Goal: Check status: Check status

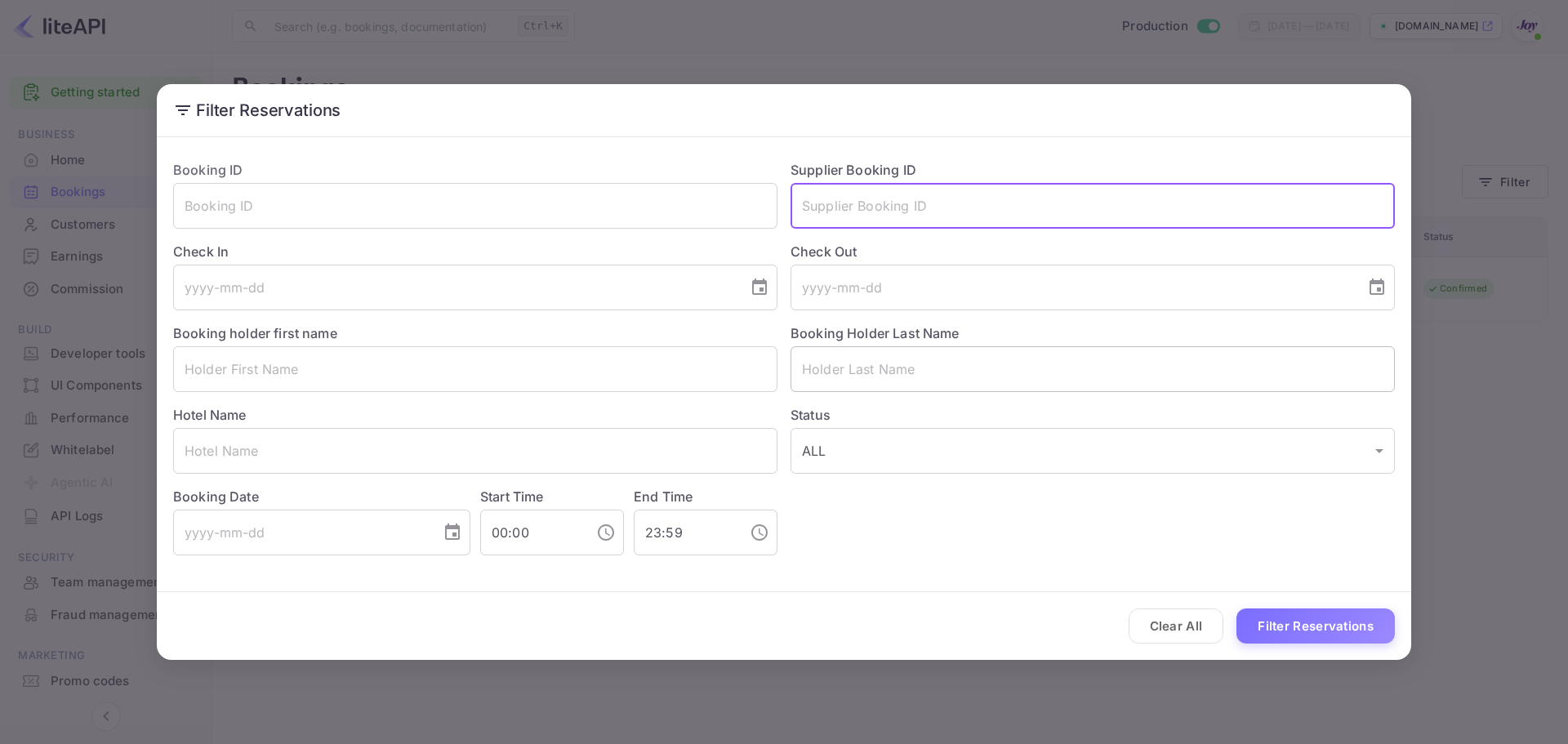
click at [840, 370] on input "text" at bounding box center [1093, 369] width 604 height 46
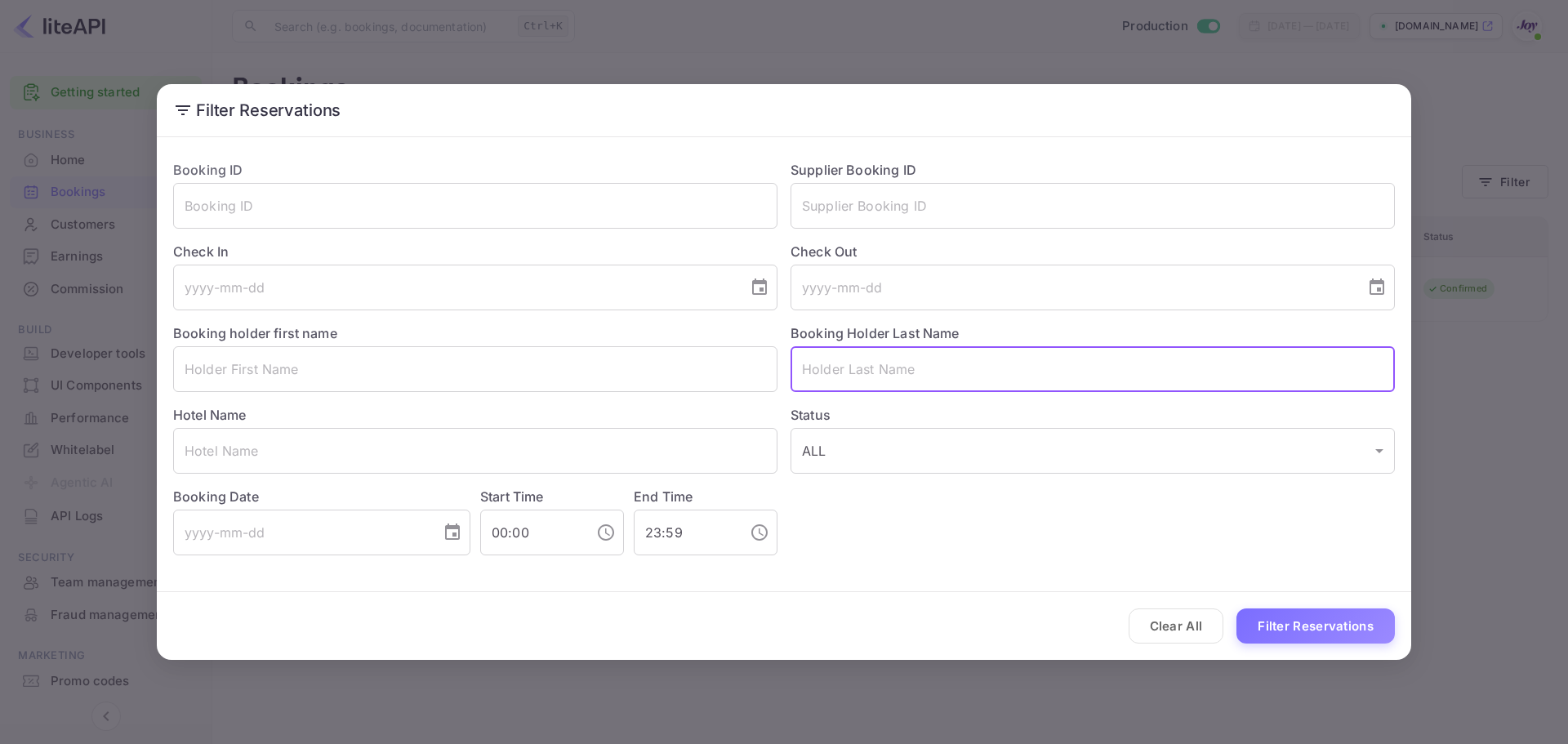
paste input "Marino"
type input "Marino"
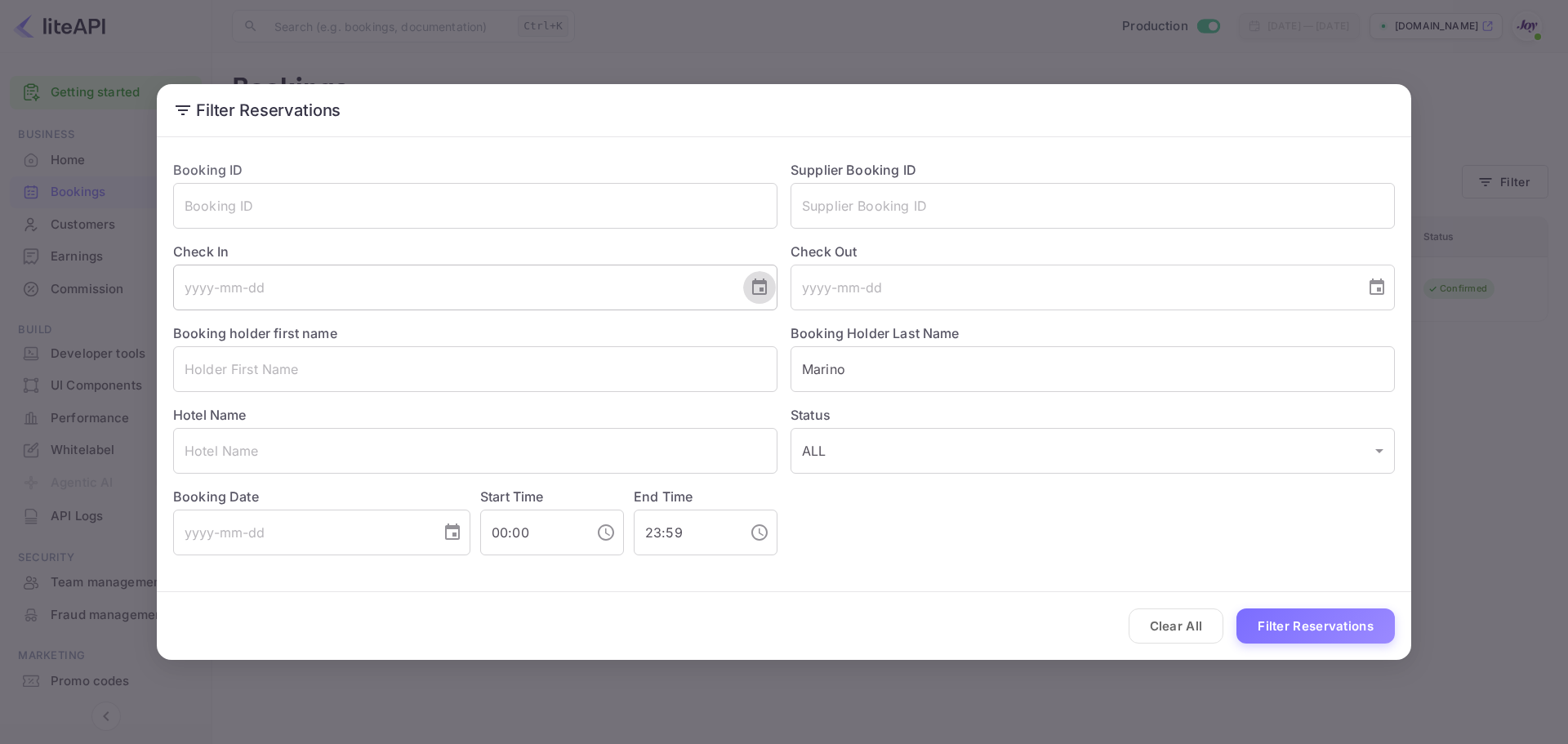
click at [762, 288] on icon "Choose date" at bounding box center [760, 288] width 20 height 20
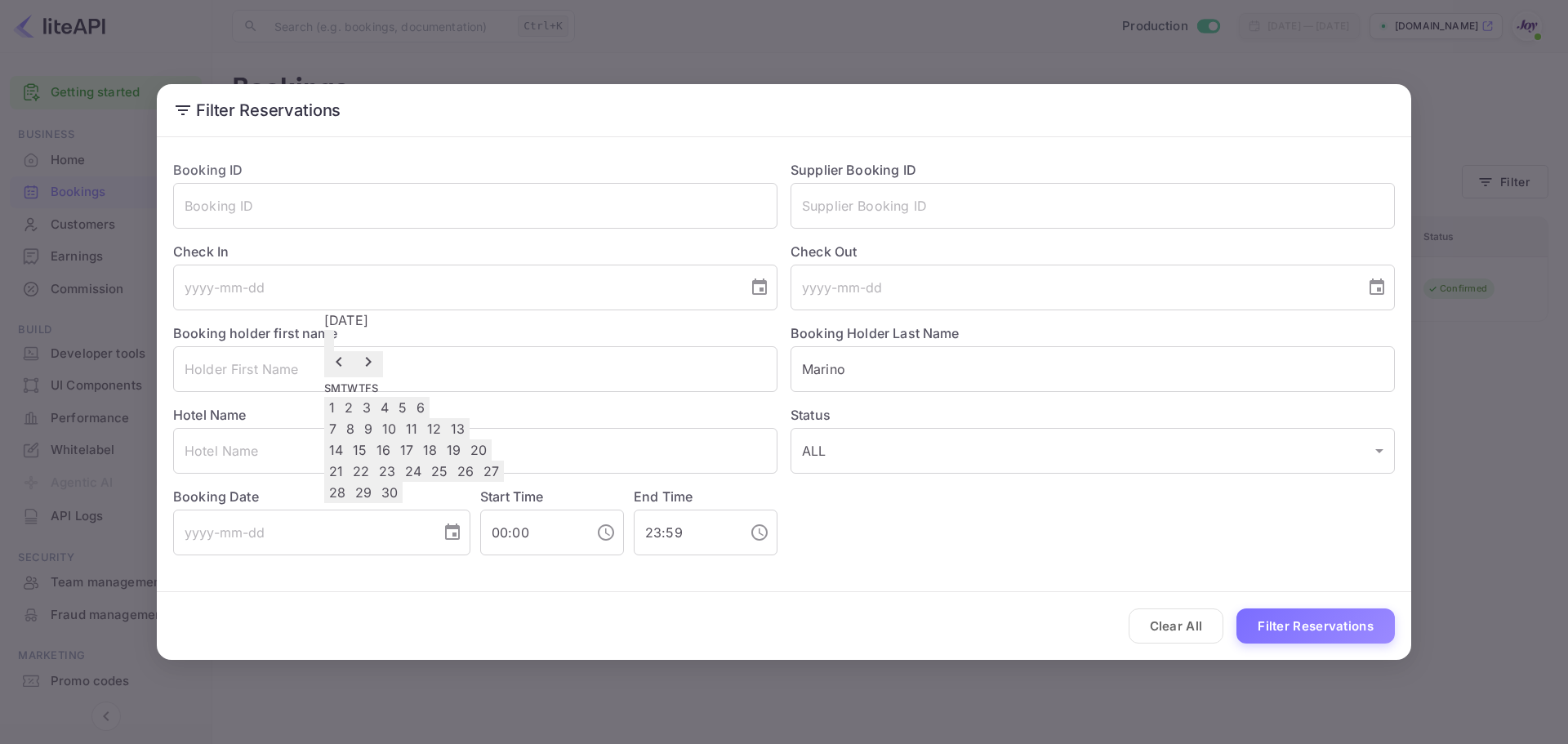
click at [492, 460] on button "20" at bounding box center [479, 450] width 26 height 21
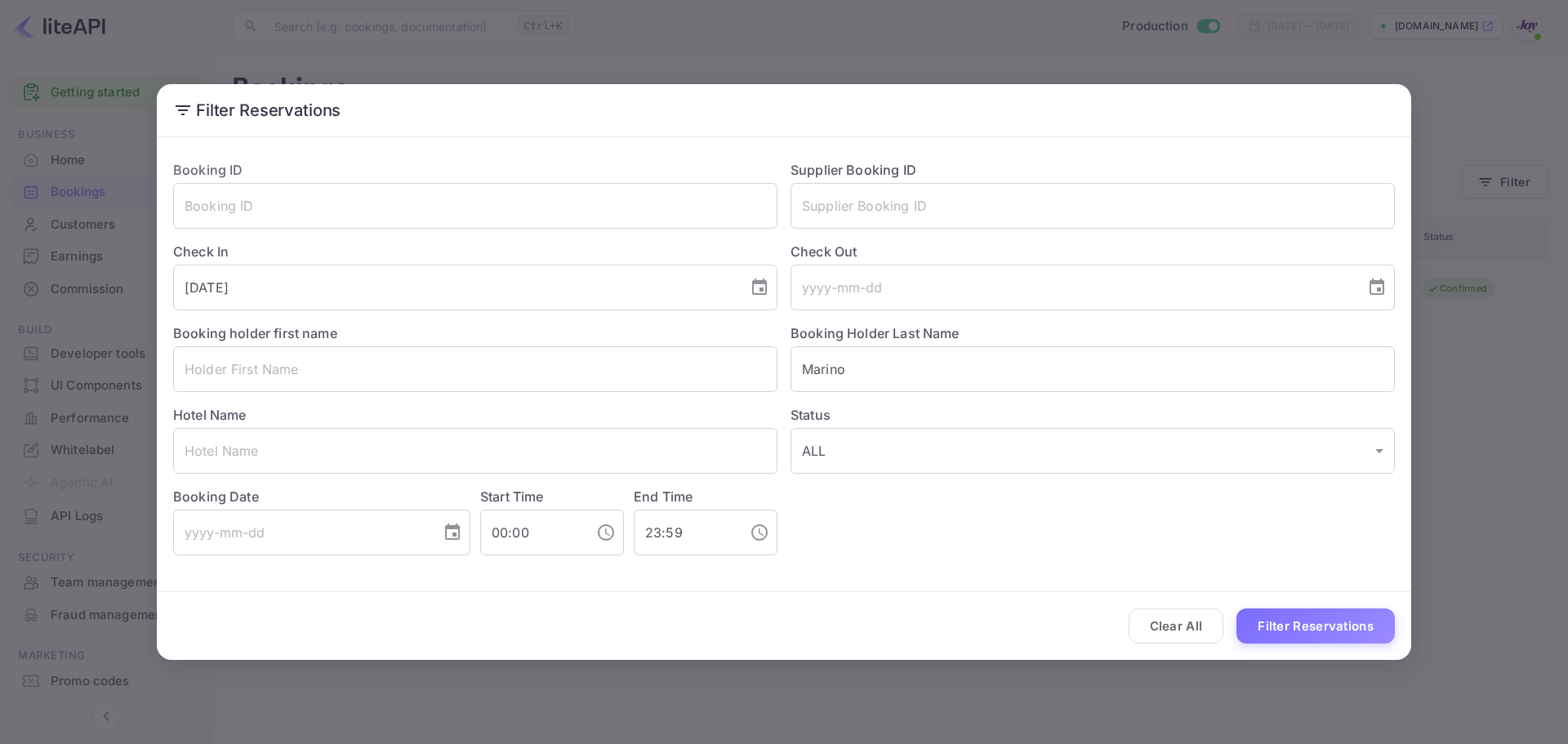
type input "[DATE]"
click at [887, 294] on input "tel" at bounding box center [1072, 288] width 563 height 46
click at [1377, 291] on icon "Choose date" at bounding box center [1377, 287] width 15 height 16
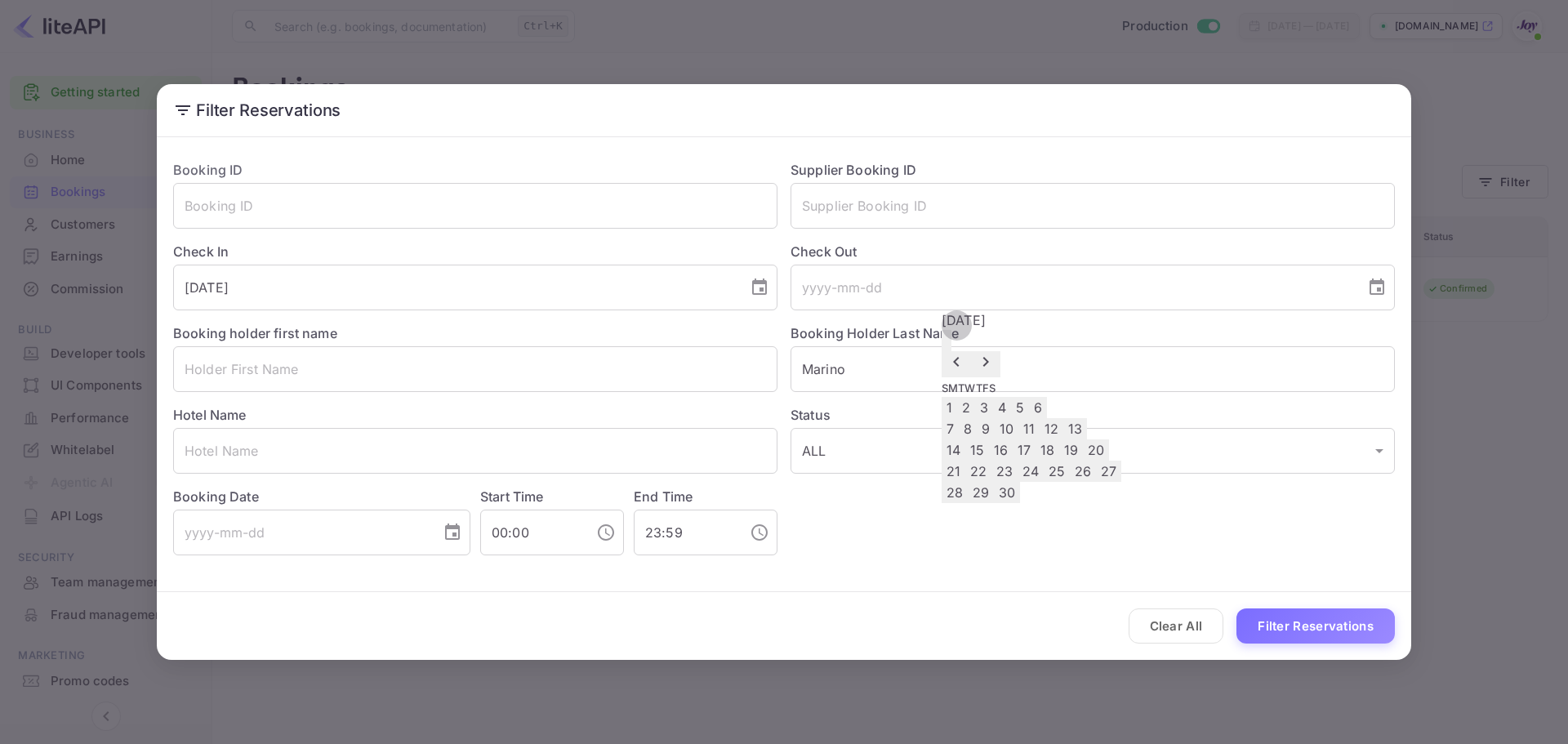
click at [1018, 482] on button "23" at bounding box center [1005, 471] width 26 height 21
type input "[DATE]"
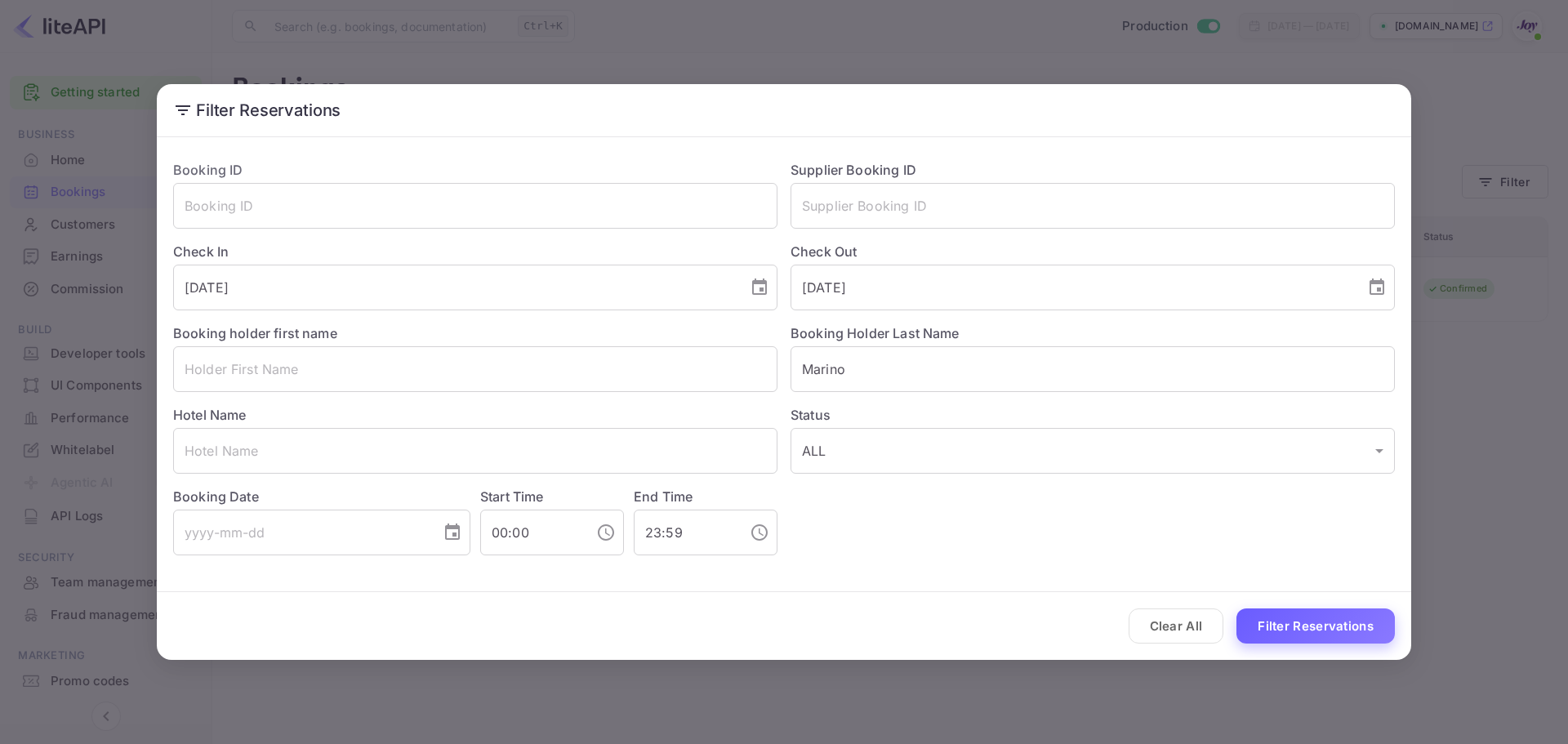
click at [1270, 627] on button "Filter Reservations" at bounding box center [1316, 626] width 159 height 35
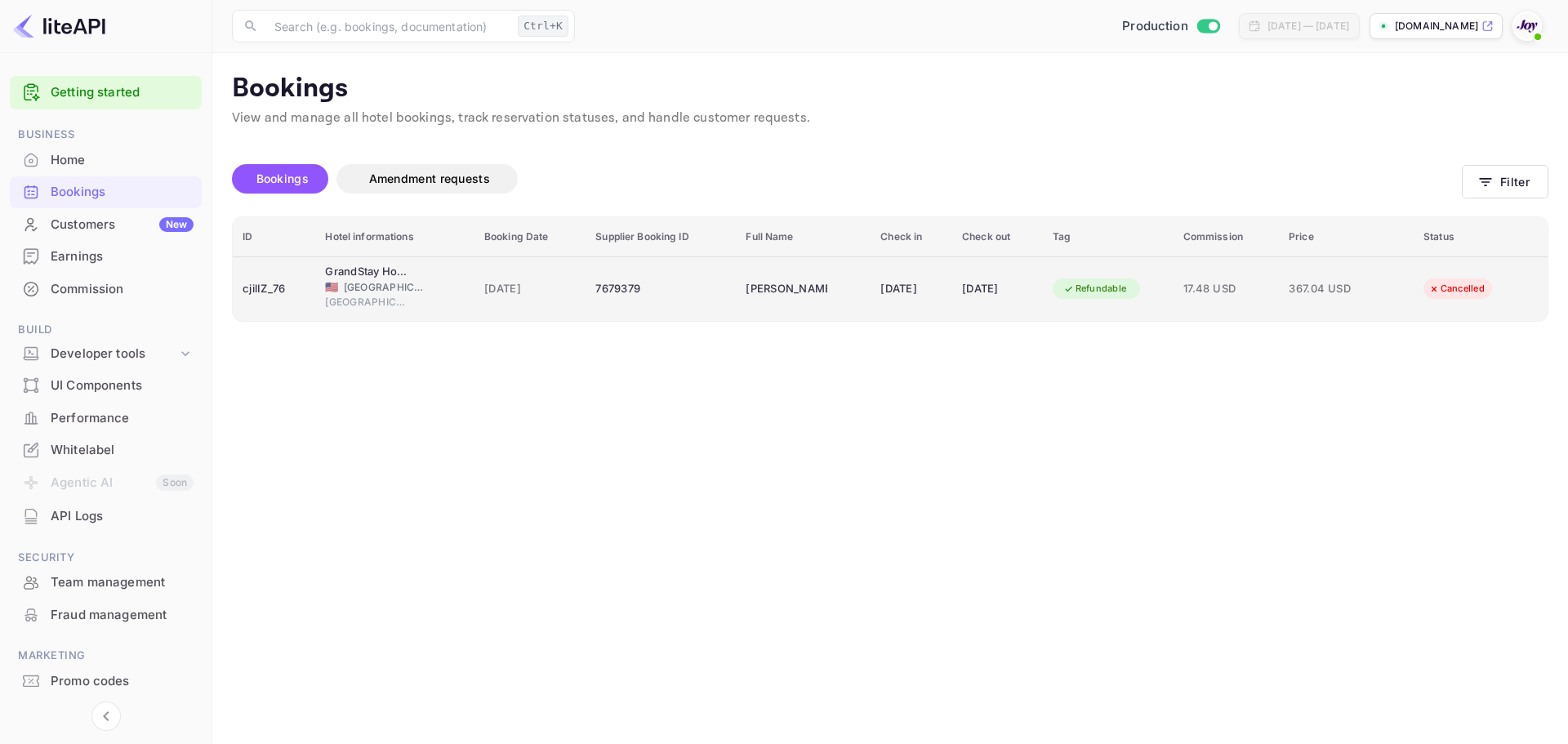
click at [654, 303] on td "7679379" at bounding box center [660, 289] width 150 height 64
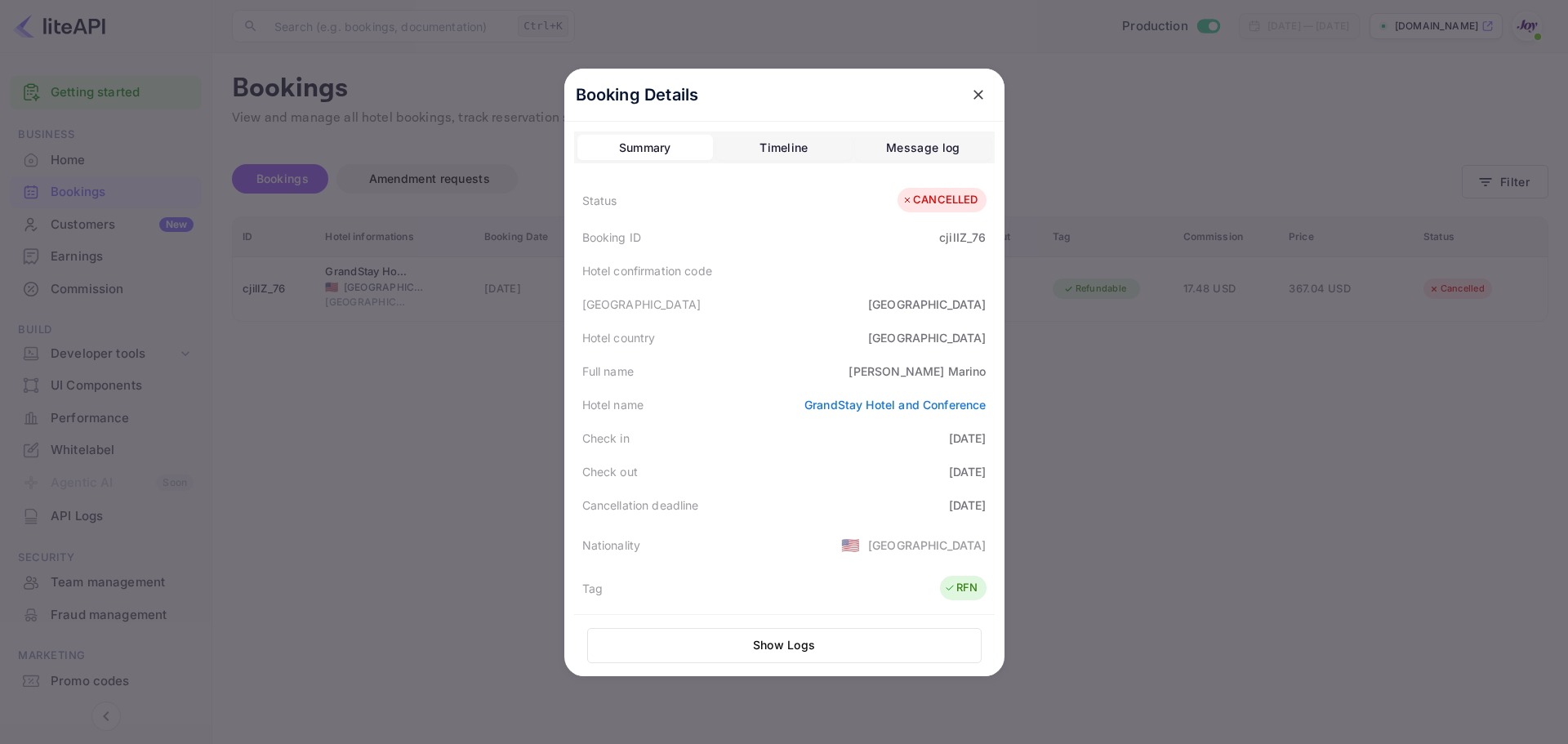
click at [763, 158] on button "Timeline" at bounding box center [784, 148] width 136 height 26
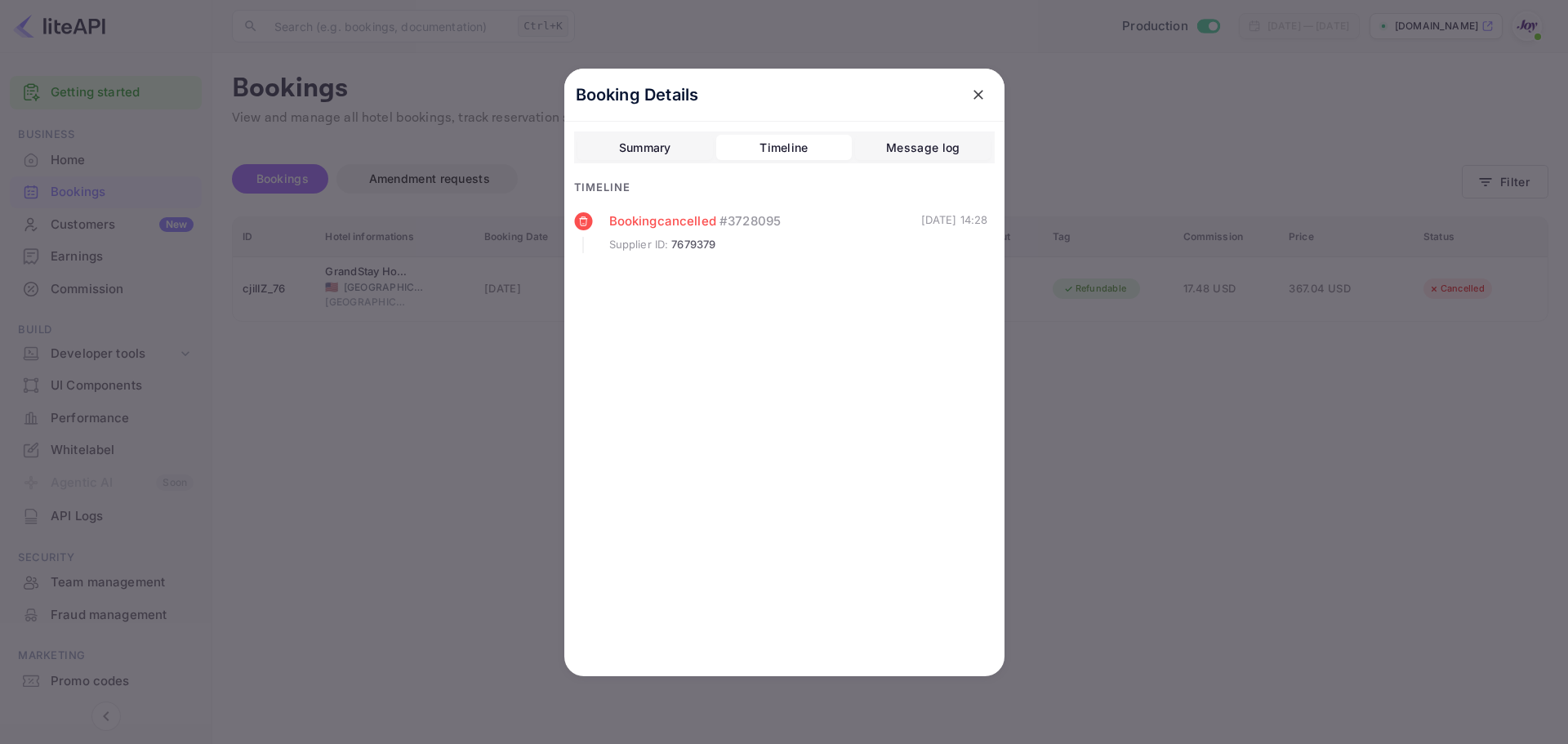
click at [657, 154] on div "Summary" at bounding box center [645, 148] width 53 height 20
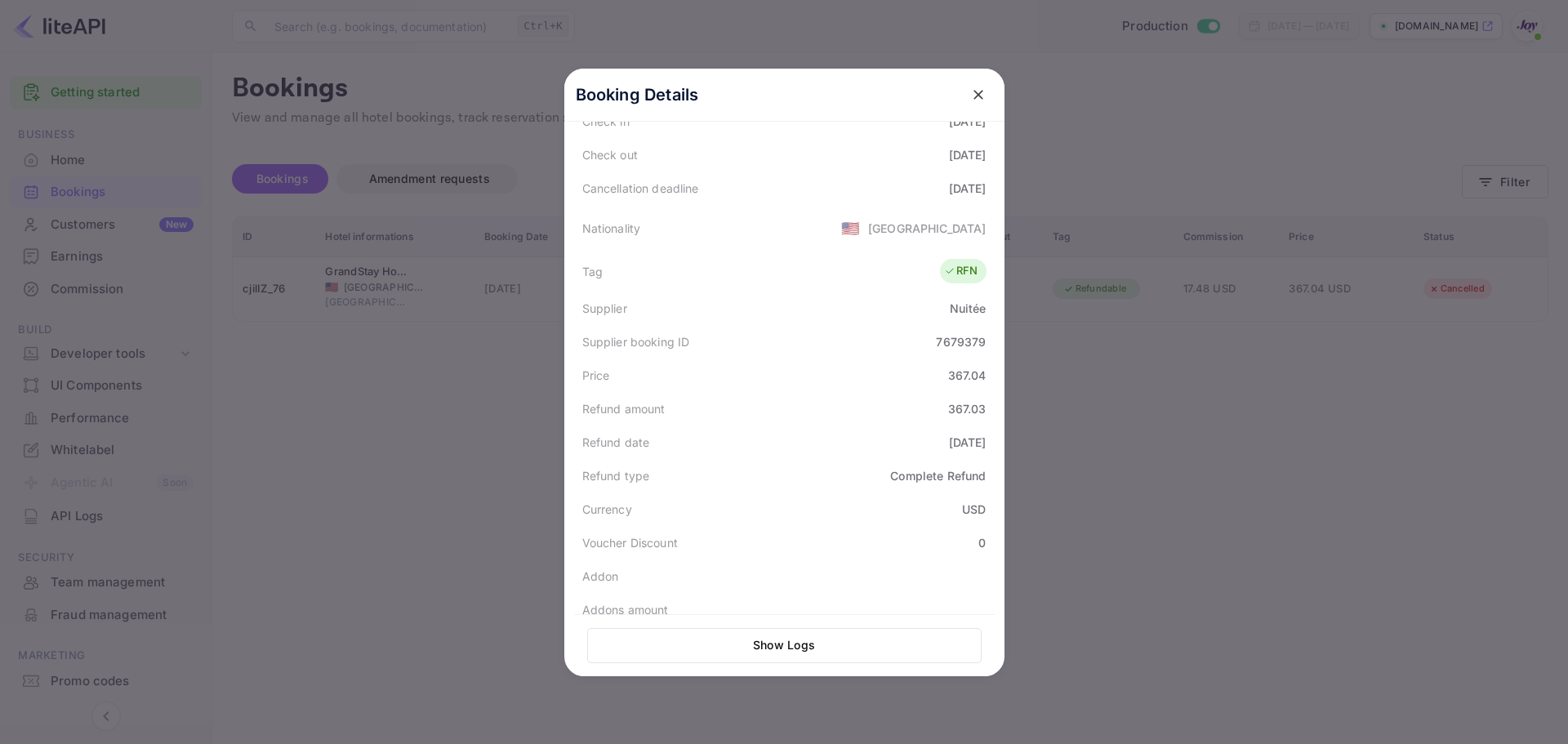
scroll to position [369, 0]
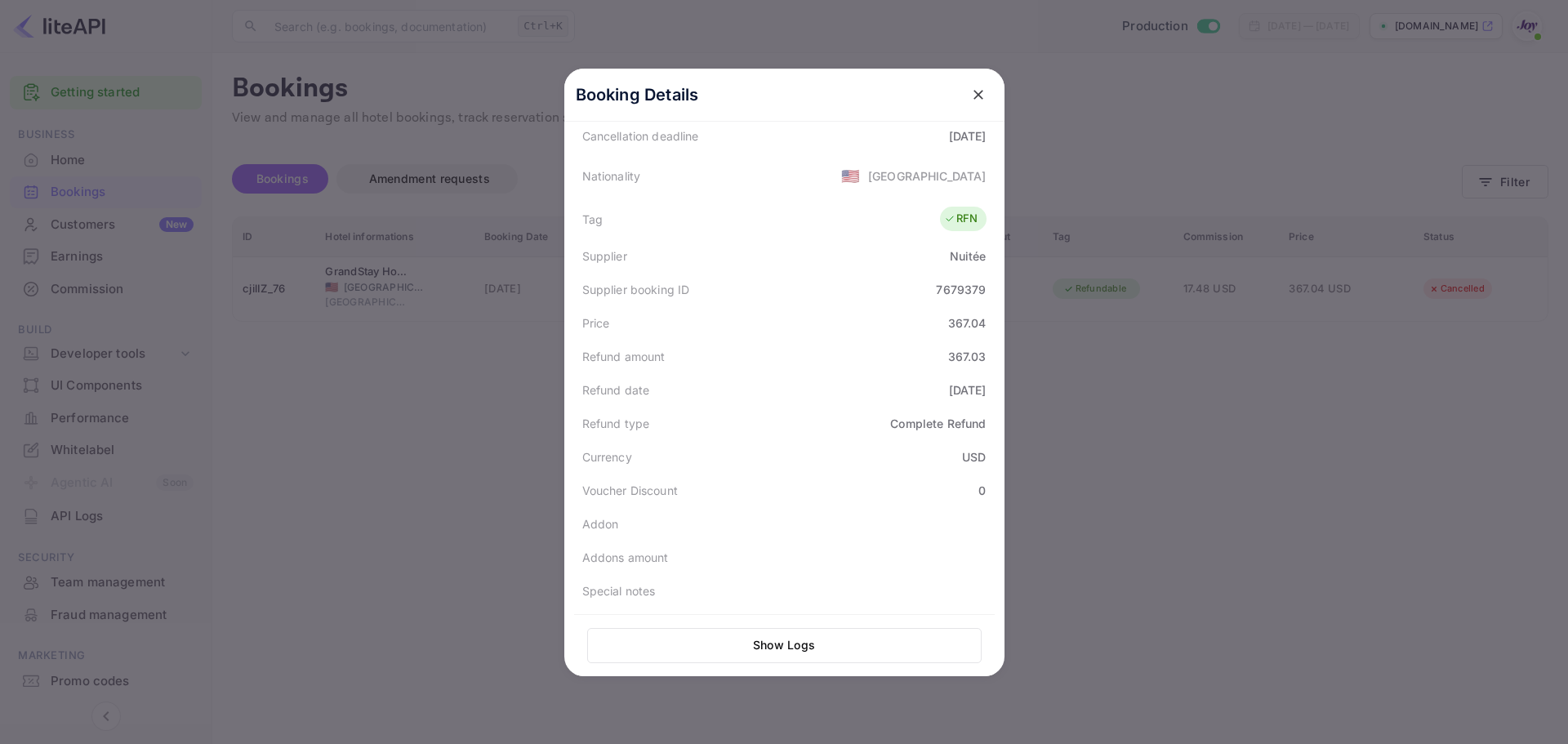
click at [478, 397] on div at bounding box center [784, 372] width 1568 height 744
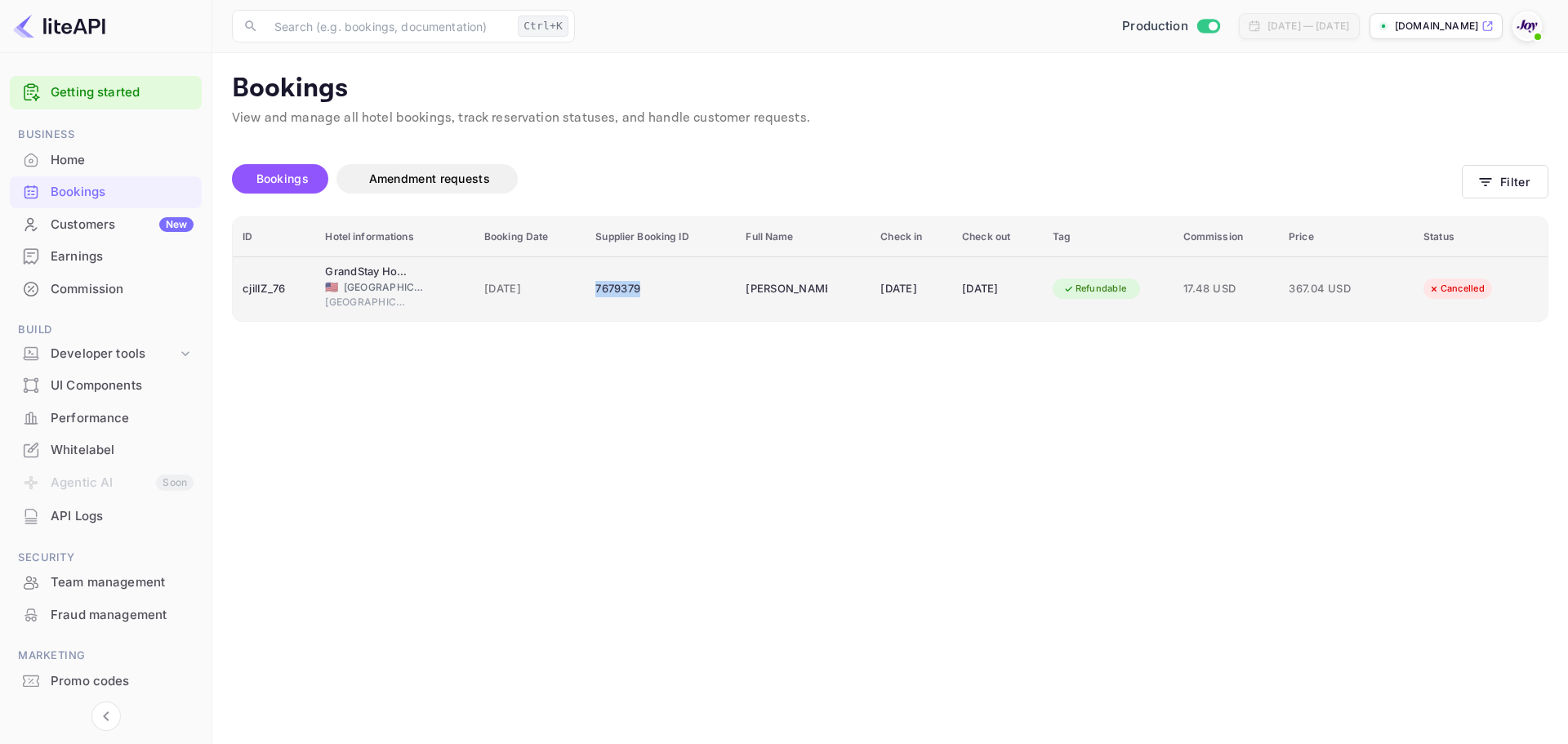
drag, startPoint x: 627, startPoint y: 286, endPoint x: 578, endPoint y: 289, distance: 49.1
click at [585, 289] on td "7679379" at bounding box center [660, 289] width 150 height 64
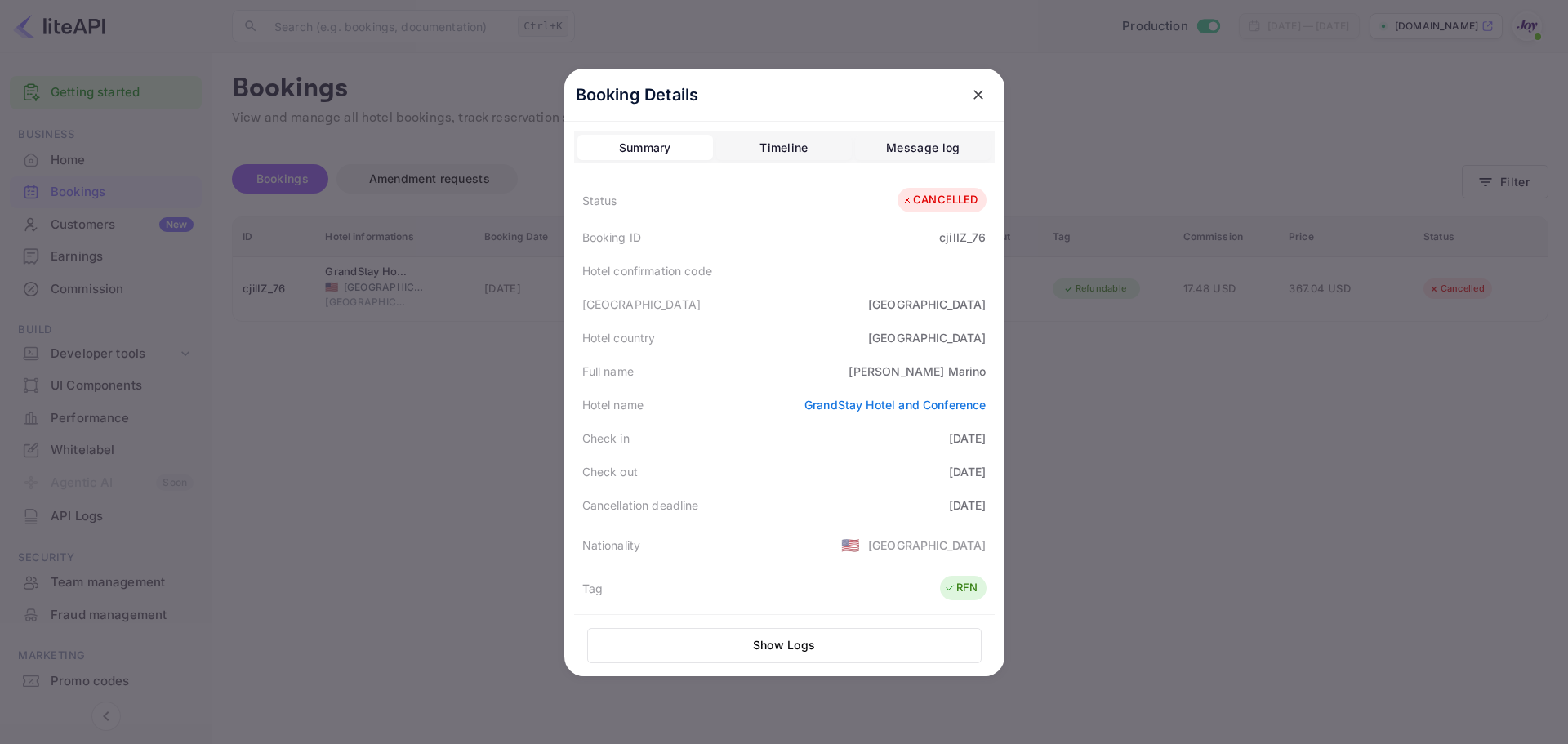
copy div "7679379"
drag, startPoint x: 454, startPoint y: 387, endPoint x: 793, endPoint y: 259, distance: 362.4
click at [460, 385] on div at bounding box center [784, 372] width 1568 height 744
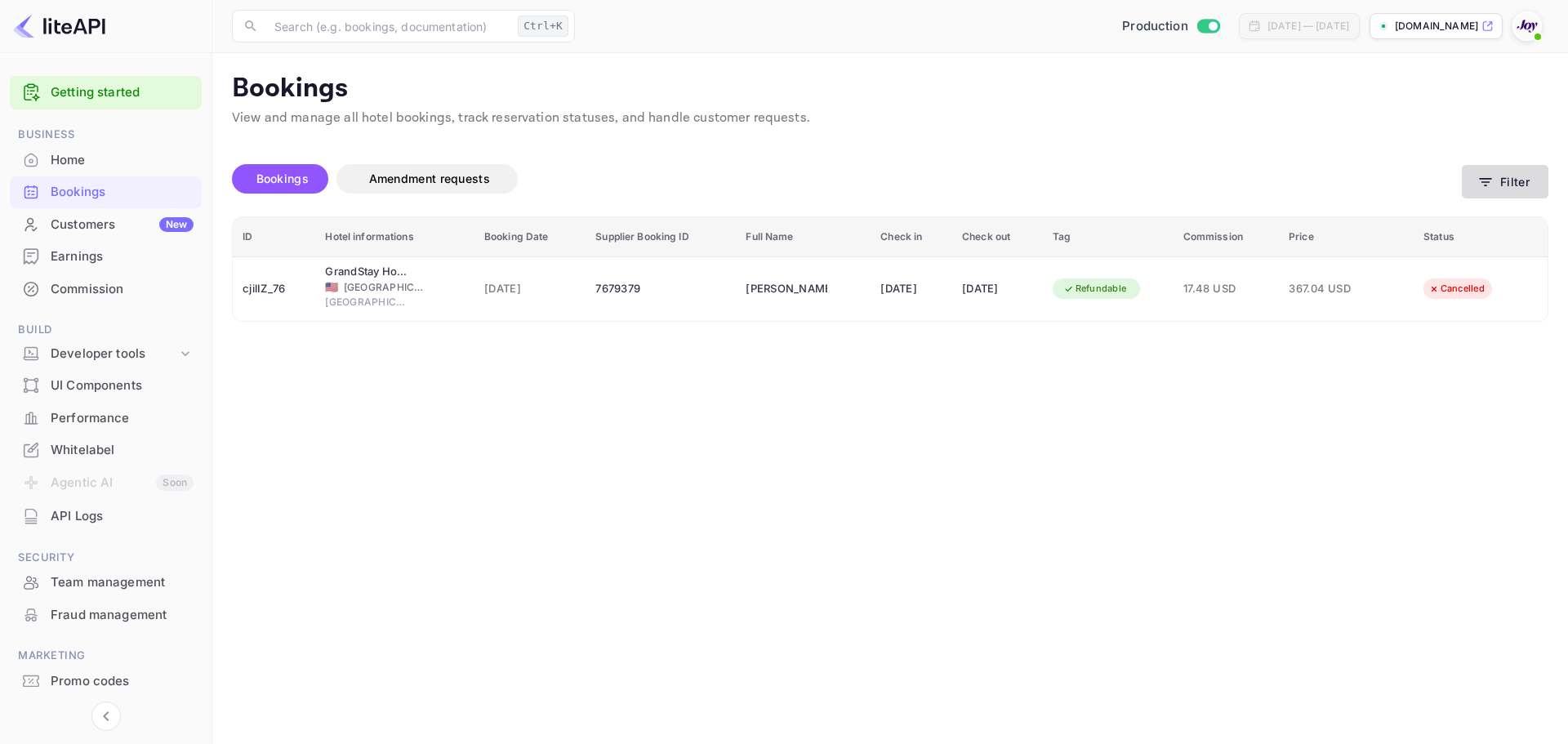
click at [1499, 186] on button "Filter" at bounding box center [1505, 182] width 86 height 34
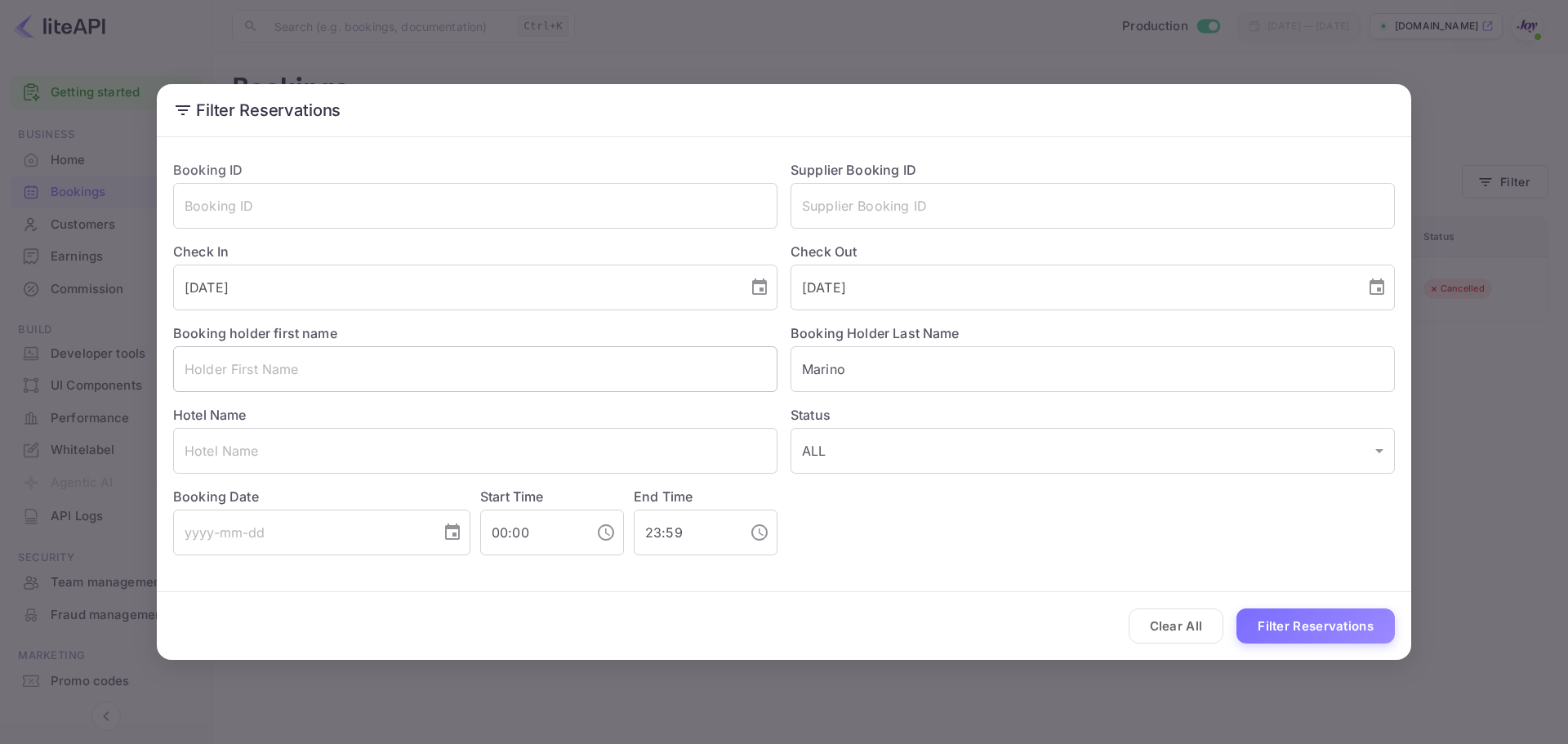
click at [307, 371] on input "text" at bounding box center [475, 369] width 604 height 46
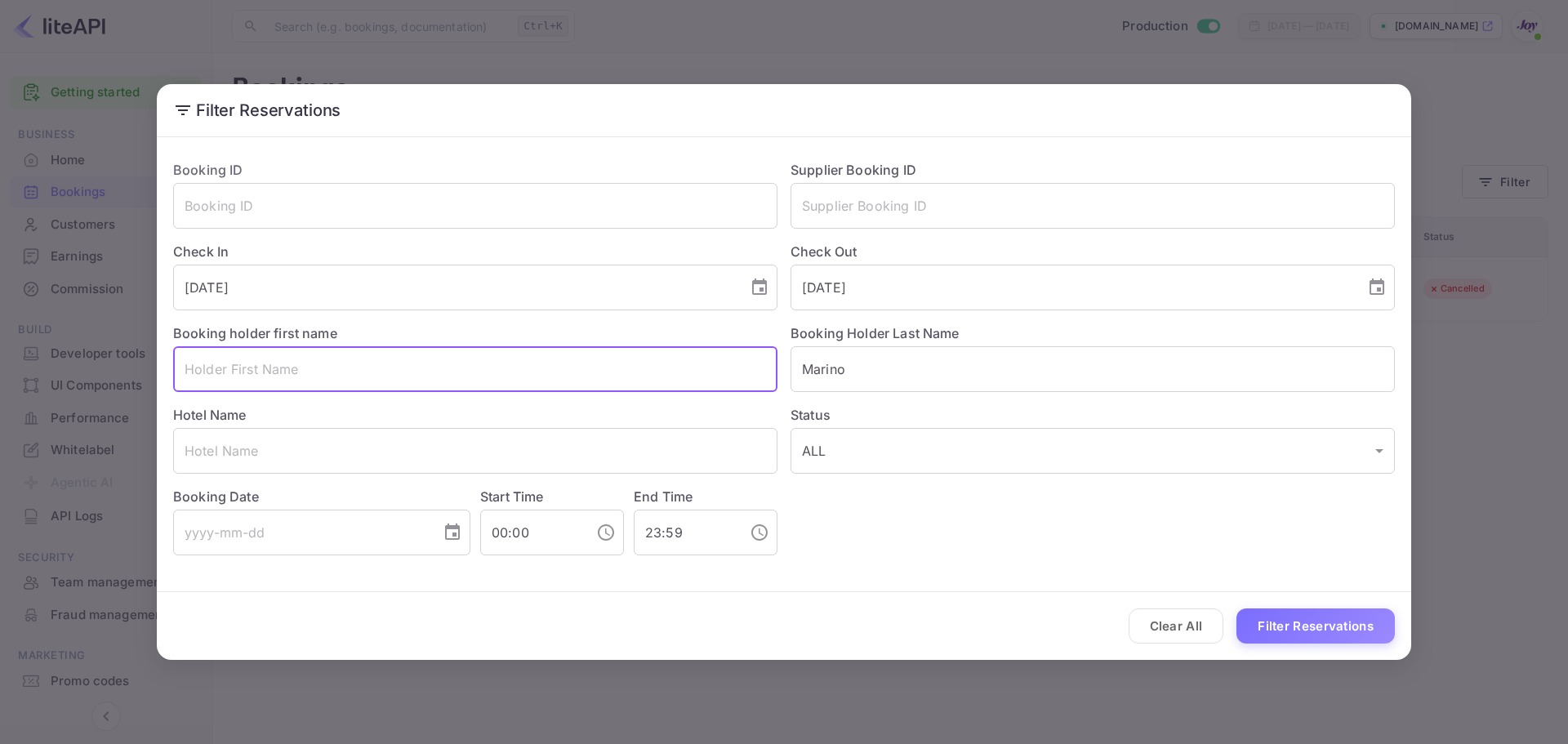
paste input "[PERSON_NAME]"
type input "[PERSON_NAME]"
drag, startPoint x: 1280, startPoint y: 625, endPoint x: 1259, endPoint y: 626, distance: 21.0
click at [1280, 626] on button "Filter Reservations" at bounding box center [1316, 626] width 159 height 35
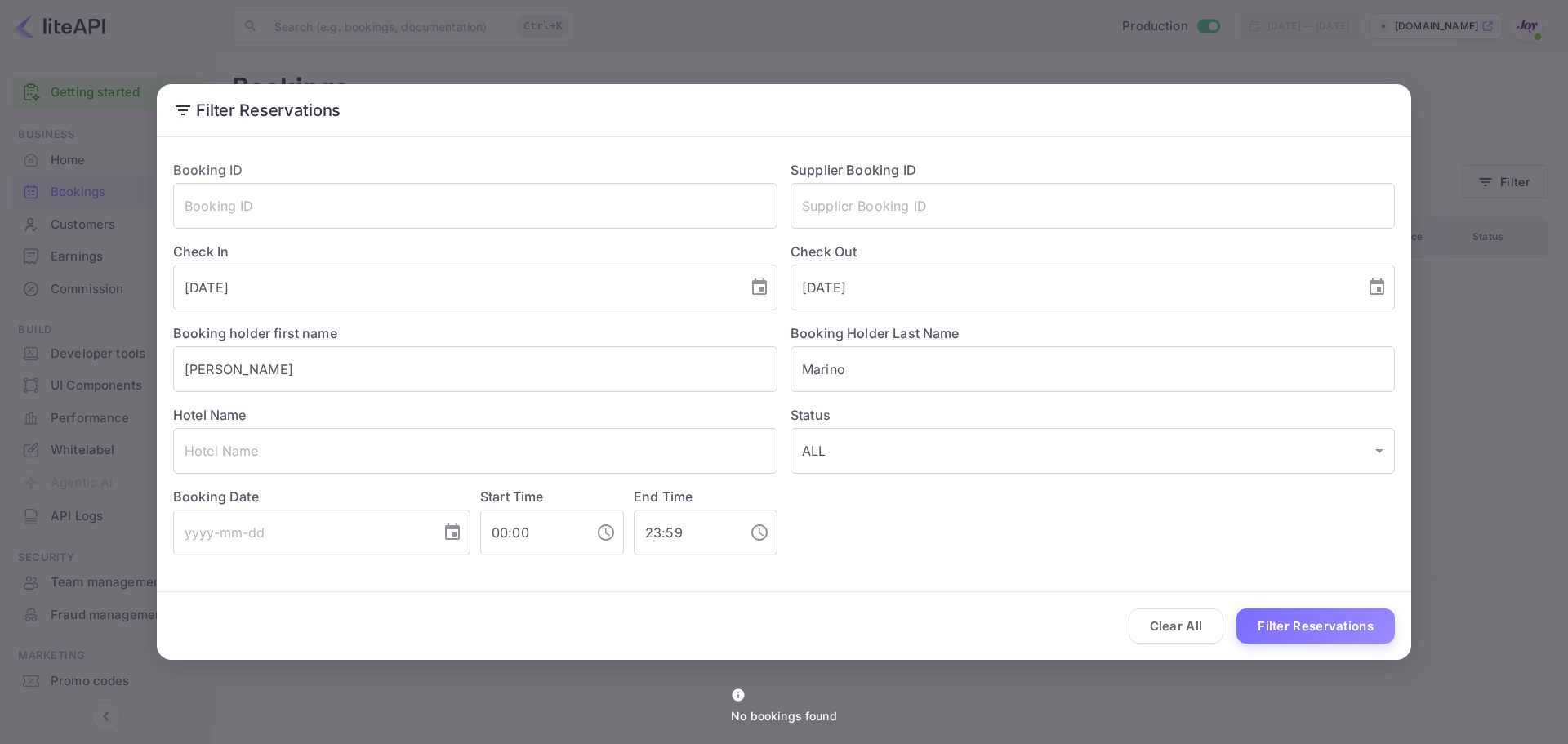
drag, startPoint x: 1183, startPoint y: 626, endPoint x: 1169, endPoint y: 633, distance: 15.7
click at [1182, 625] on button "Clear All" at bounding box center [1177, 626] width 95 height 35
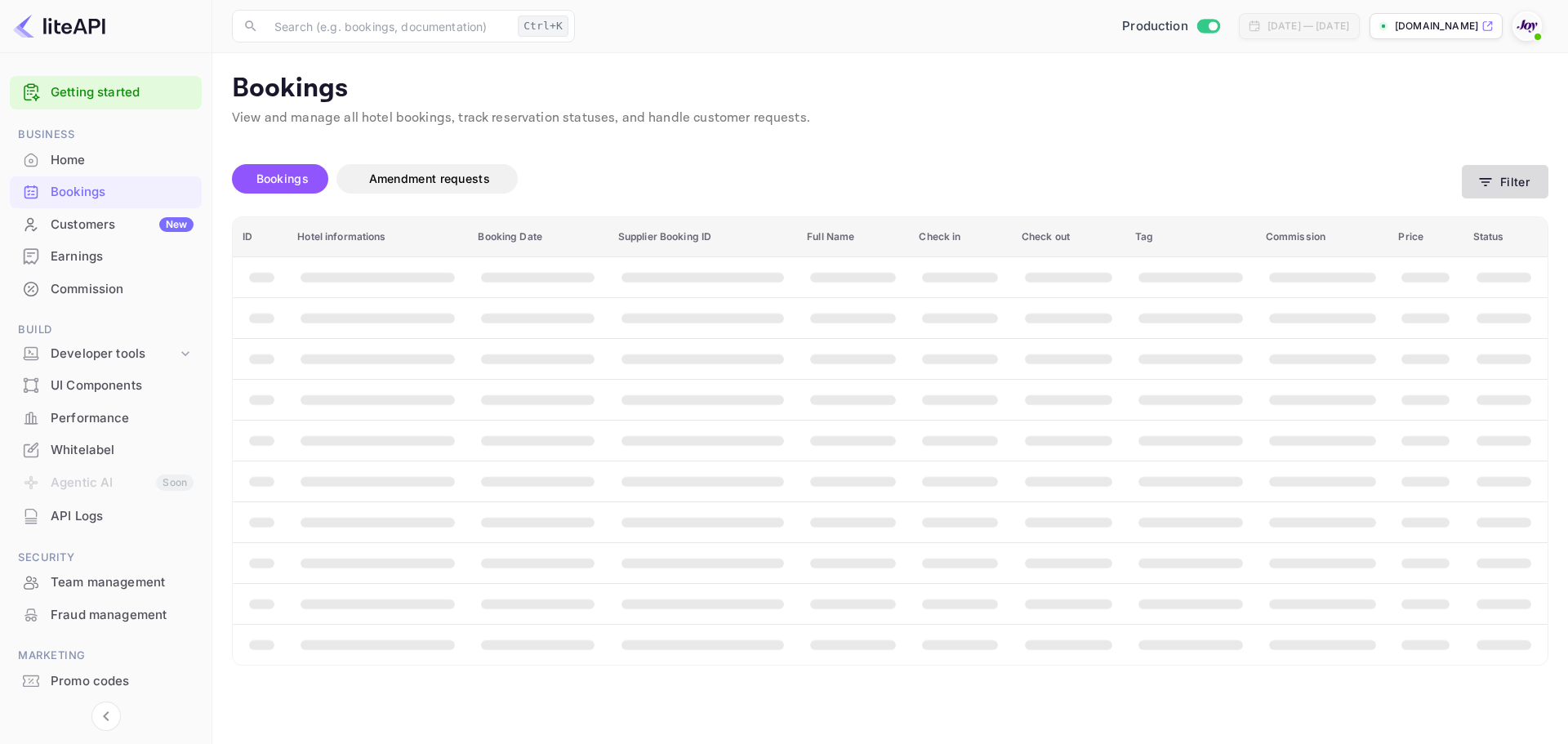
click at [1506, 187] on button "Filter" at bounding box center [1505, 182] width 86 height 34
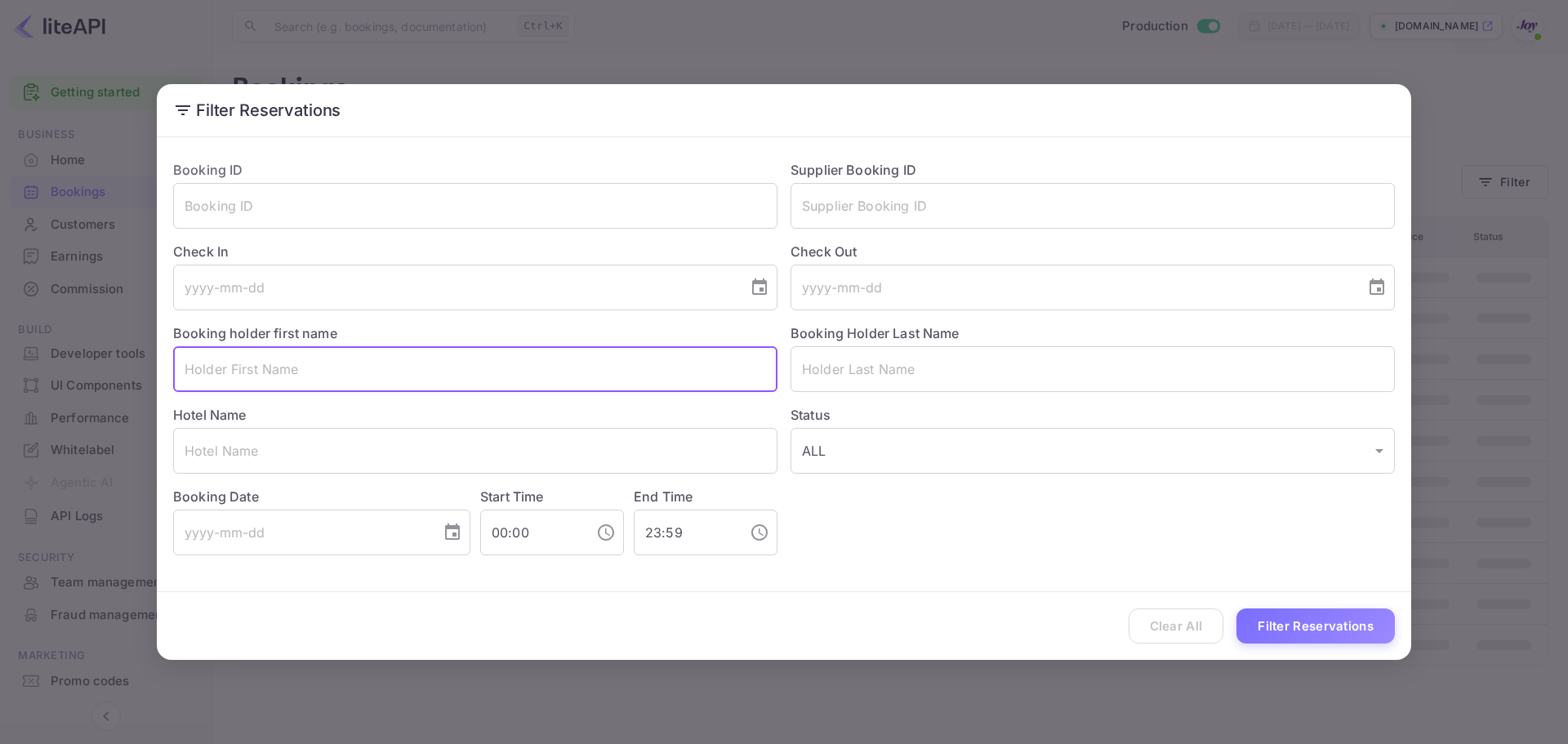
click at [224, 363] on input "text" at bounding box center [475, 369] width 604 height 46
click at [242, 446] on input "text" at bounding box center [475, 451] width 604 height 46
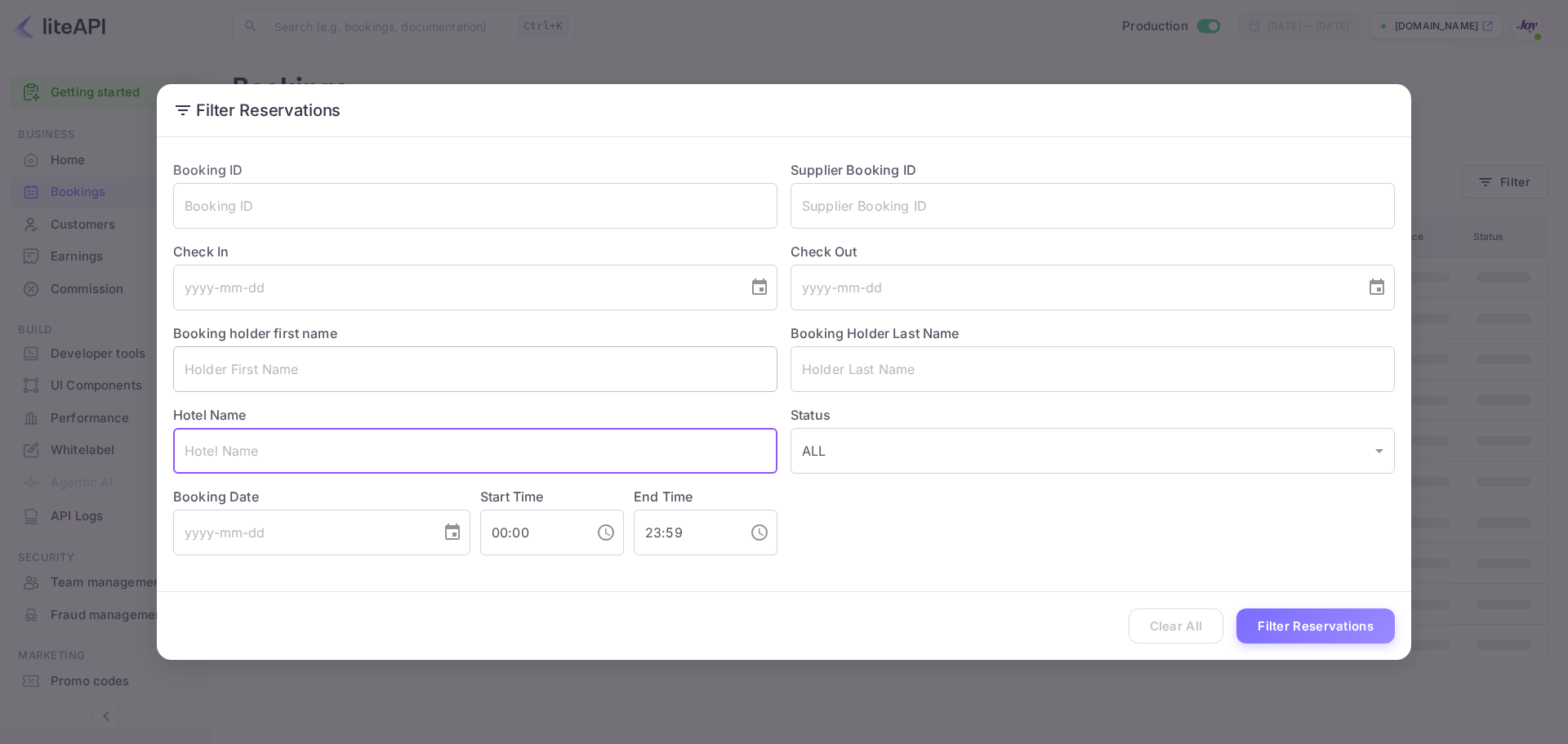
click at [259, 380] on input "text" at bounding box center [475, 369] width 604 height 46
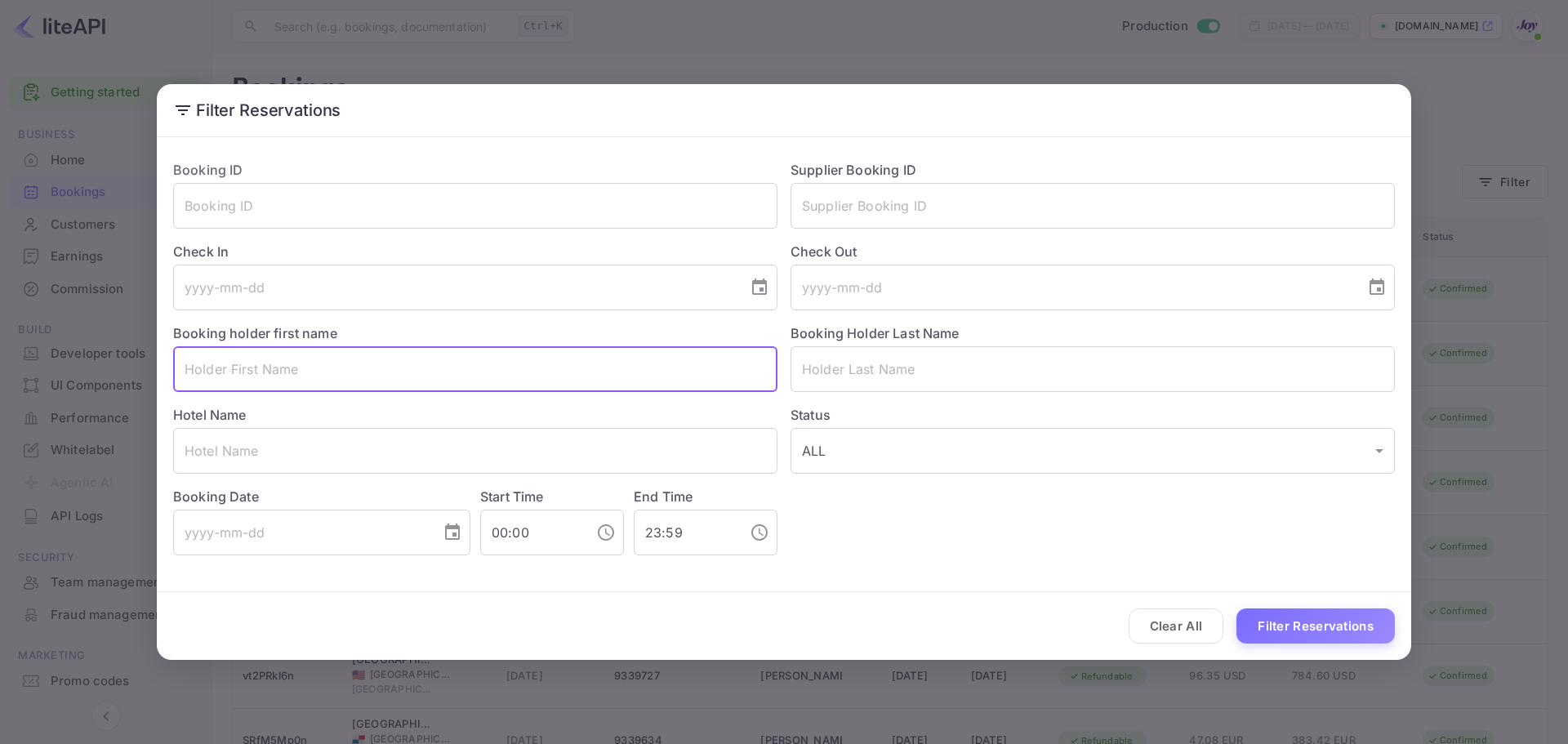
paste input "[PERSON_NAME]"
type input "[PERSON_NAME]"
click at [898, 372] on input "text" at bounding box center [1093, 369] width 604 height 46
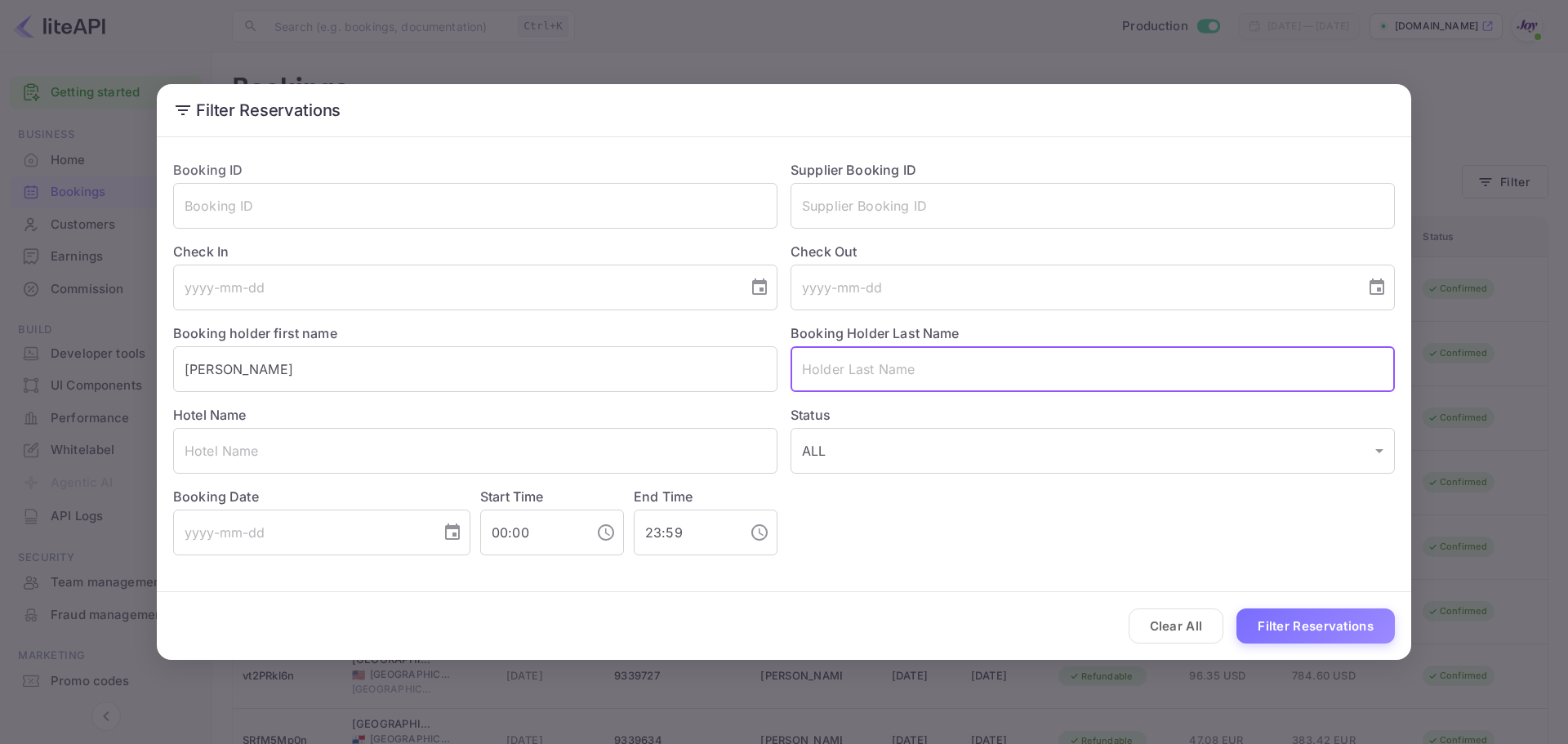
paste input "Marino"
type input "Marino"
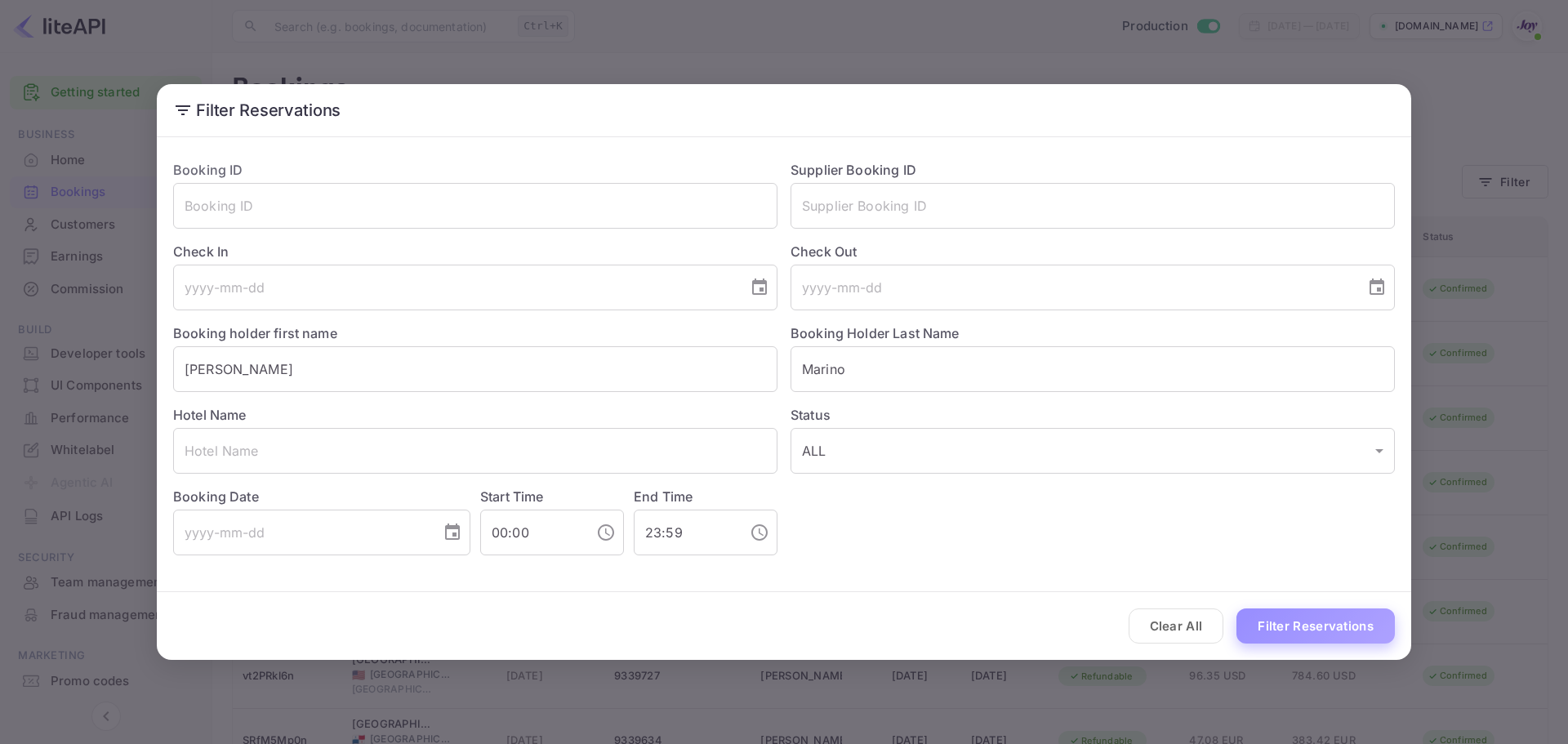
click at [1285, 620] on button "Filter Reservations" at bounding box center [1316, 626] width 159 height 35
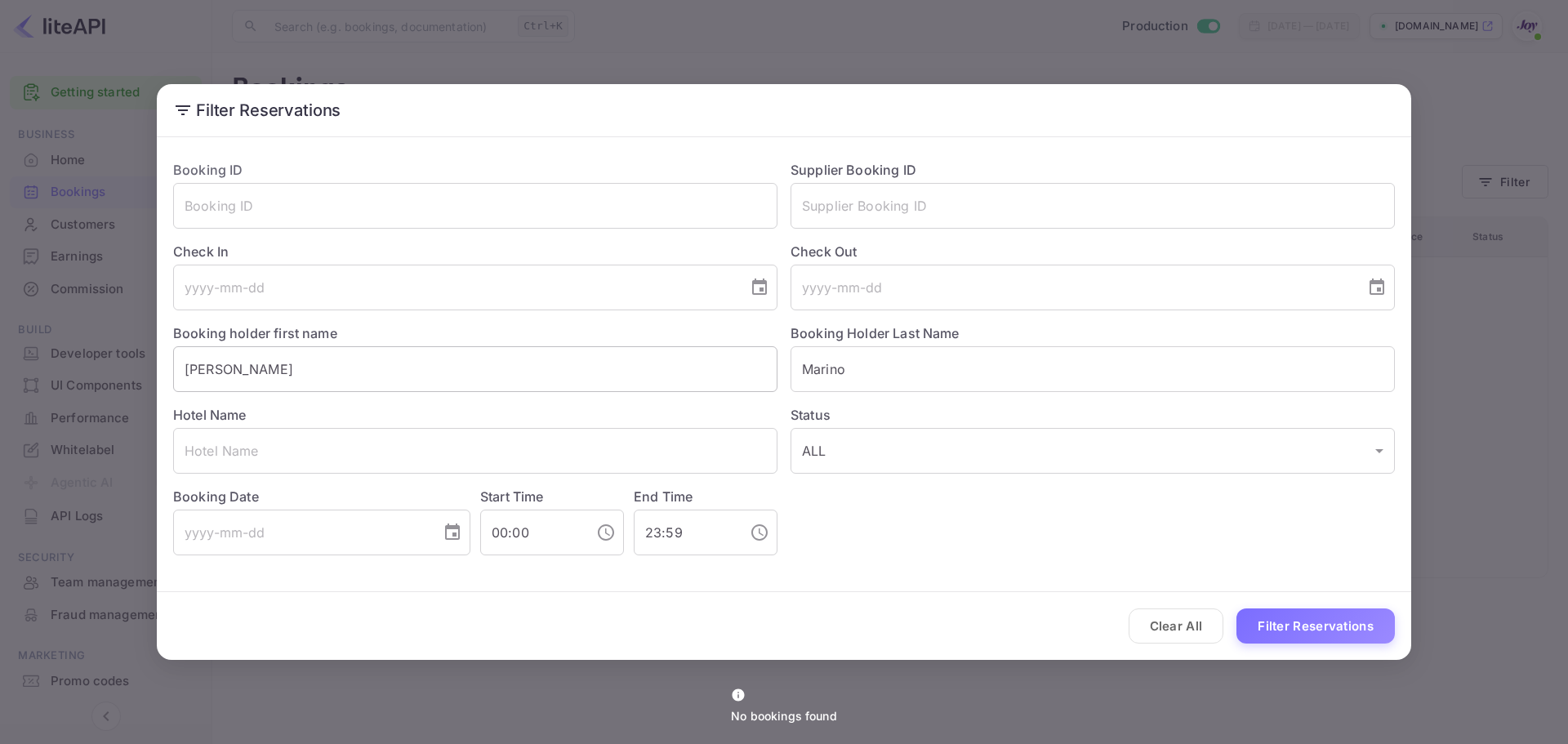
click at [210, 368] on input "[PERSON_NAME]" at bounding box center [475, 369] width 604 height 46
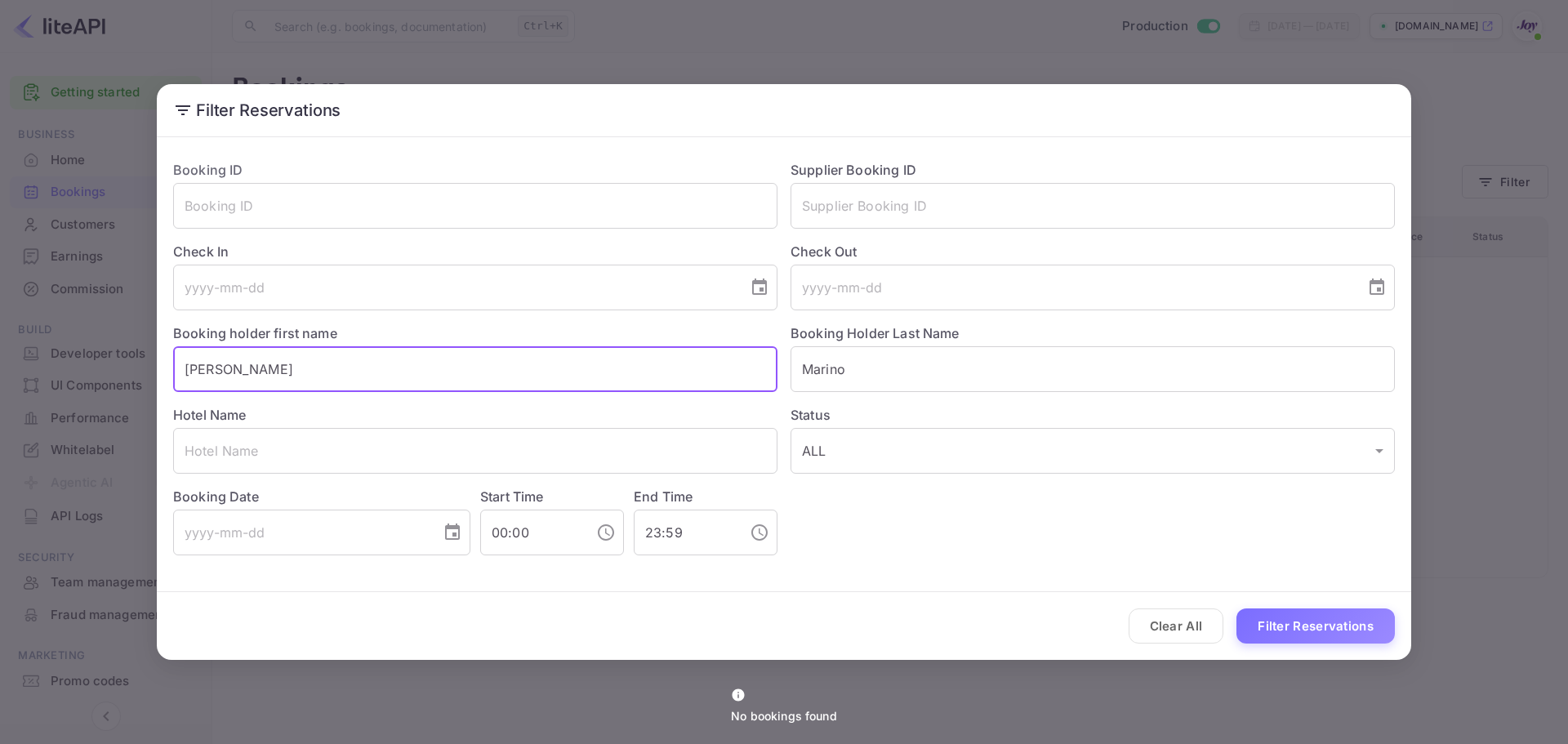
click at [210, 368] on input "[PERSON_NAME]" at bounding box center [475, 369] width 604 height 46
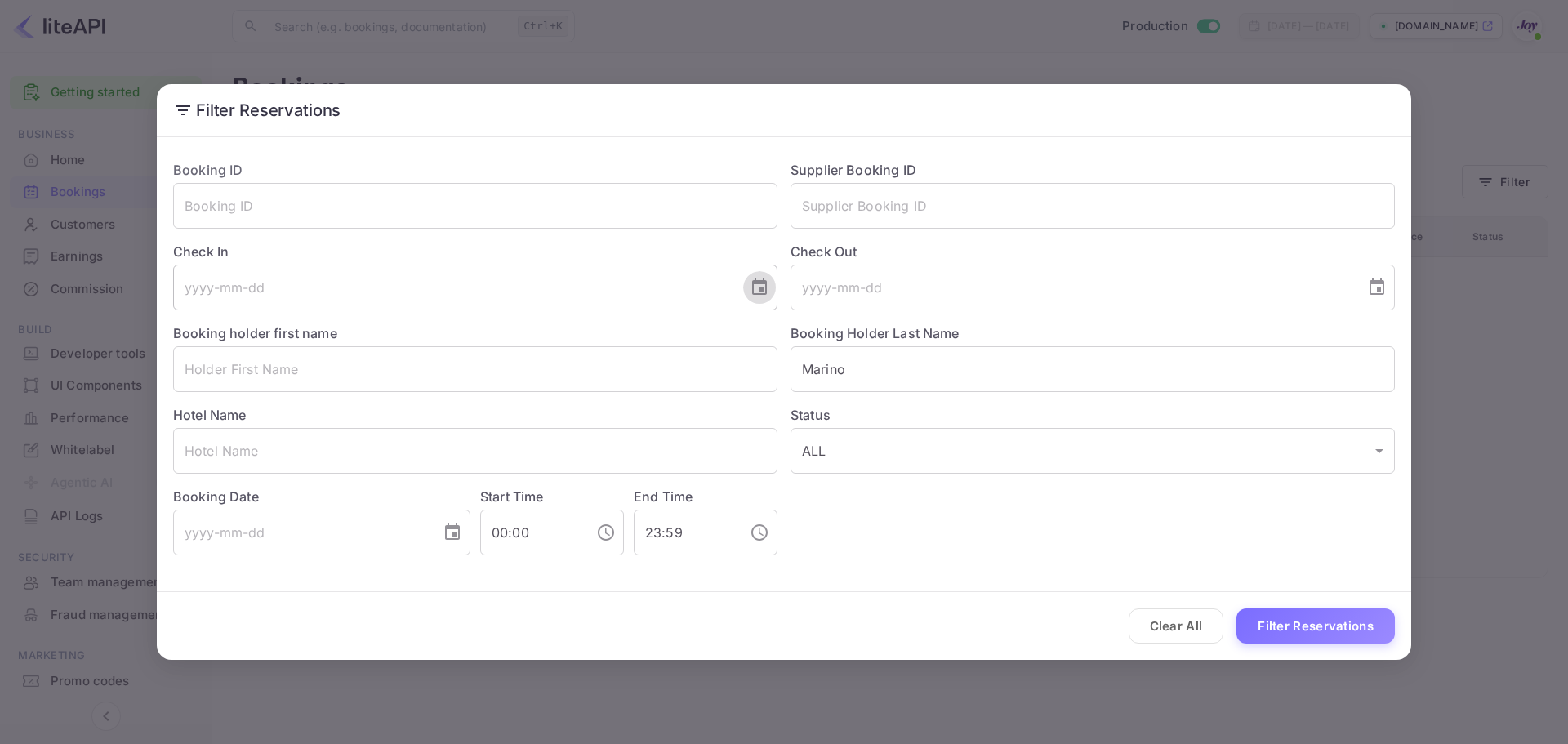
click at [753, 288] on icon "Choose date" at bounding box center [760, 287] width 15 height 16
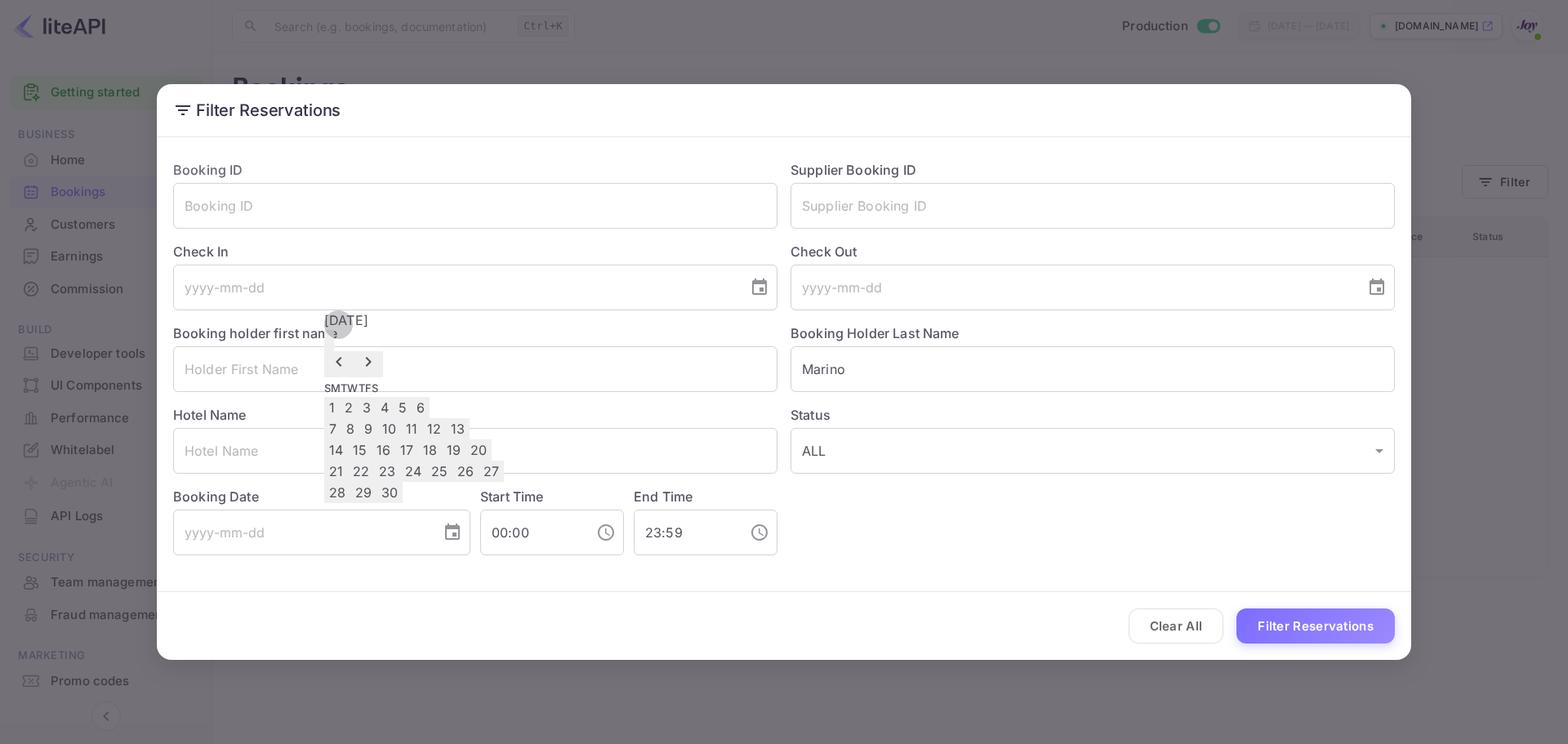
click at [378, 352] on icon "Next month" at bounding box center [368, 362] width 20 height 20
click at [374, 482] on button "20" at bounding box center [361, 471] width 26 height 21
type input "[DATE]"
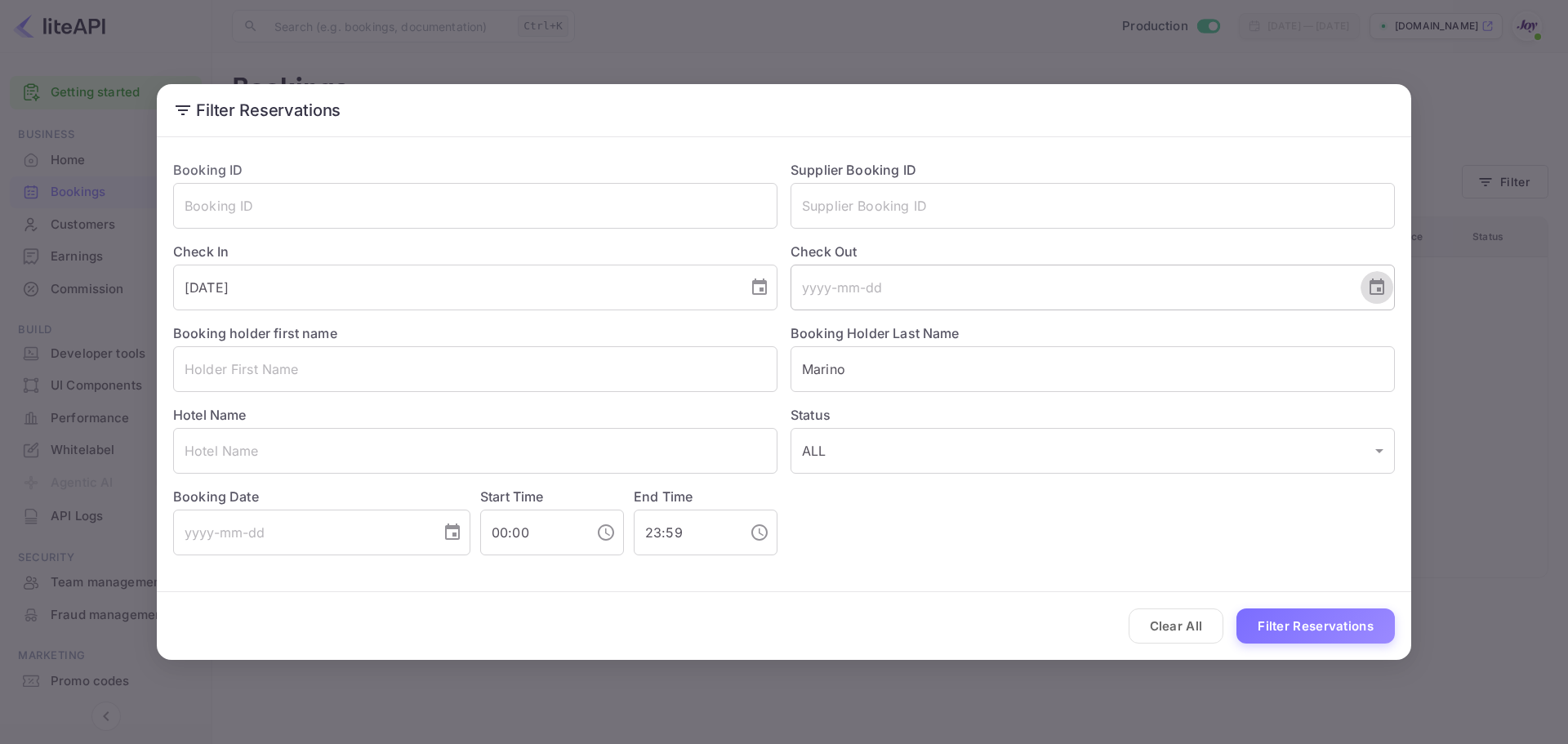
click at [1374, 293] on icon "Choose date" at bounding box center [1377, 288] width 20 height 20
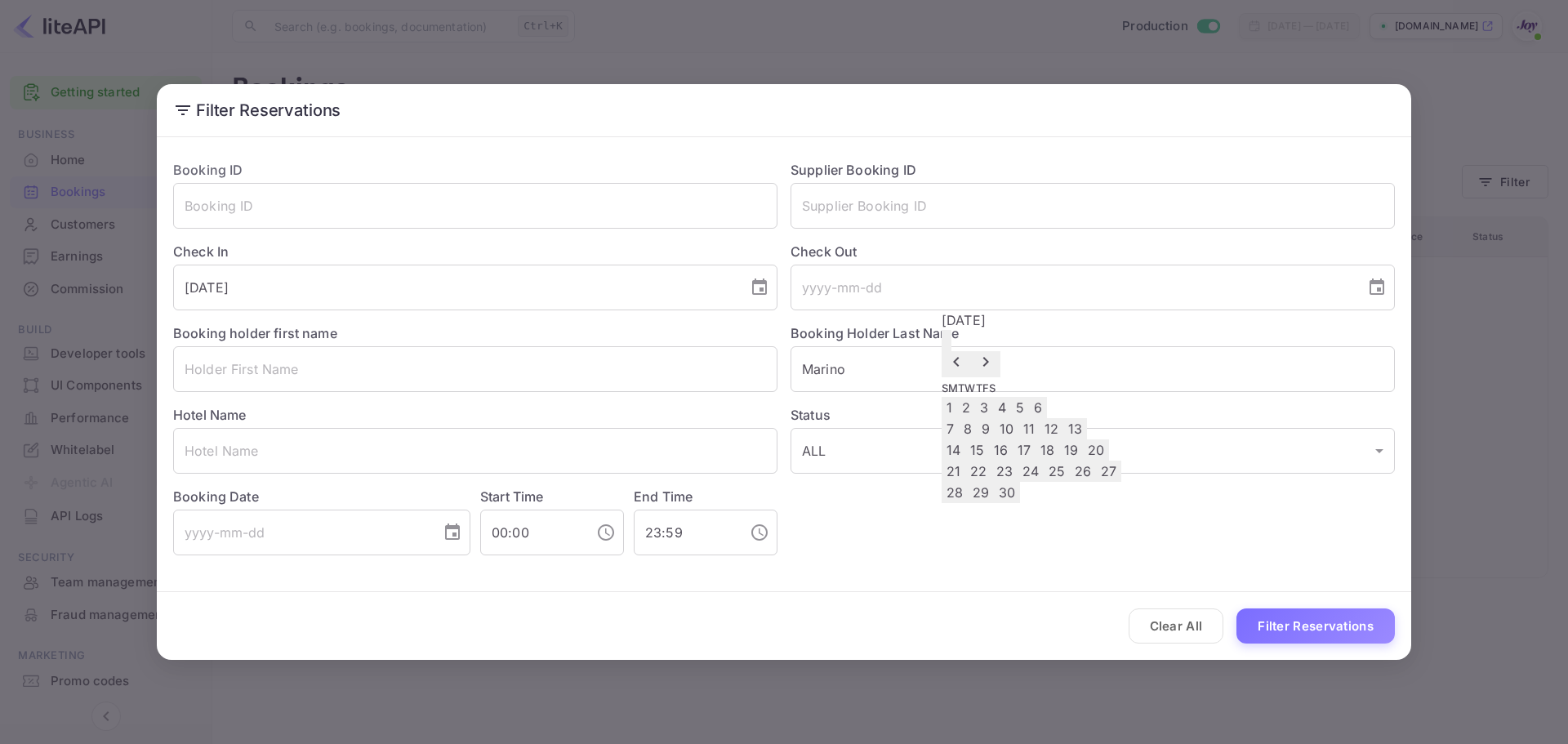
click at [996, 352] on icon "Next month" at bounding box center [986, 362] width 20 height 20
click at [1067, 482] on button "23" at bounding box center [1055, 471] width 26 height 21
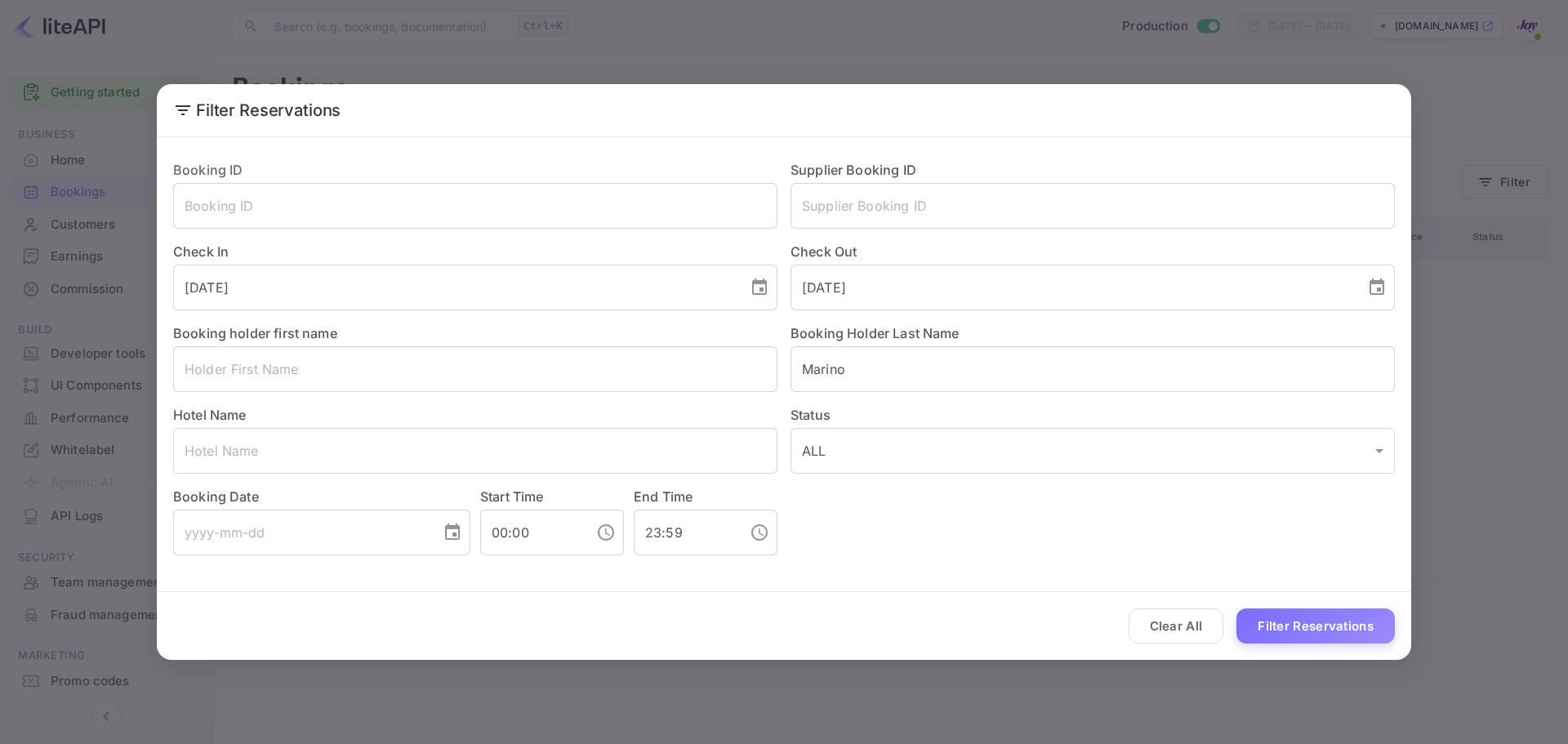
type input "[DATE]"
click at [1288, 624] on button "Filter Reservations" at bounding box center [1316, 626] width 159 height 35
click at [751, 286] on icon "Choose date, selected date is Oct 20, 2025" at bounding box center [760, 288] width 20 height 20
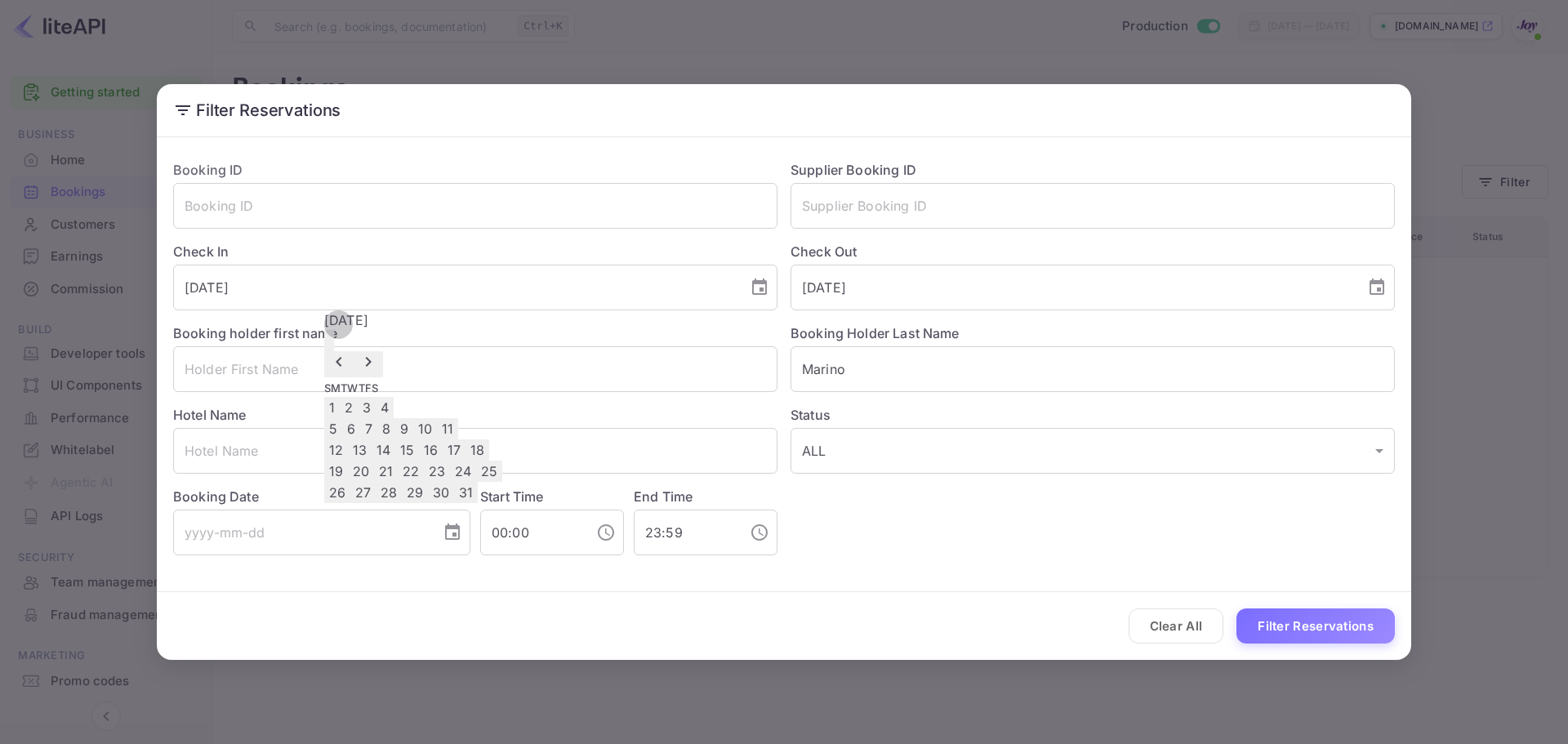
click at [349, 352] on icon "Previous month" at bounding box center [339, 362] width 20 height 20
click at [492, 460] on button "20" at bounding box center [479, 450] width 26 height 21
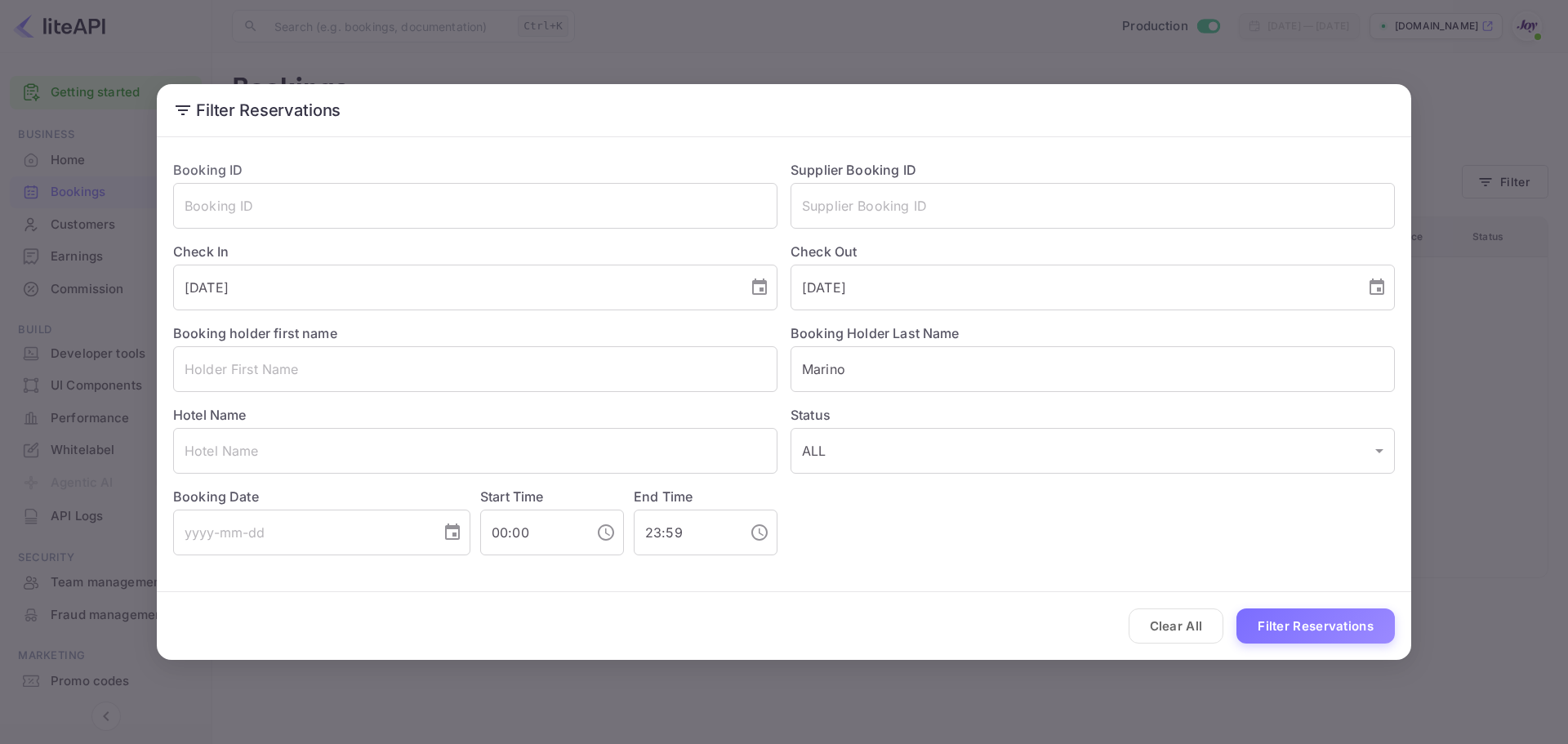
type input "[DATE]"
click at [1383, 289] on icon "Choose date, selected date is Oct 23, 2025" at bounding box center [1377, 287] width 15 height 16
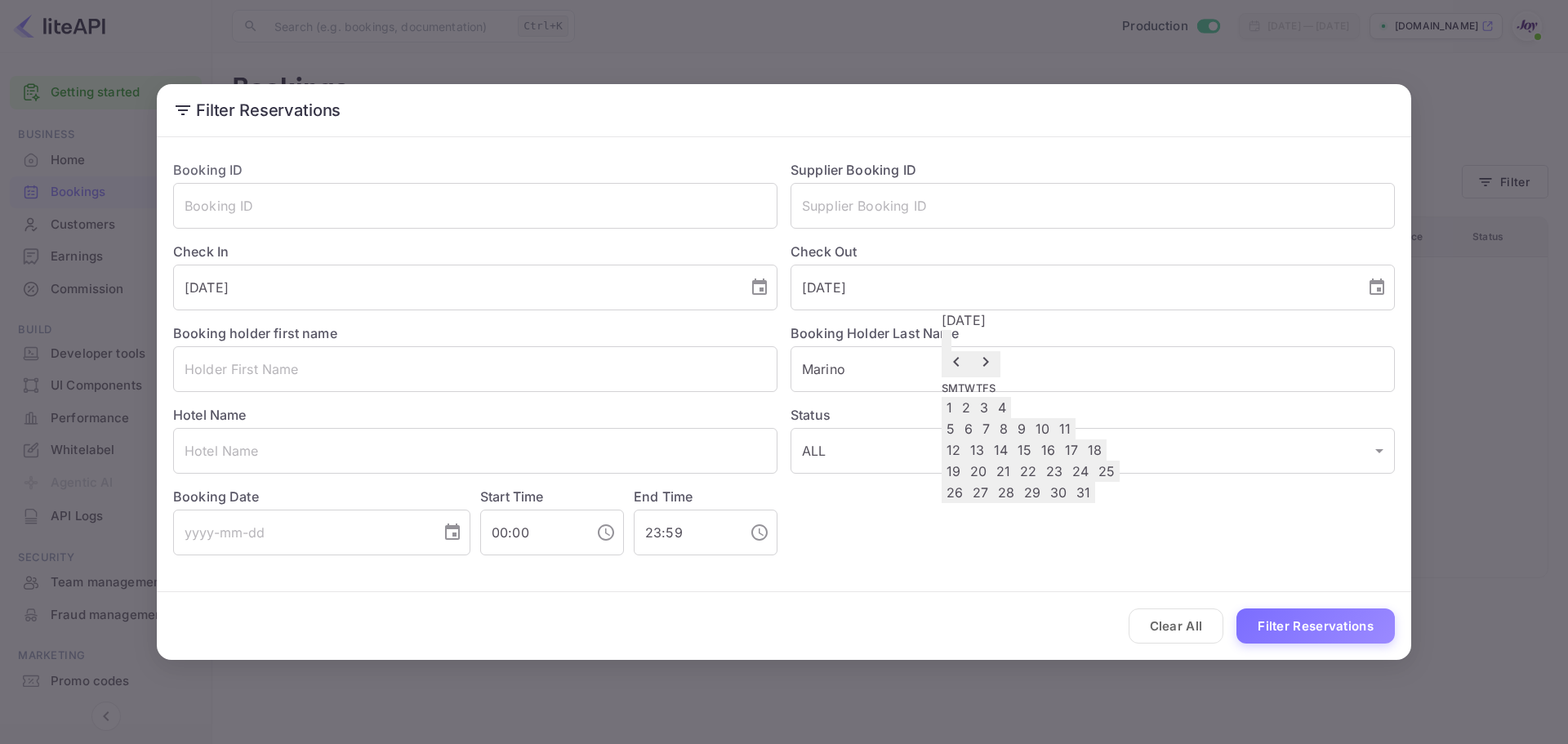
click at [966, 352] on icon "Previous month" at bounding box center [956, 362] width 20 height 20
click at [1018, 482] on button "23" at bounding box center [1005, 471] width 26 height 21
type input "[DATE]"
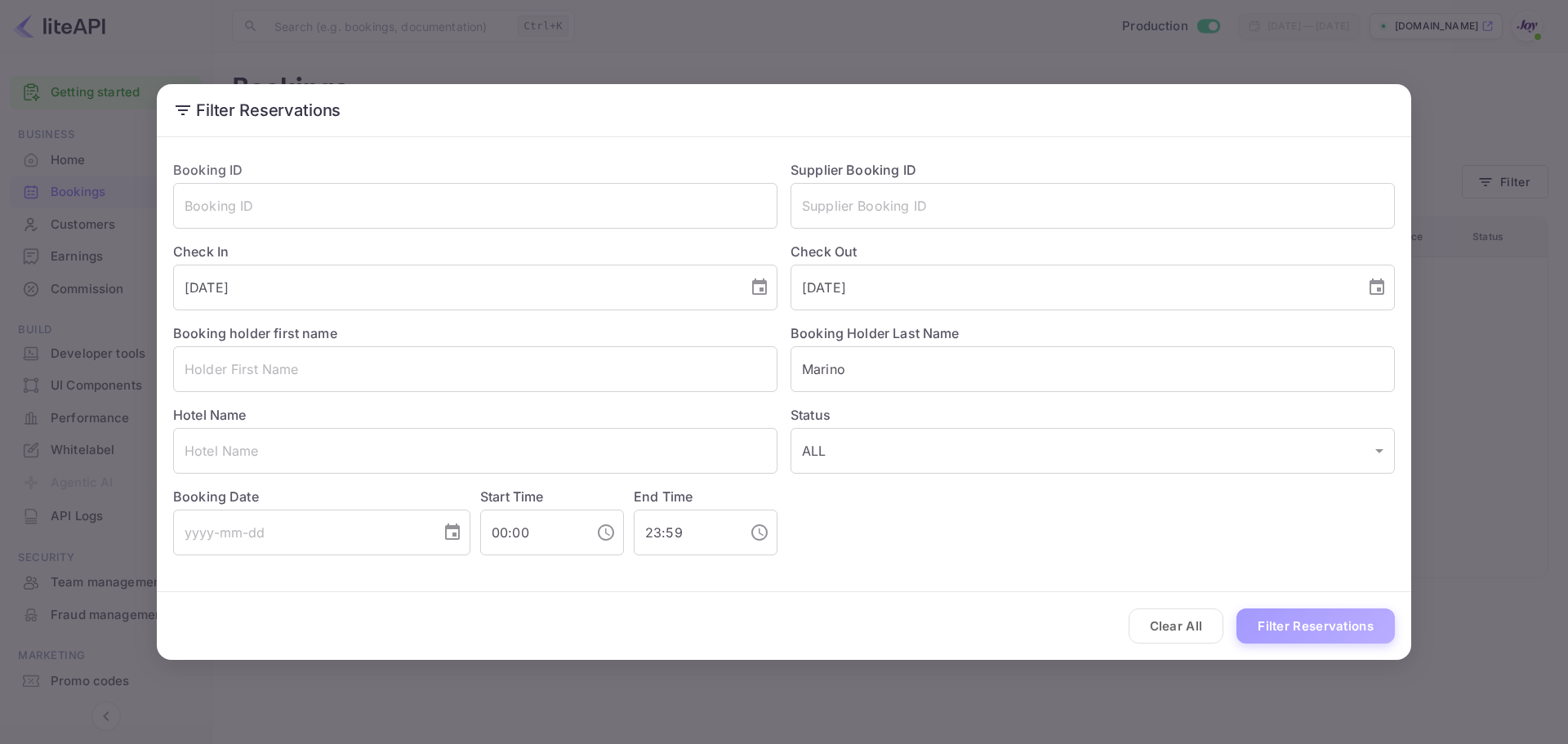
drag, startPoint x: 1305, startPoint y: 618, endPoint x: 1252, endPoint y: 608, distance: 53.9
click at [1303, 618] on button "Filter Reservations" at bounding box center [1316, 626] width 159 height 35
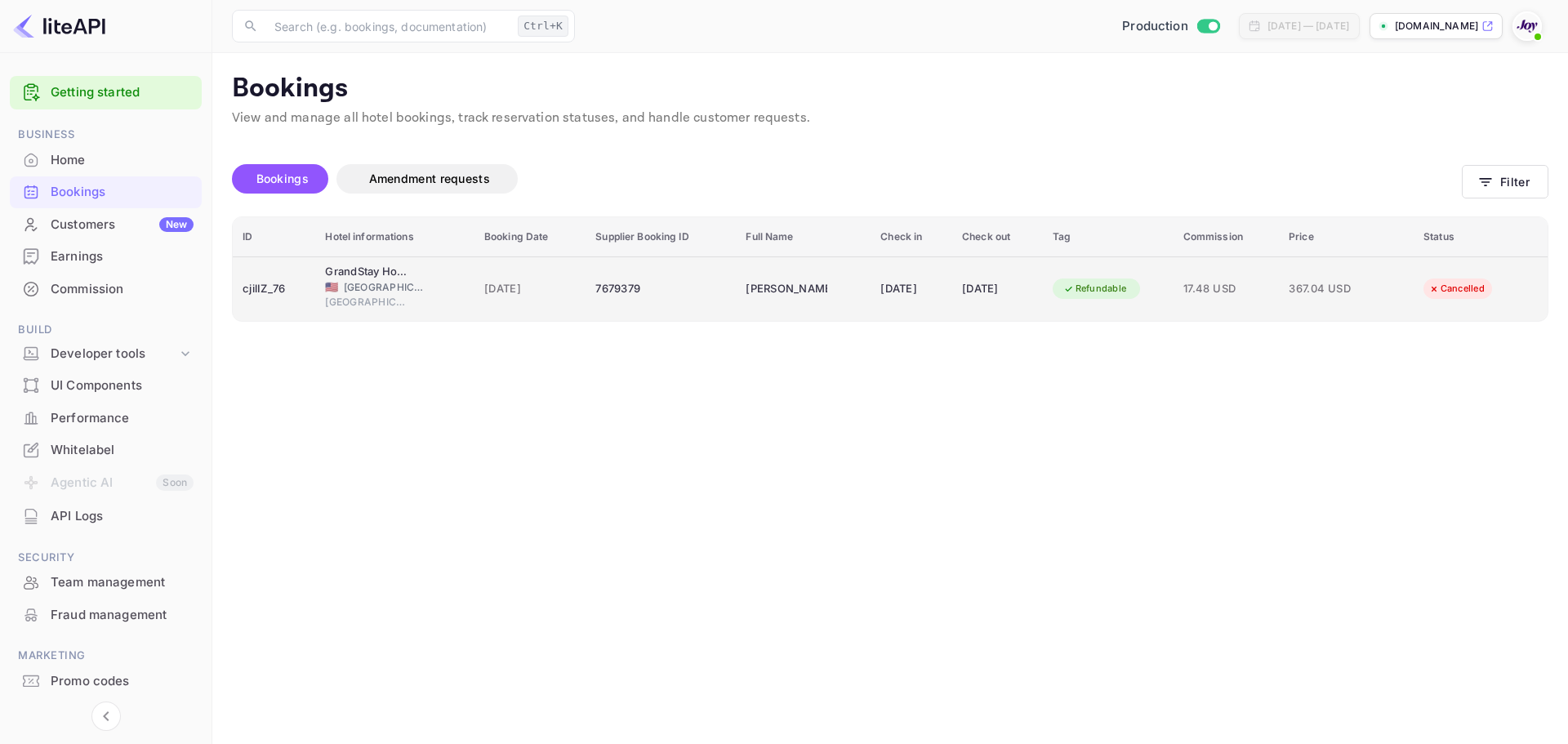
click at [630, 303] on td "7679379" at bounding box center [660, 289] width 150 height 64
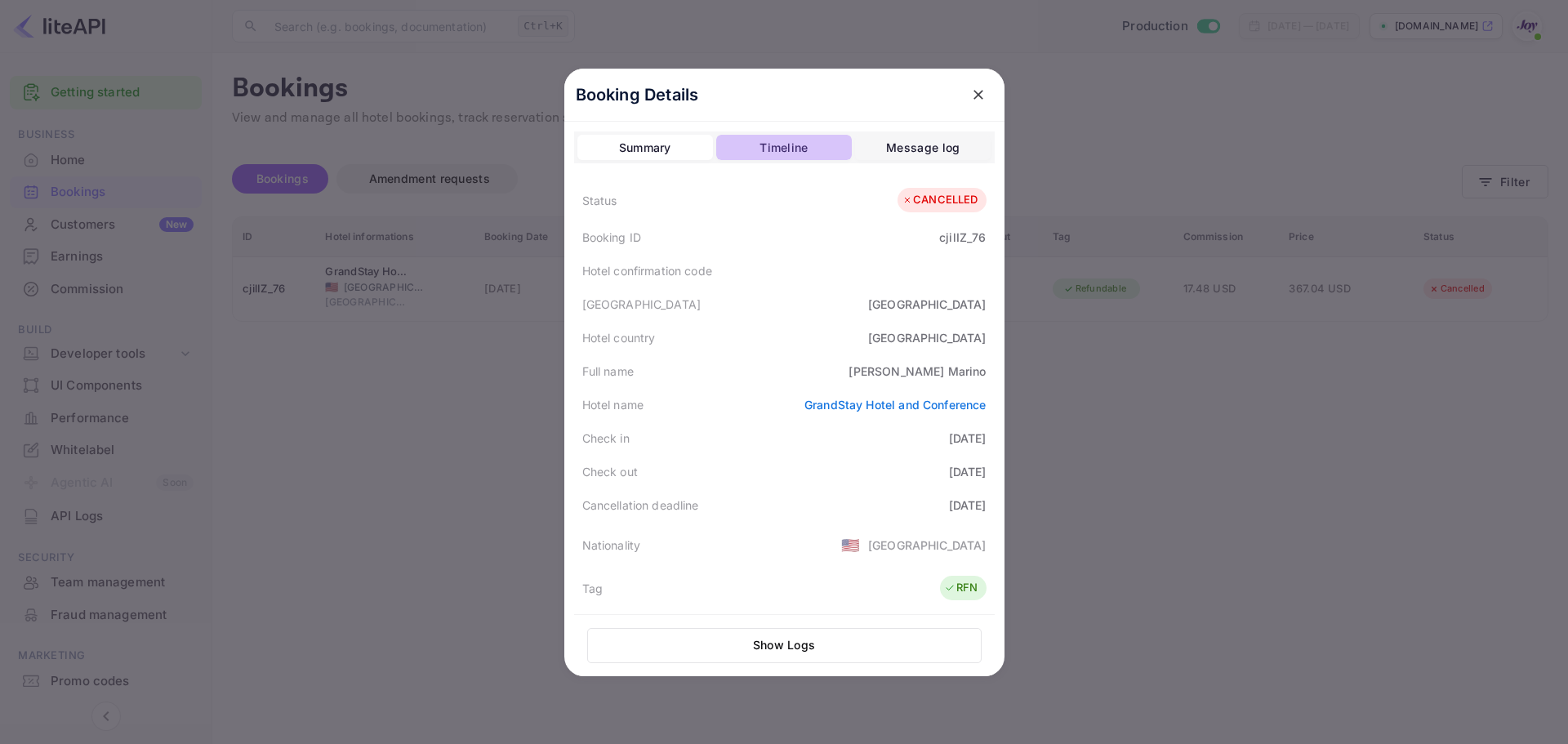
click at [751, 146] on button "Timeline" at bounding box center [784, 148] width 136 height 26
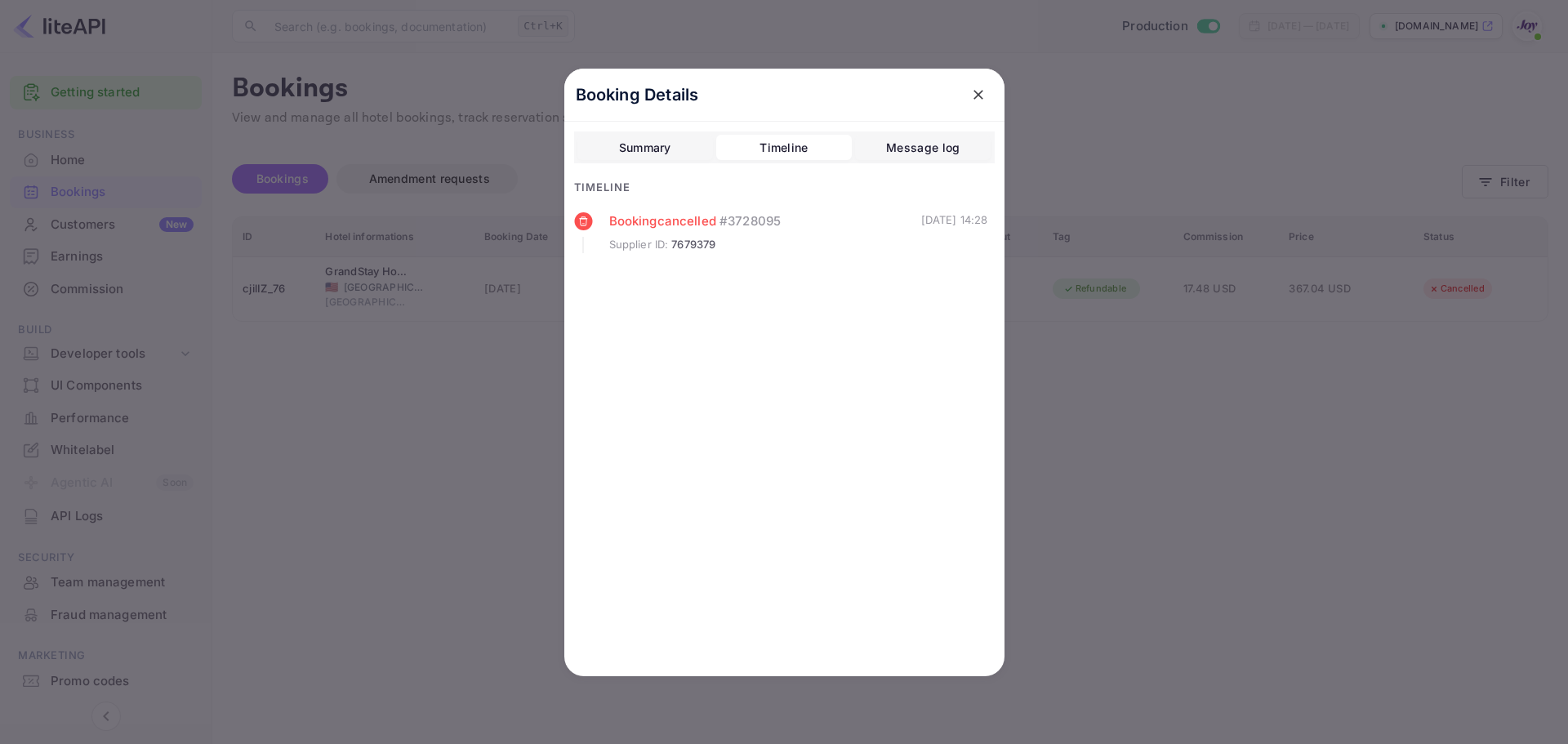
click at [891, 143] on div "Message log" at bounding box center [923, 148] width 73 height 20
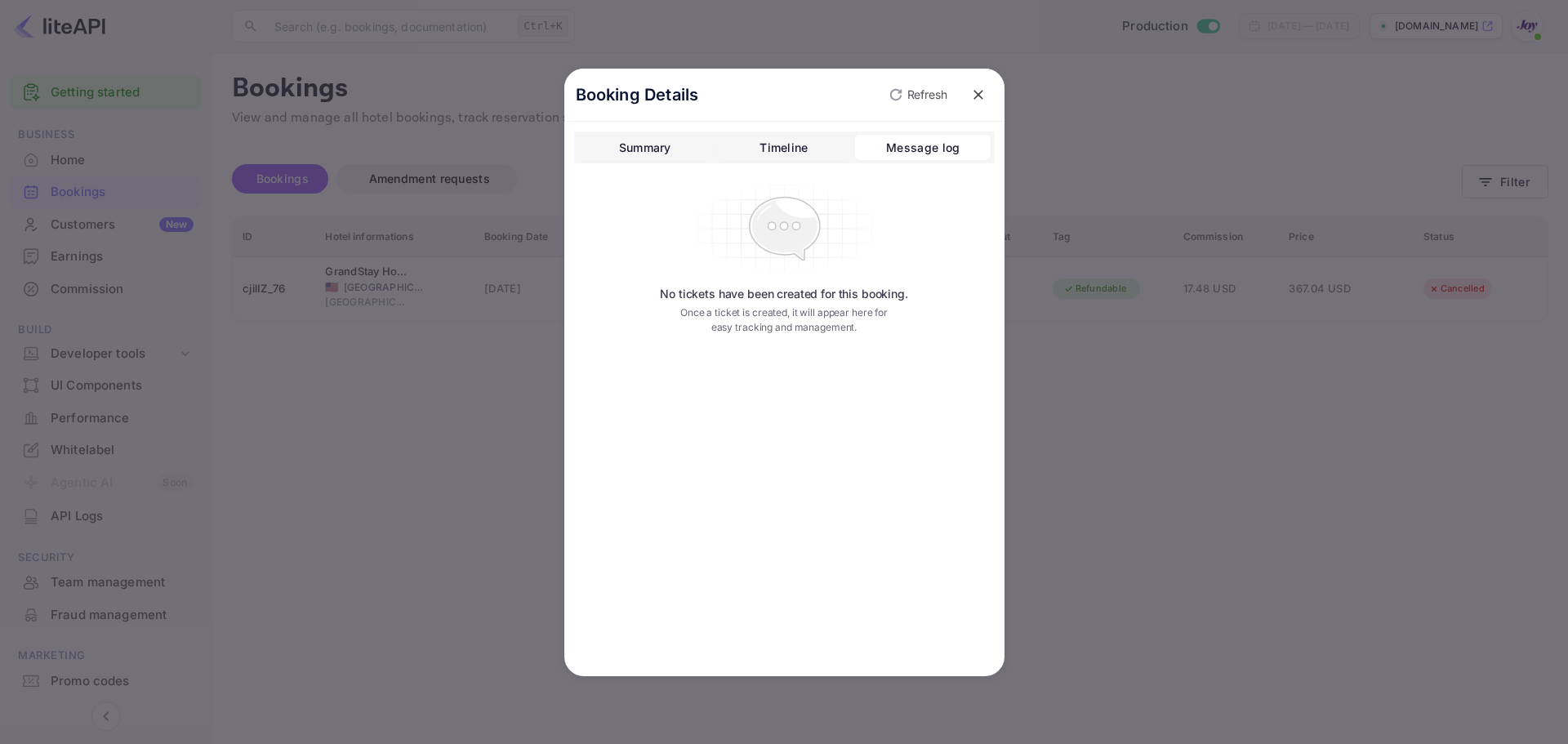
click at [807, 149] on div "Timeline" at bounding box center [784, 148] width 49 height 20
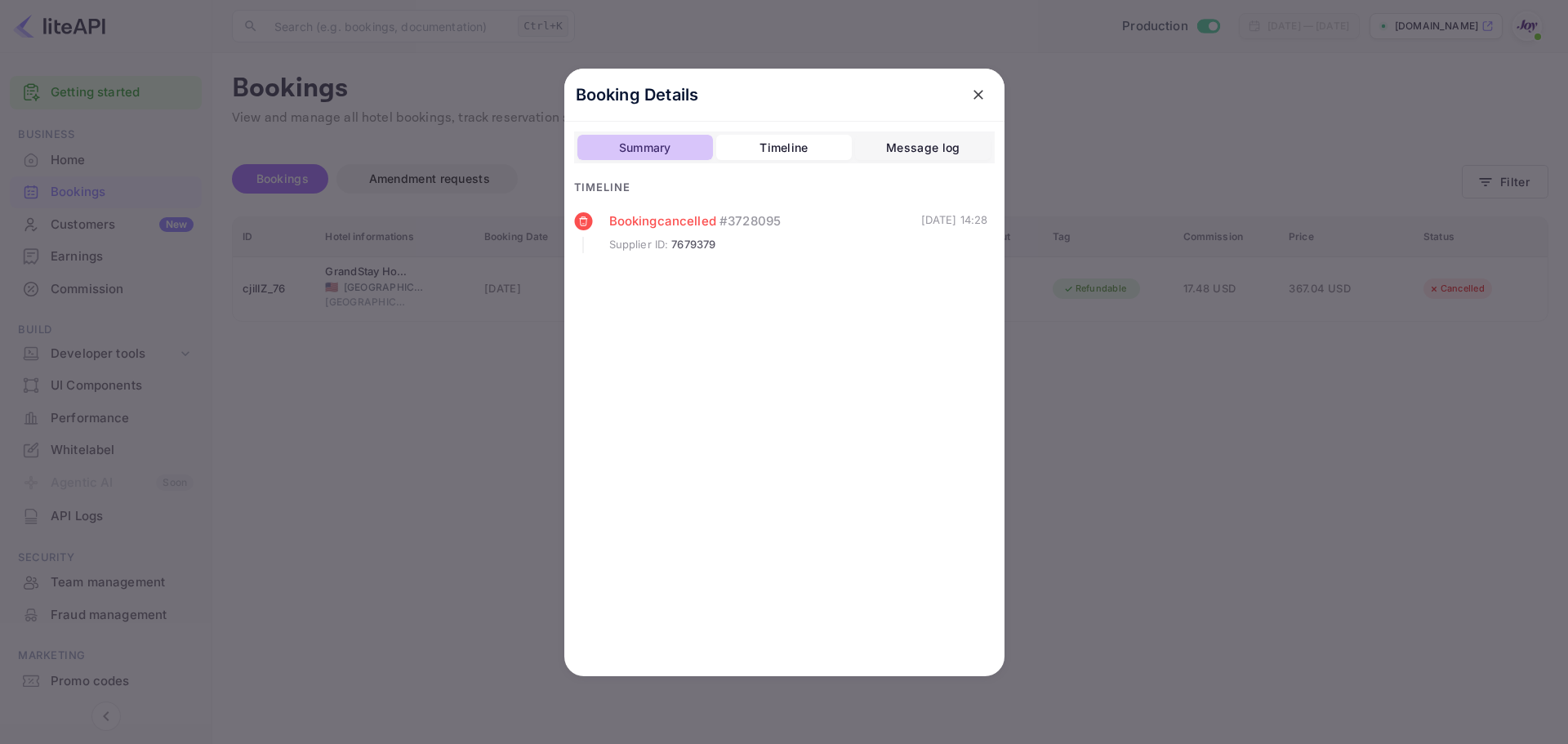
click at [684, 151] on button "Summary" at bounding box center [645, 148] width 136 height 26
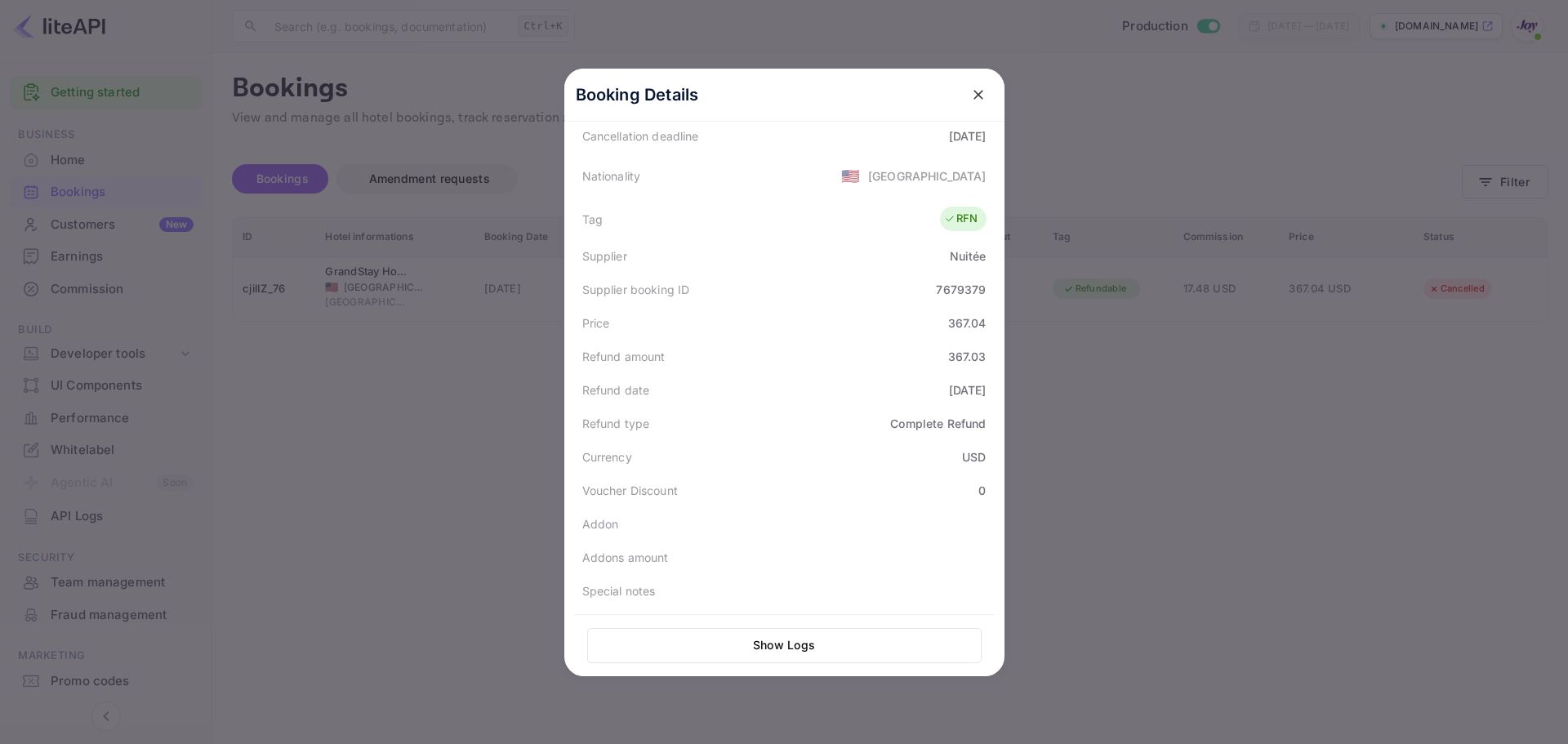
click at [835, 658] on button "Show Logs" at bounding box center [784, 645] width 395 height 35
click at [802, 646] on button "Show Logs" at bounding box center [784, 645] width 395 height 35
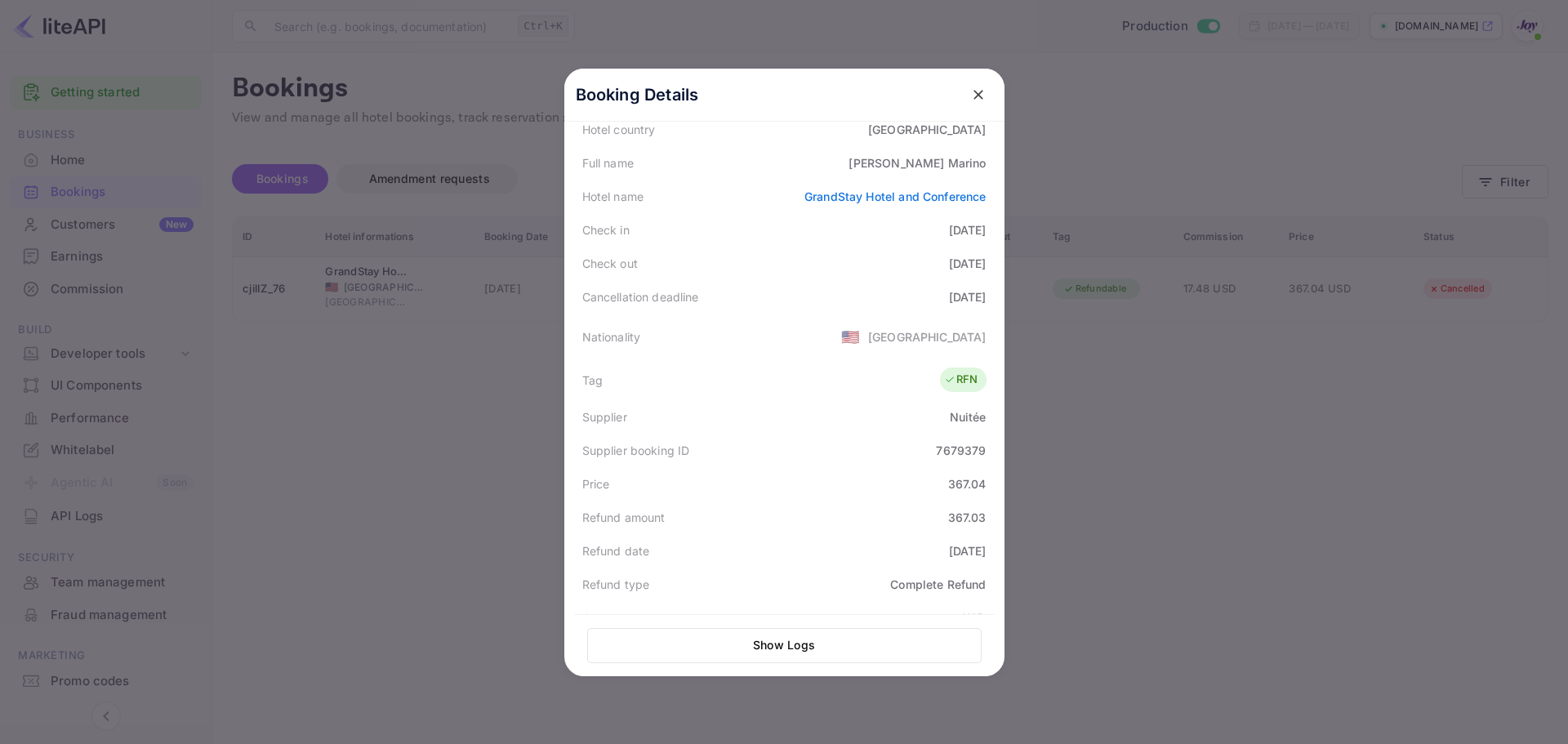
scroll to position [0, 0]
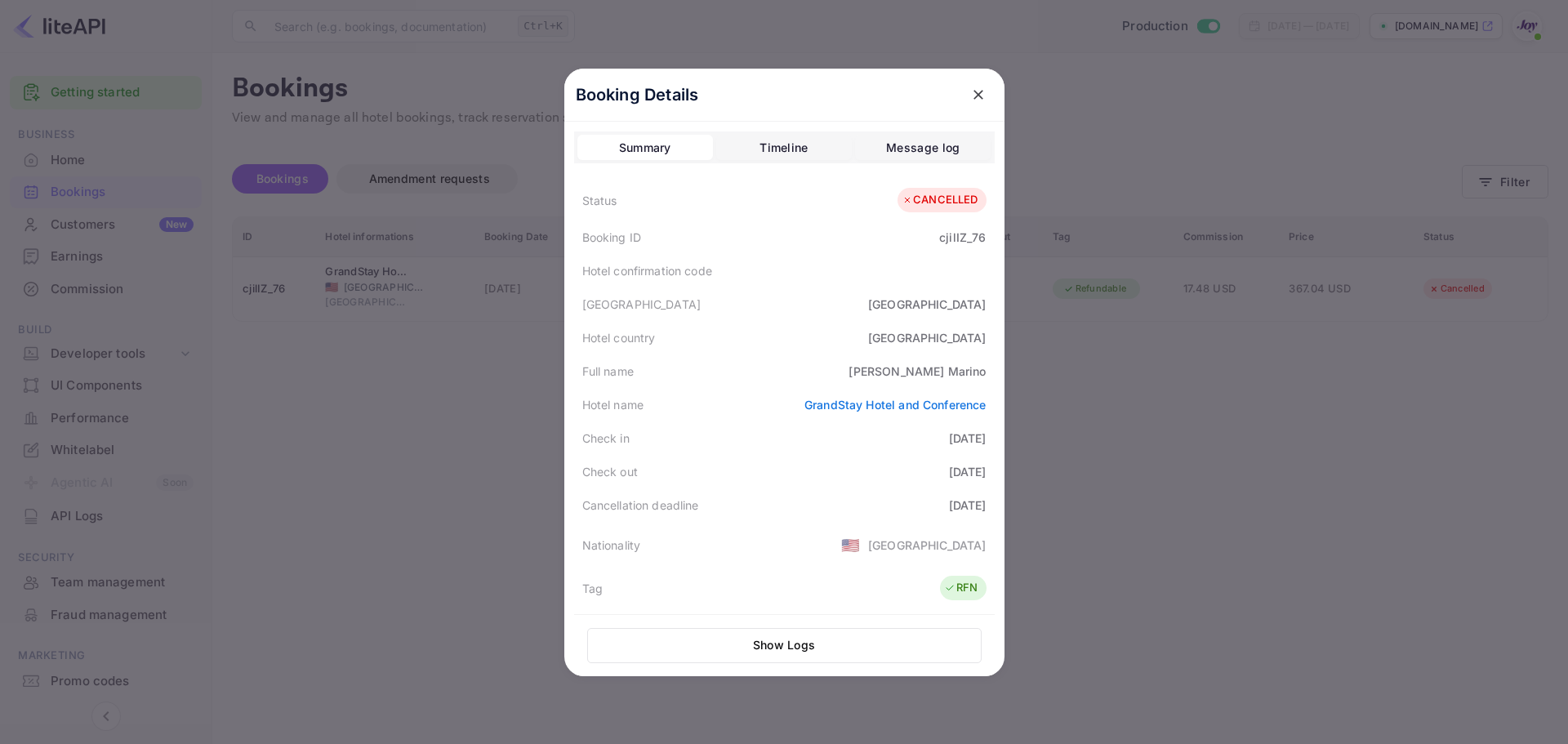
click at [515, 427] on div at bounding box center [784, 372] width 1568 height 744
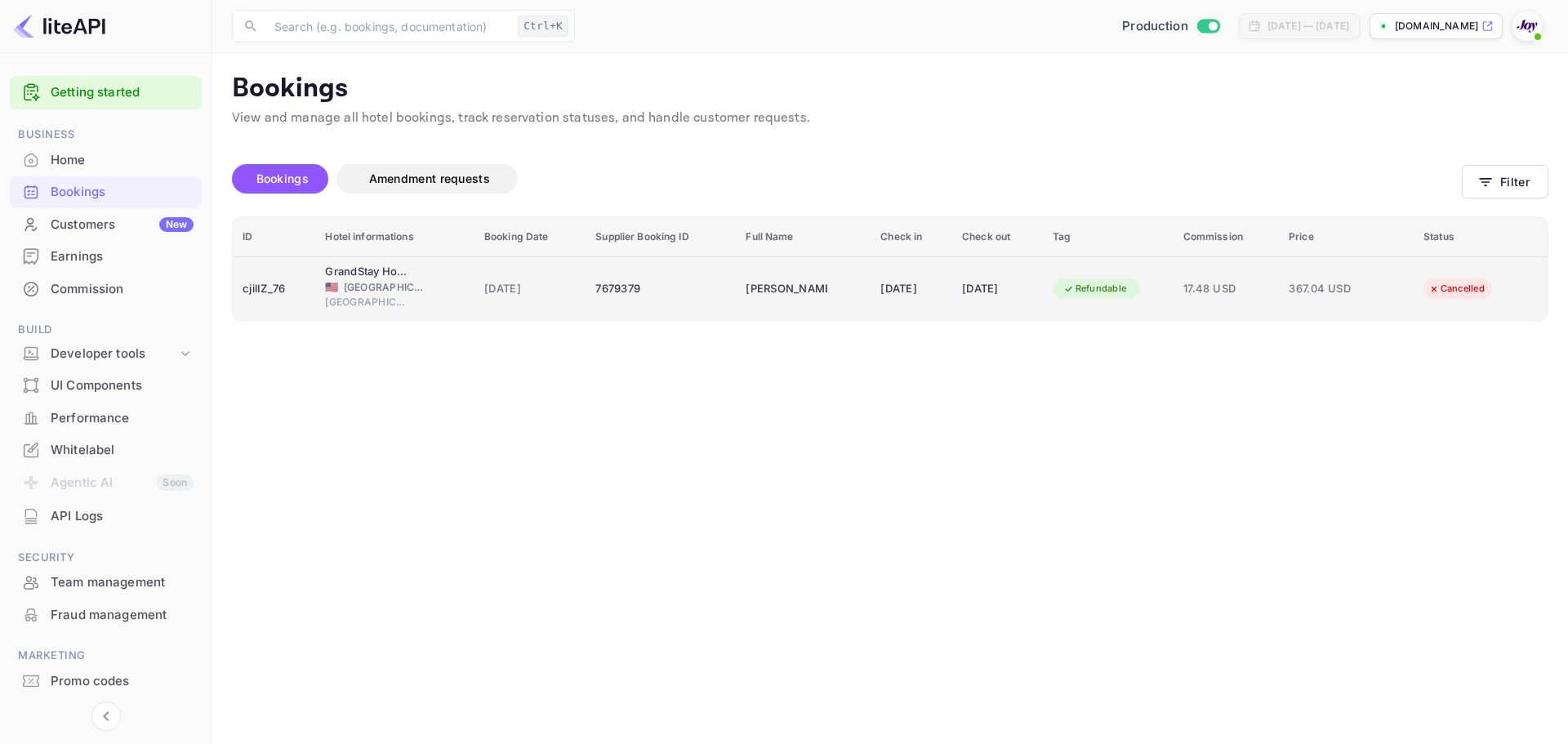
drag, startPoint x: 816, startPoint y: 289, endPoint x: 720, endPoint y: 285, distance: 96.1
click at [736, 285] on td "[PERSON_NAME]" at bounding box center [803, 289] width 135 height 64
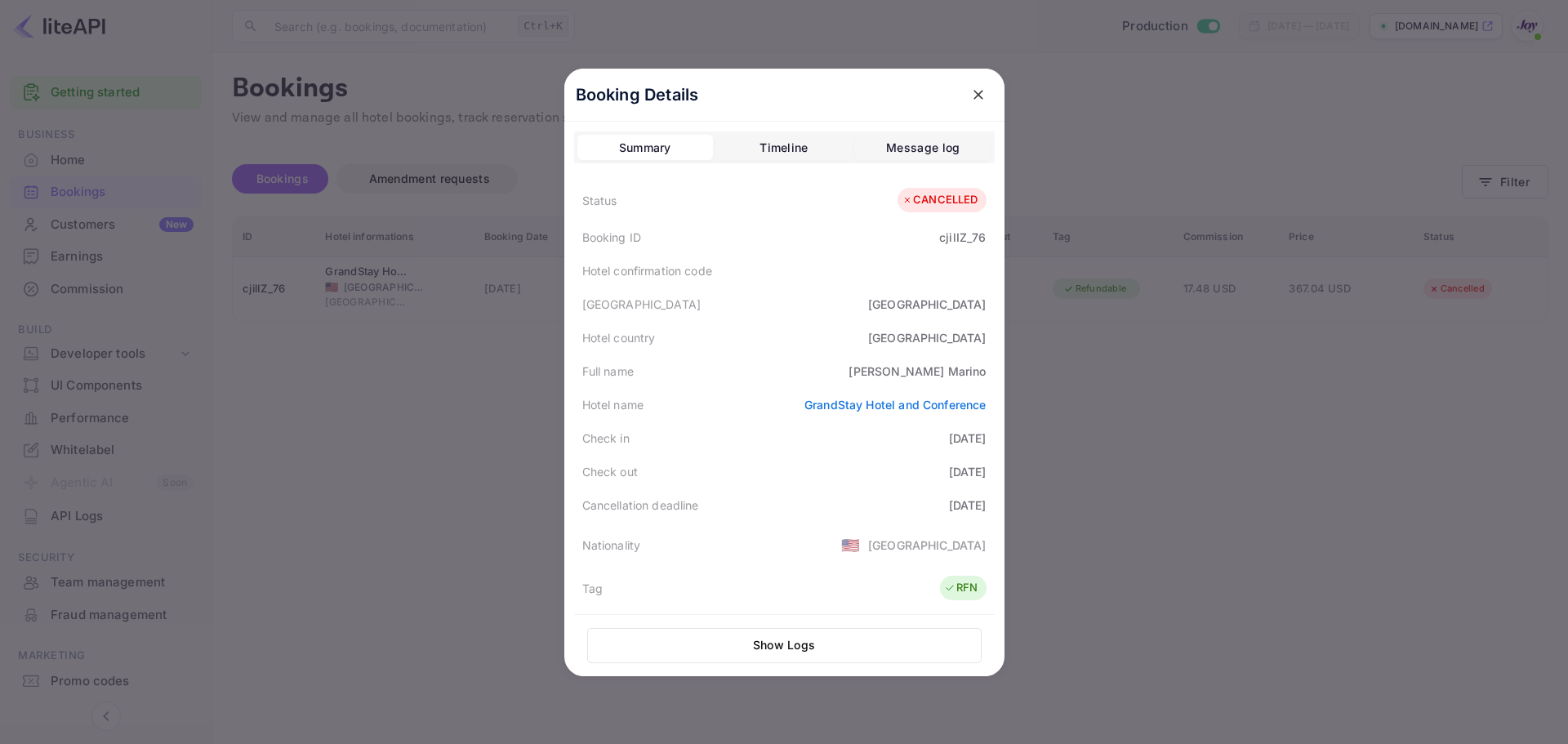
copy div "[PERSON_NAME]"
drag, startPoint x: 793, startPoint y: 407, endPoint x: 986, endPoint y: 416, distance: 193.2
click at [986, 416] on div "Hotel name [GEOGRAPHIC_DATA] and Conference" at bounding box center [784, 404] width 421 height 34
copy link "GrandStay Hotel and Conference"
click at [777, 148] on div "Timeline" at bounding box center [784, 148] width 49 height 20
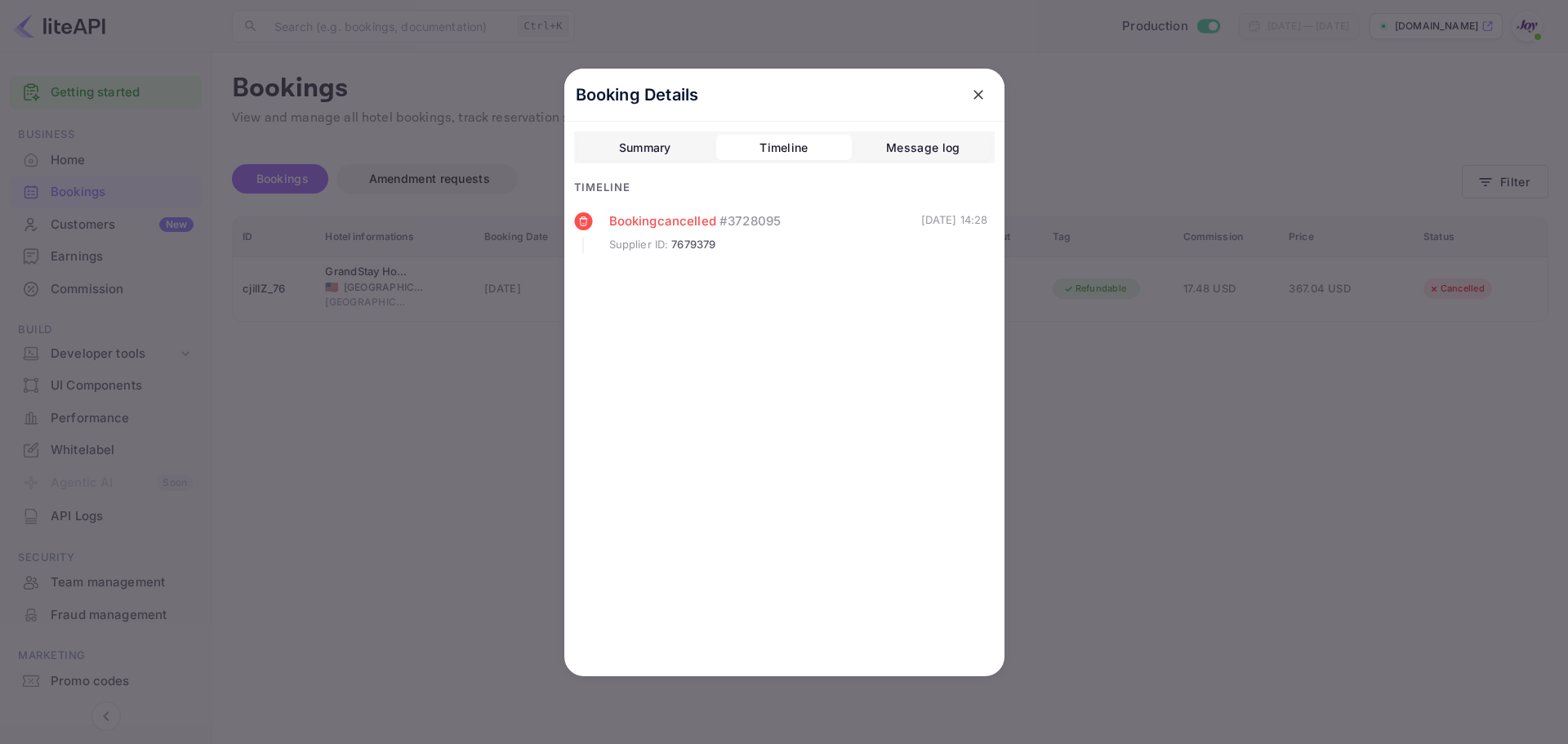
click at [581, 221] on rect at bounding box center [583, 221] width 18 height 18
drag, startPoint x: 678, startPoint y: 239, endPoint x: 679, endPoint y: 230, distance: 9.1
click at [678, 239] on span "7679379" at bounding box center [694, 245] width 44 height 16
click at [654, 139] on div "Summary" at bounding box center [645, 148] width 53 height 20
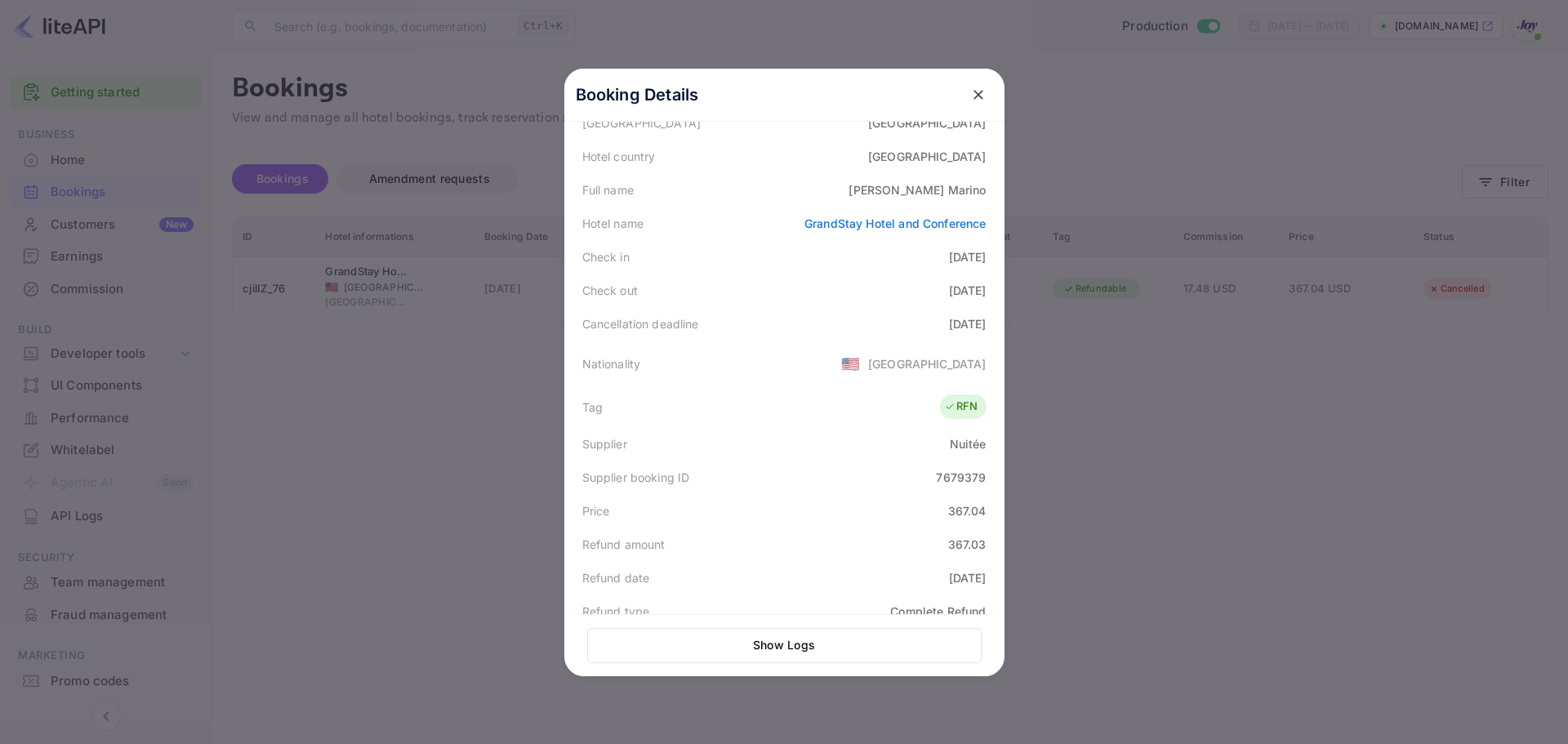
scroll to position [369, 0]
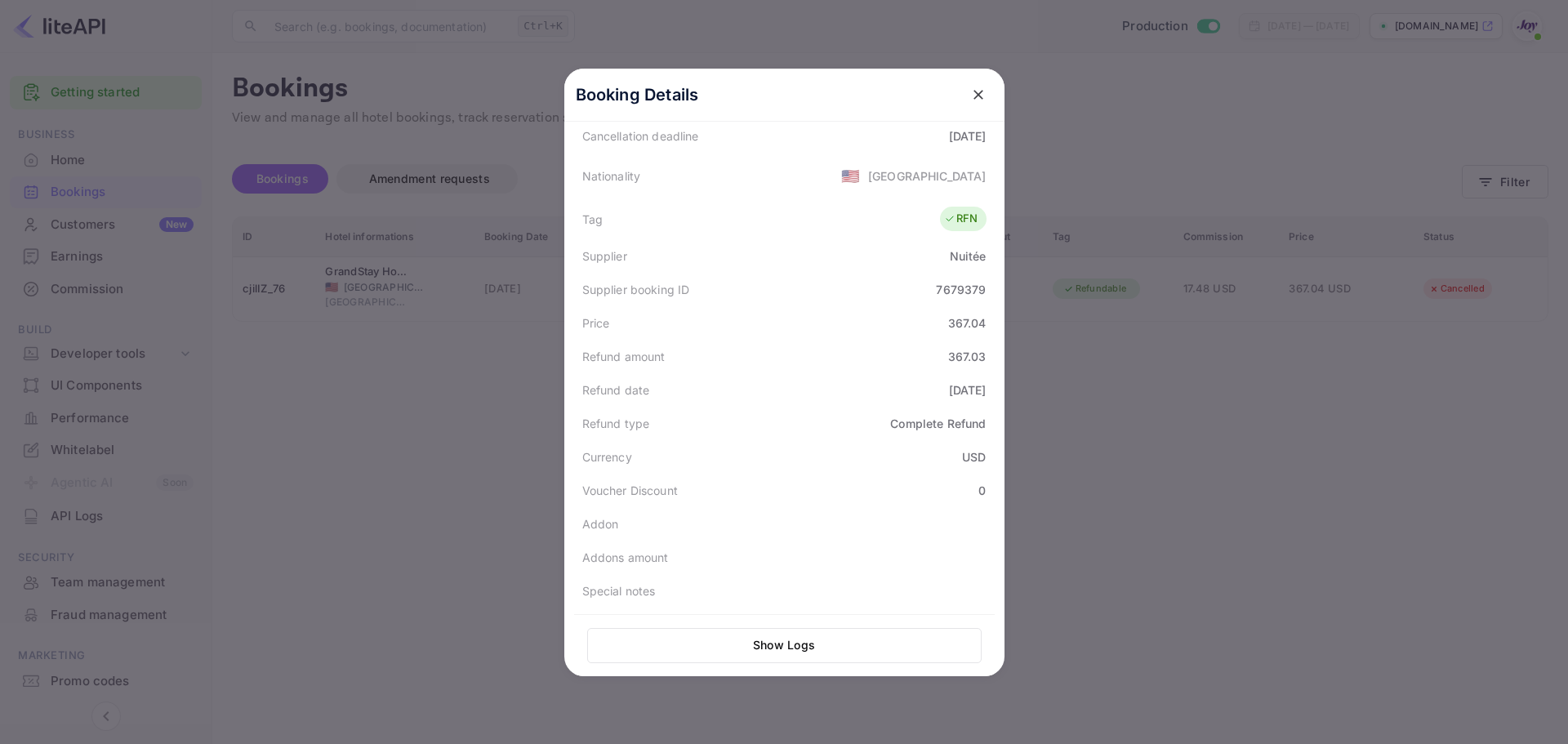
click at [953, 288] on div "7679379" at bounding box center [960, 289] width 50 height 17
copy div "7679379"
drag, startPoint x: 959, startPoint y: 90, endPoint x: 971, endPoint y: 95, distance: 13.0
click at [964, 90] on button "close" at bounding box center [978, 95] width 30 height 30
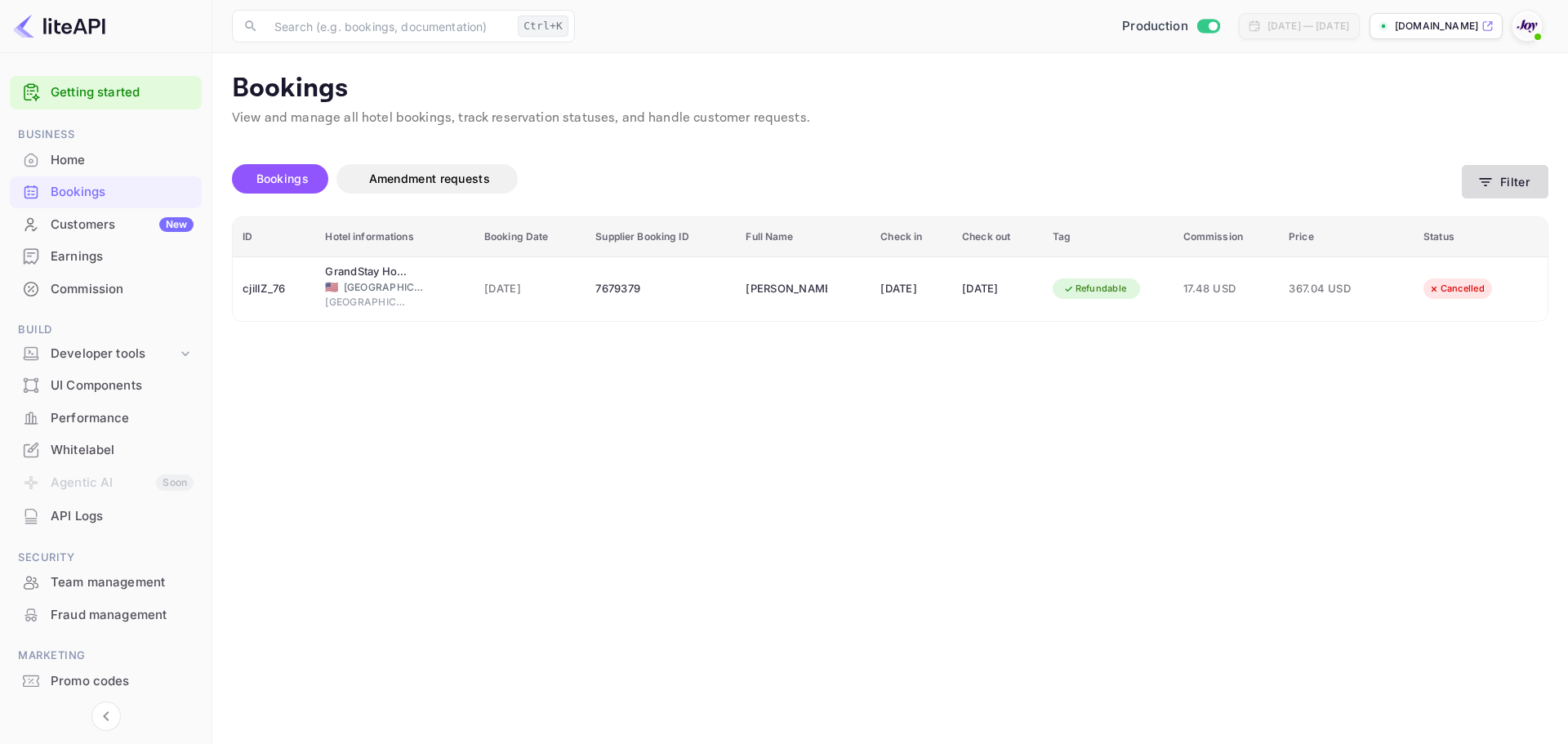
click at [1503, 182] on button "Filter" at bounding box center [1505, 182] width 86 height 34
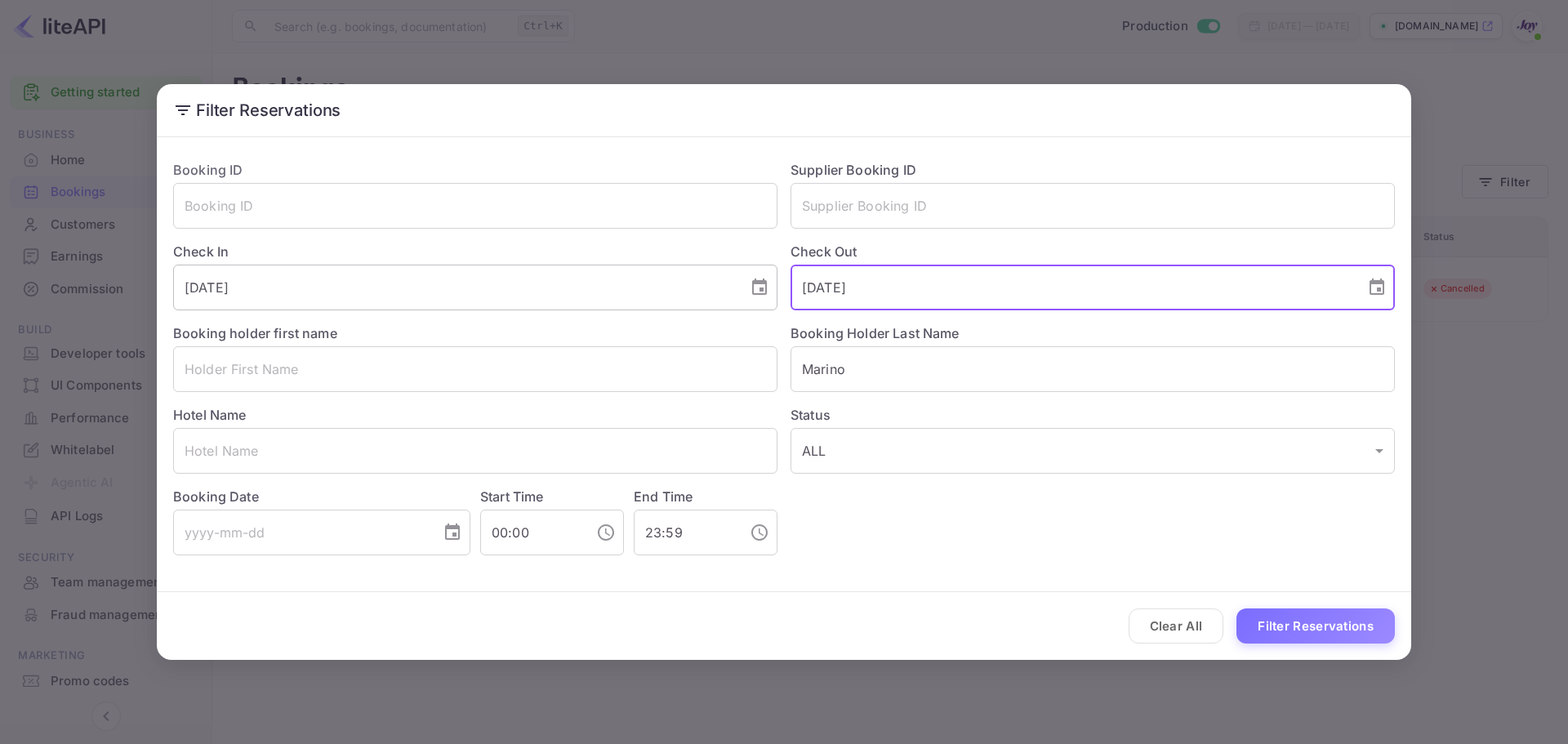
drag, startPoint x: 895, startPoint y: 282, endPoint x: 660, endPoint y: 292, distance: 235.2
click at [660, 292] on div "Booking ID ​ Supplier Booking ID ​ Check In [DATE] ​ Check Out [DATE] ​ Booking…" at bounding box center [778, 351] width 1235 height 409
drag, startPoint x: 866, startPoint y: 364, endPoint x: 687, endPoint y: 365, distance: 179.0
click at [687, 365] on div "Booking ID ​ Supplier Booking ID ​ Check In [DATE] ​ Check Out ​ Booking holder…" at bounding box center [778, 351] width 1235 height 409
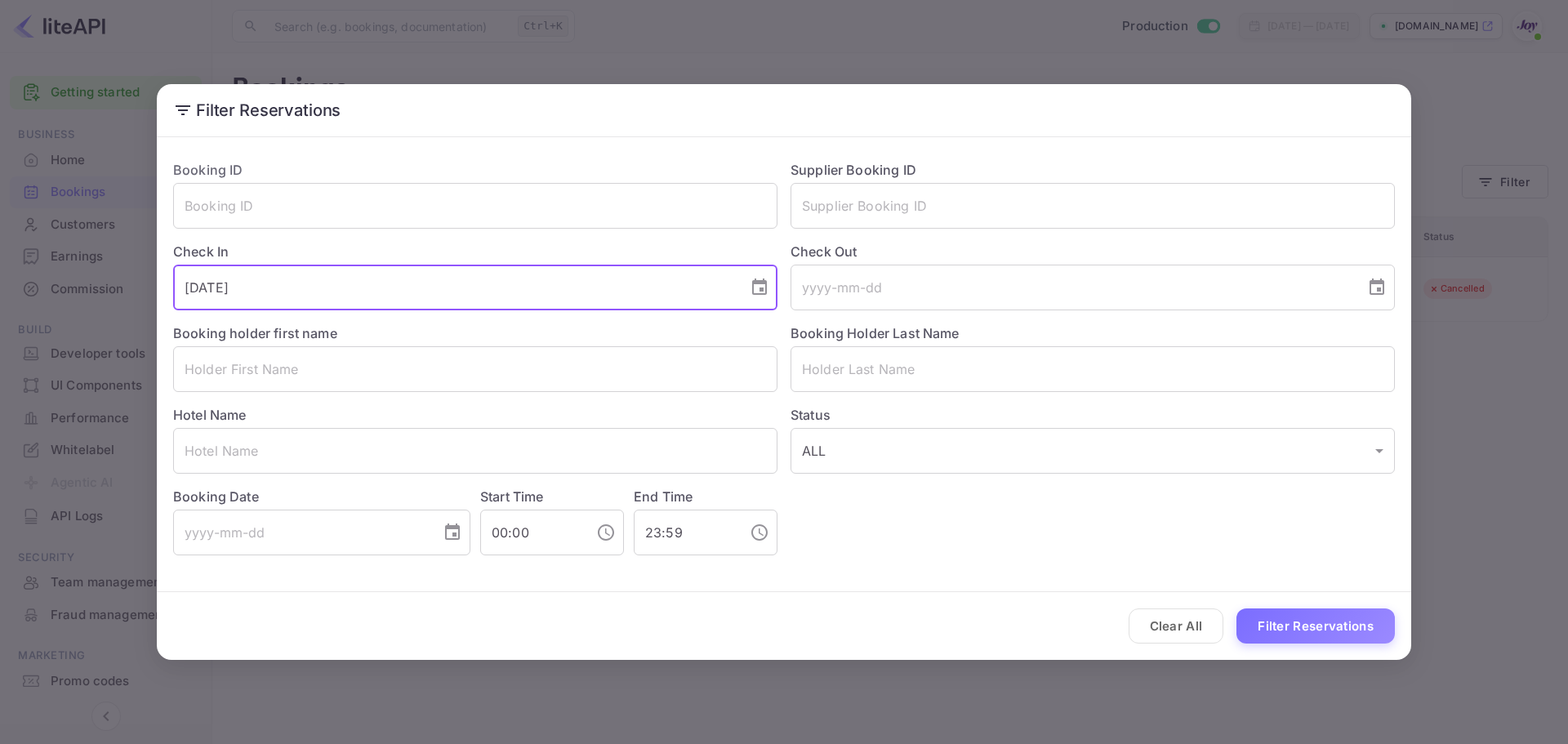
drag, startPoint x: 220, startPoint y: 267, endPoint x: 147, endPoint y: 266, distance: 73.0
click at [147, 266] on div "Filter Reservations Booking ID ​ Supplier Booking ID ​ Check In [DATE] ​ Check …" at bounding box center [784, 372] width 1568 height 744
click at [1185, 626] on button "Clear All" at bounding box center [1177, 626] width 95 height 35
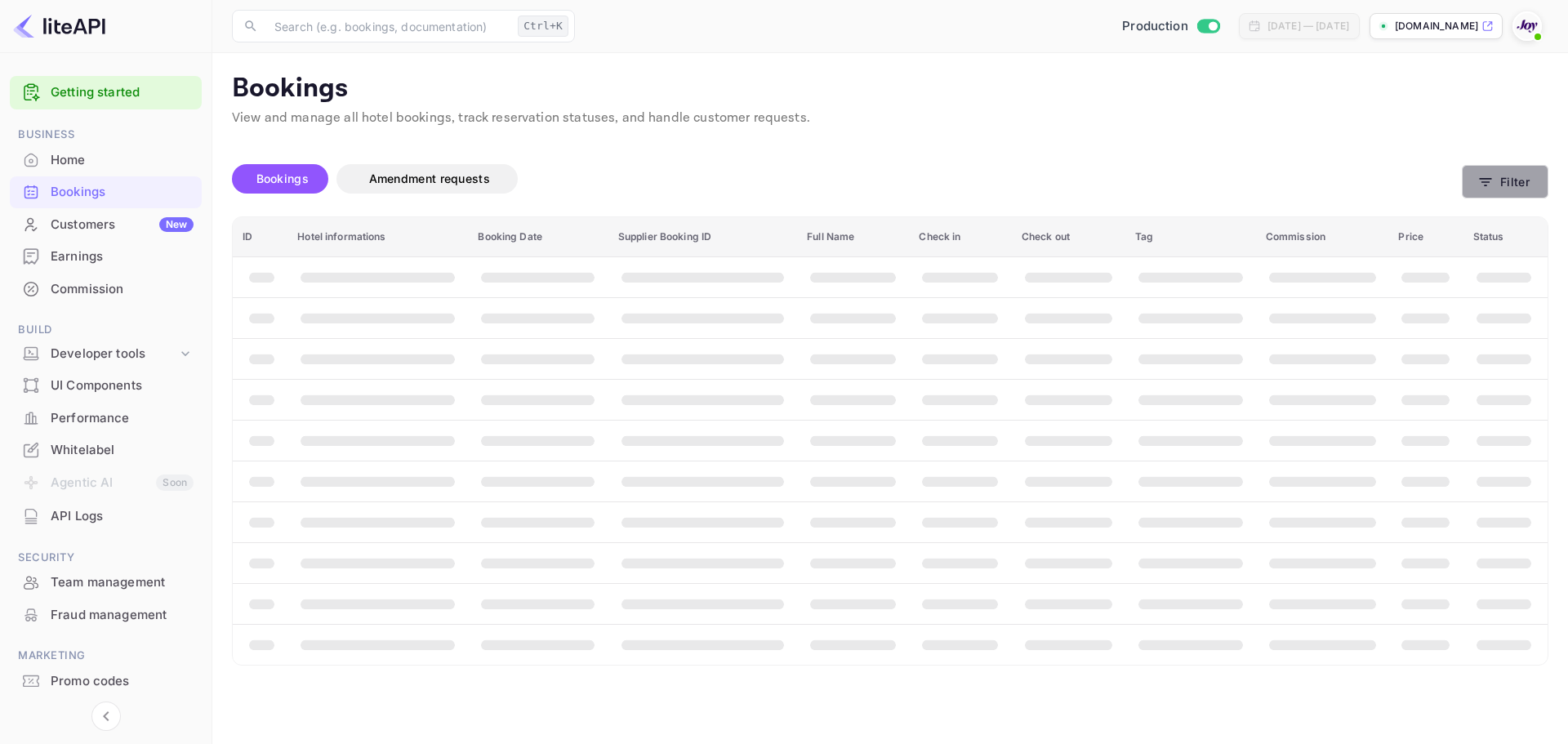
click at [1499, 185] on button "Filter" at bounding box center [1505, 182] width 86 height 34
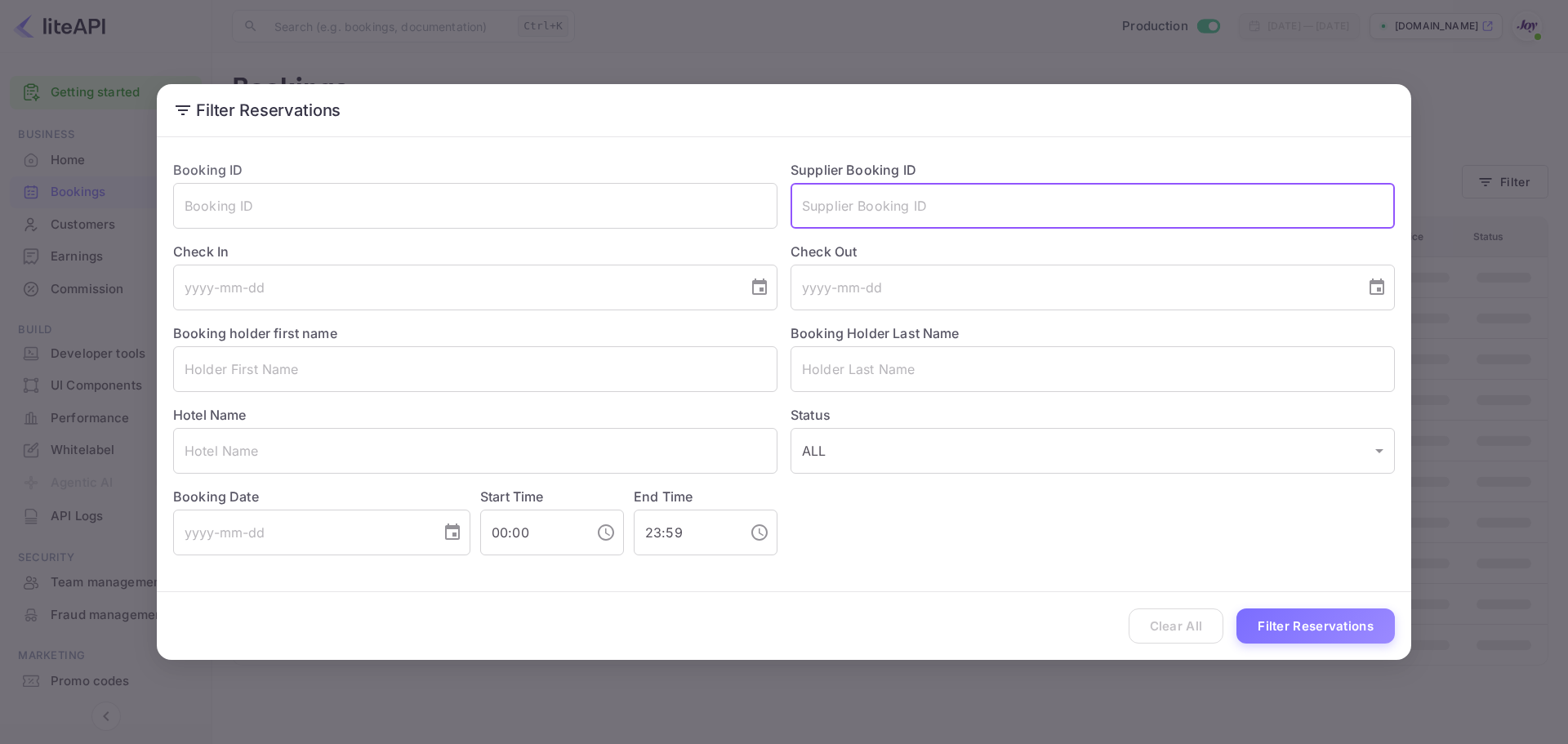
click at [854, 218] on input "text" at bounding box center [1093, 206] width 604 height 46
paste input "9225001"
type input "9225001"
click at [1289, 633] on button "Filter Reservations" at bounding box center [1316, 626] width 159 height 35
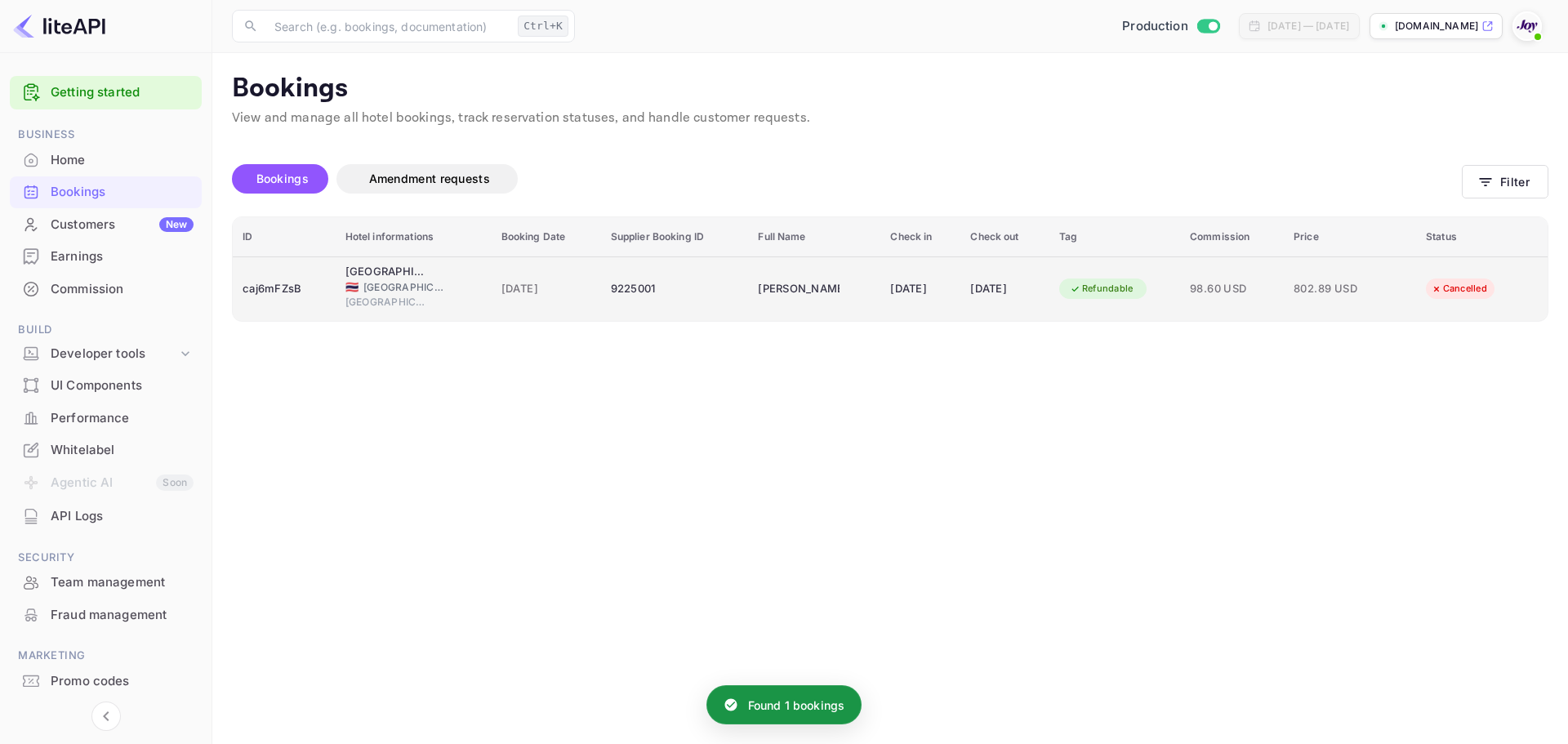
click at [687, 304] on td "9225001" at bounding box center [675, 289] width 148 height 64
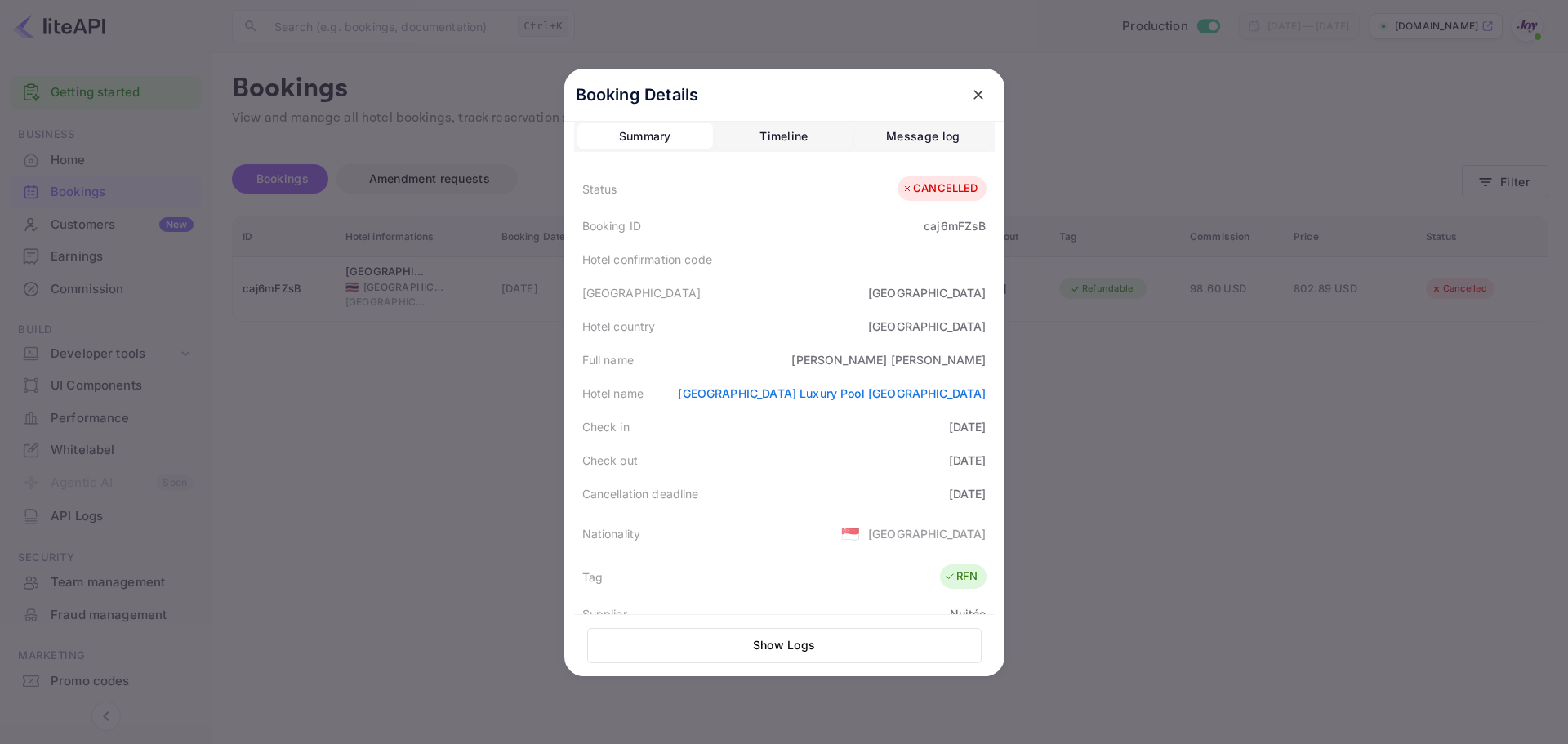
scroll to position [0, 0]
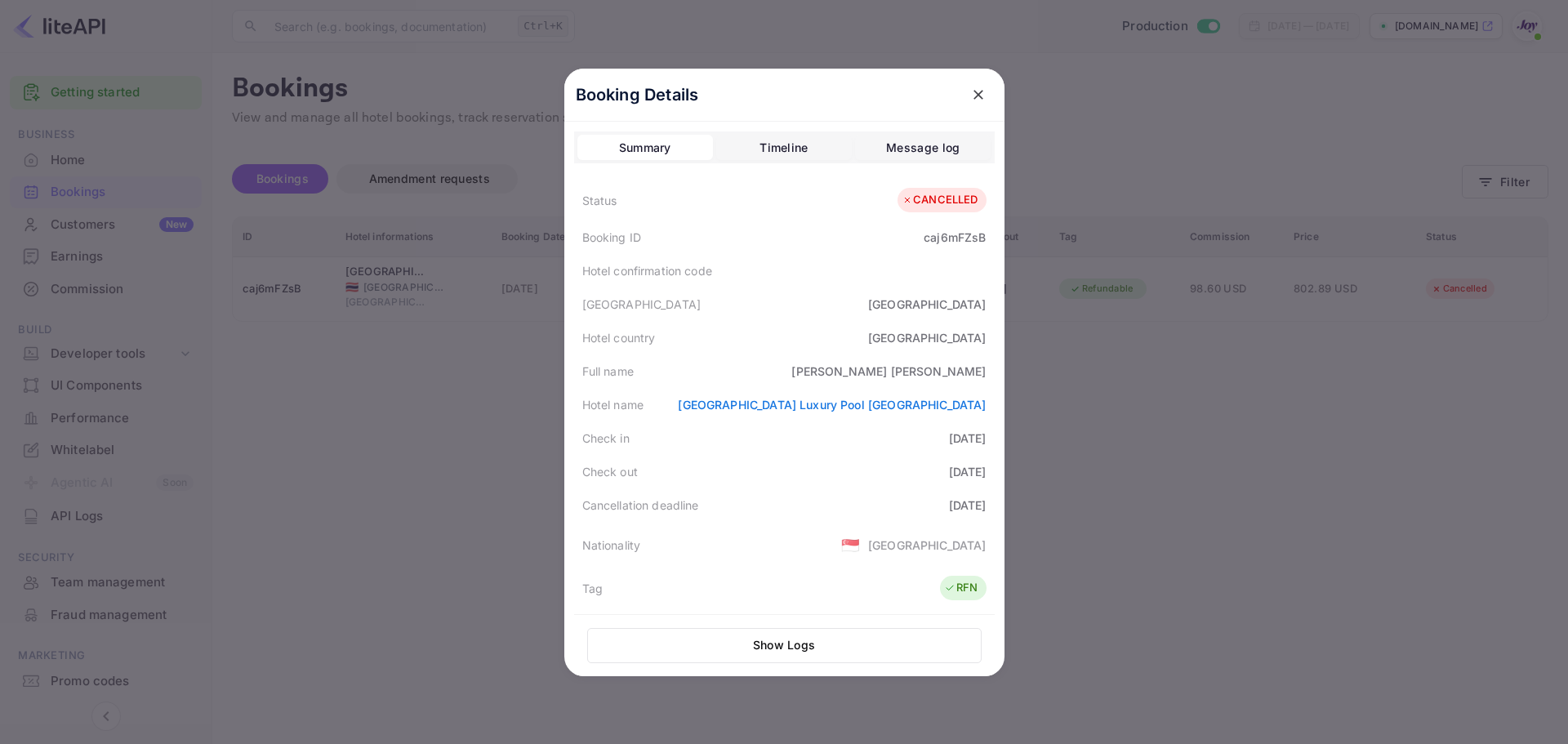
click at [784, 141] on div "Timeline" at bounding box center [784, 148] width 49 height 20
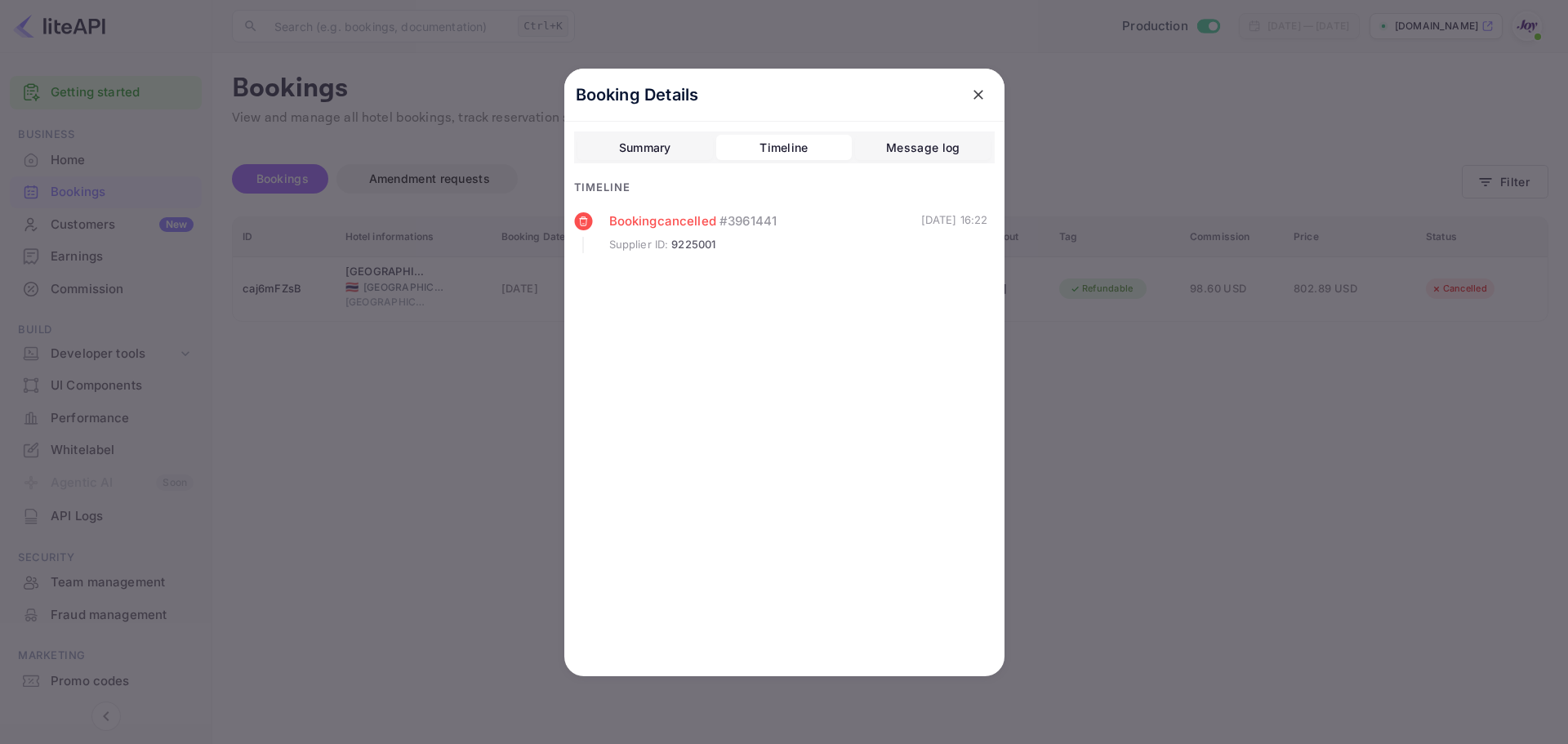
click at [659, 147] on div "Summary" at bounding box center [645, 148] width 53 height 20
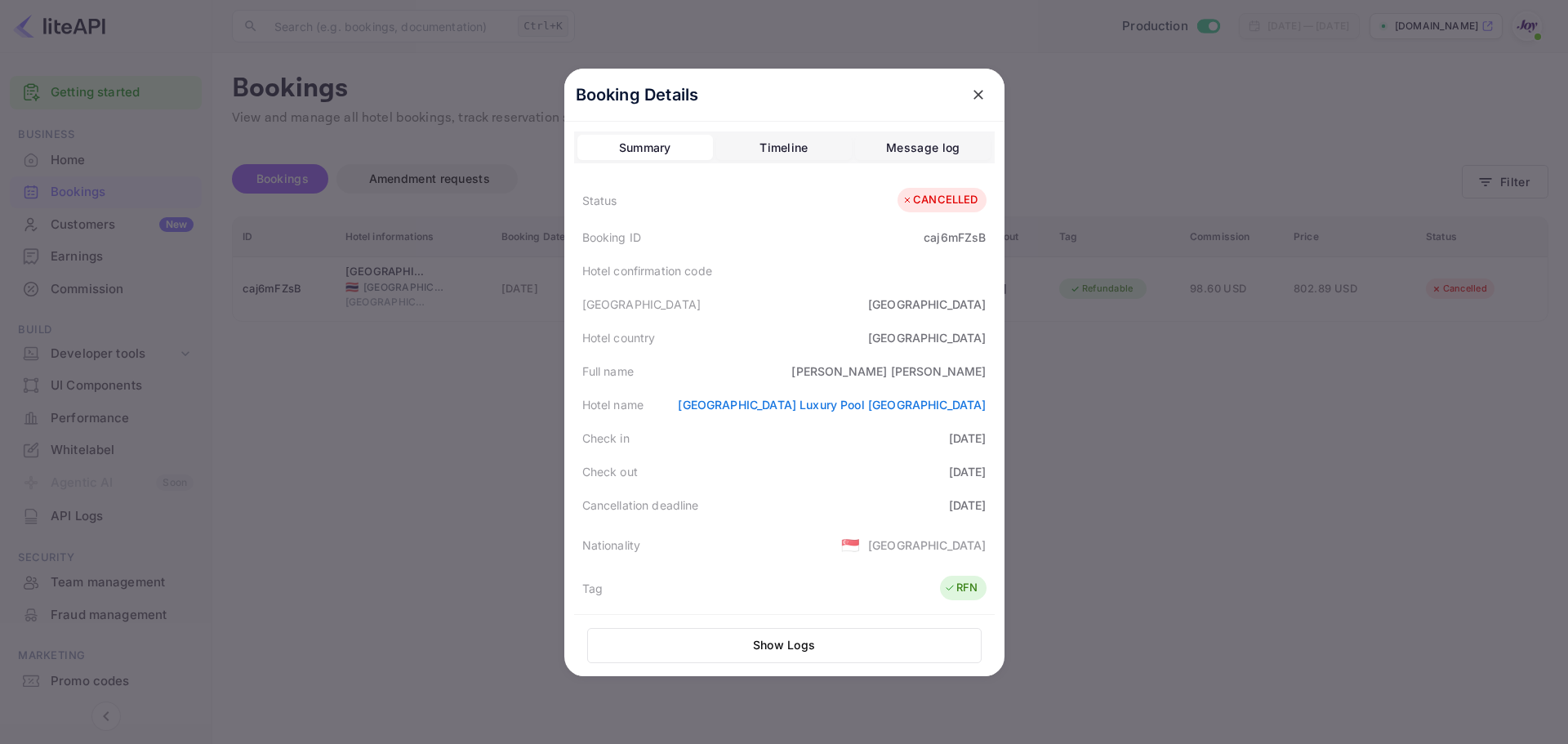
click at [912, 153] on div "Message log" at bounding box center [923, 148] width 73 height 20
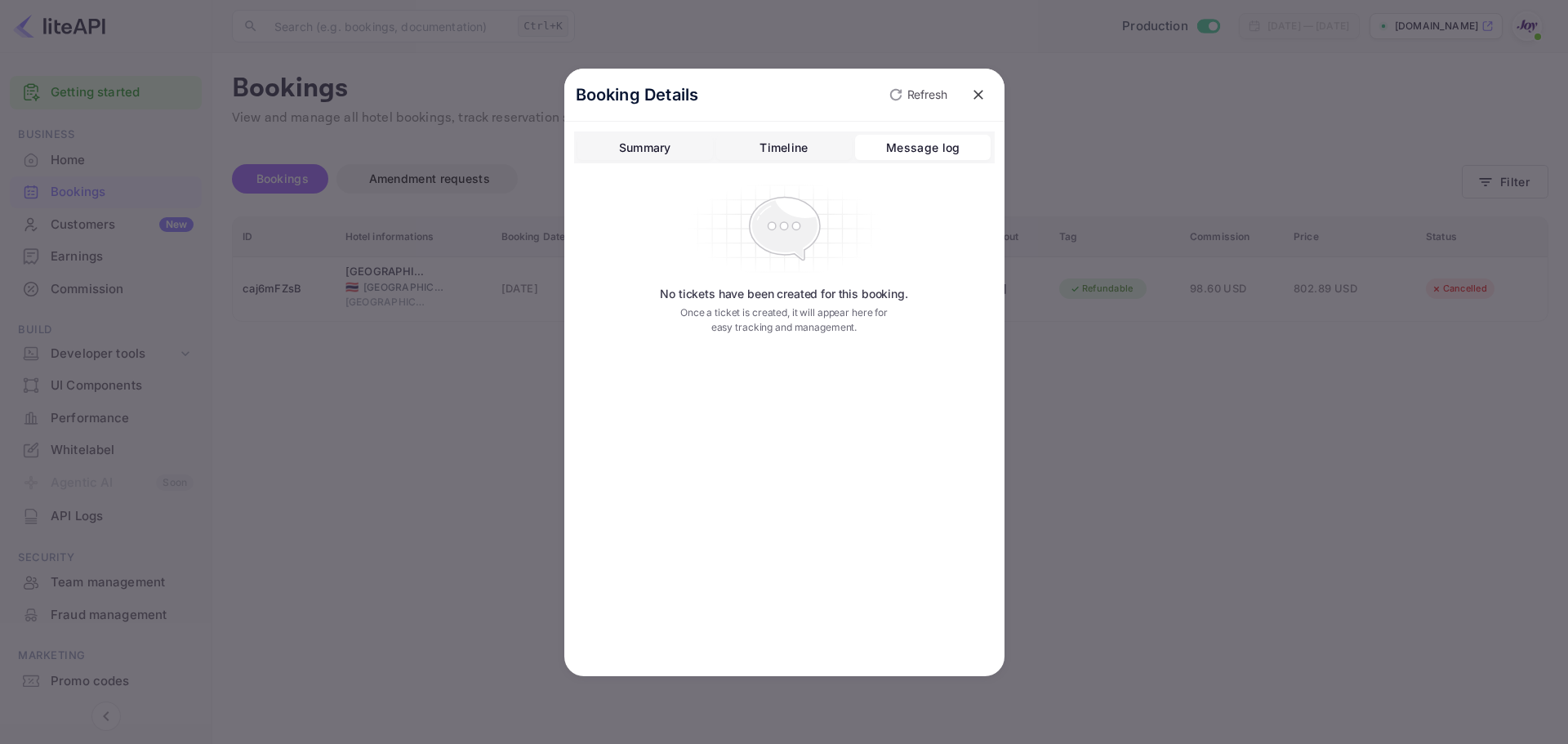
click at [779, 159] on button "Timeline" at bounding box center [784, 148] width 136 height 26
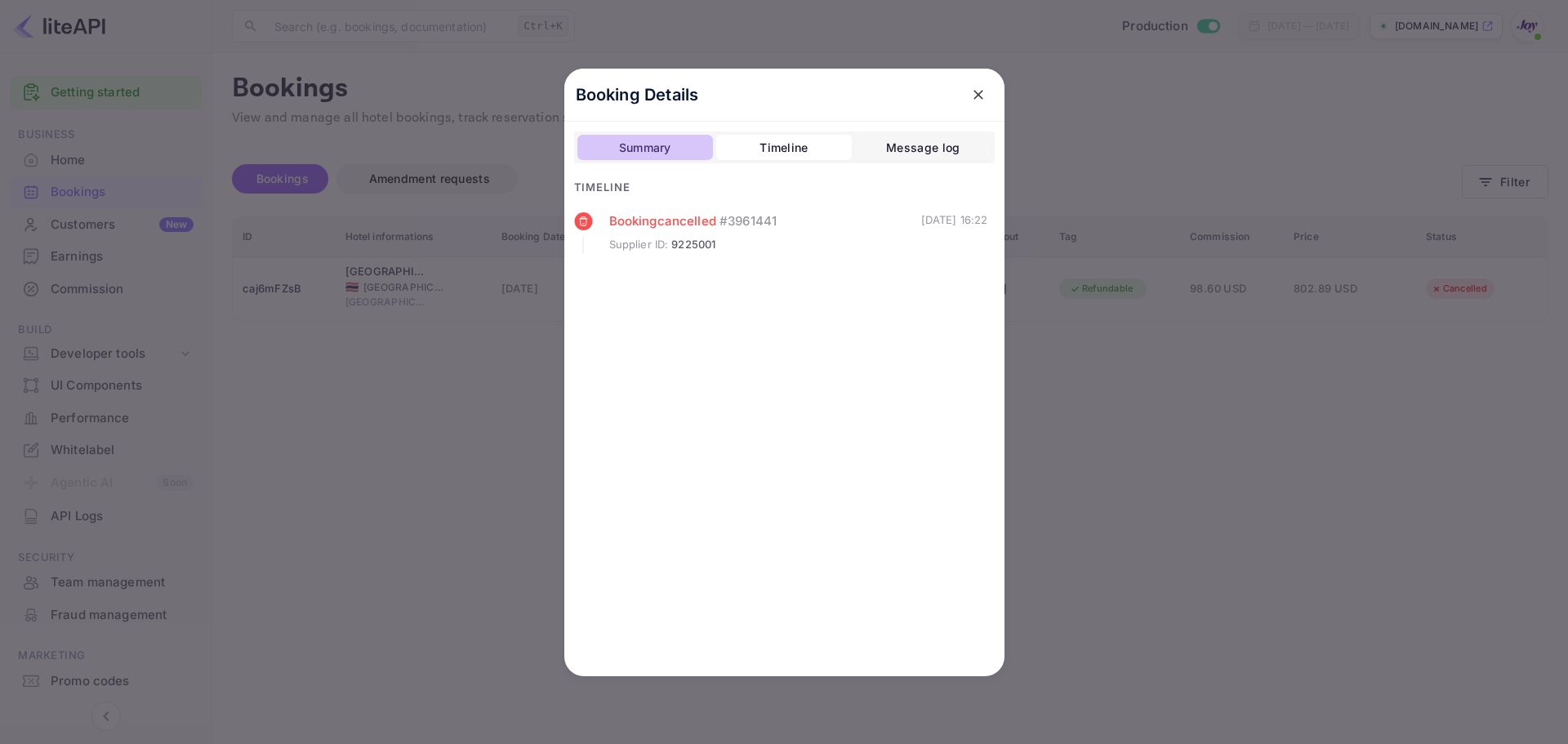
click at [650, 154] on div "Summary" at bounding box center [645, 148] width 53 height 20
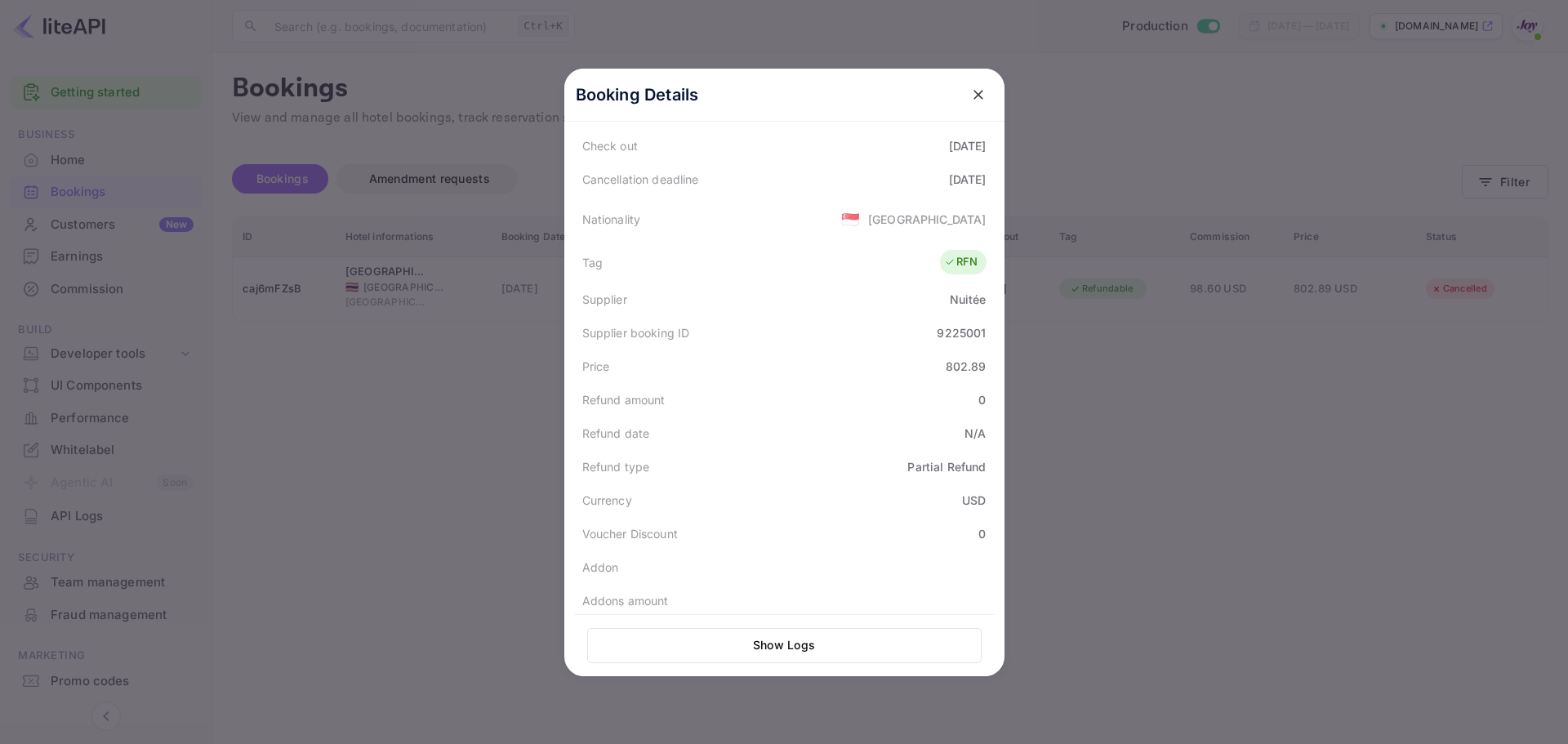
scroll to position [326, 0]
click at [421, 414] on div at bounding box center [784, 372] width 1568 height 744
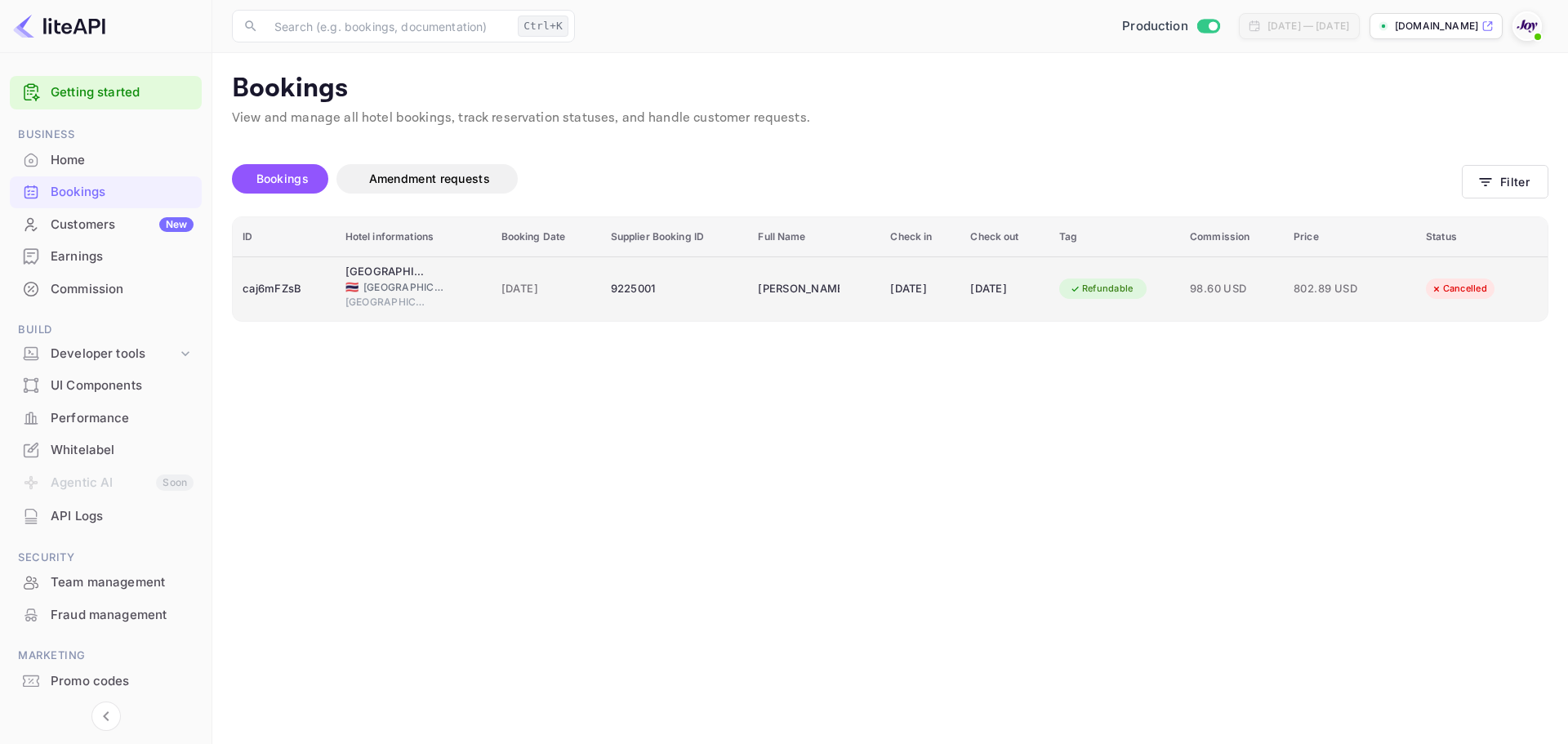
click at [654, 305] on td "9225001" at bounding box center [675, 289] width 148 height 64
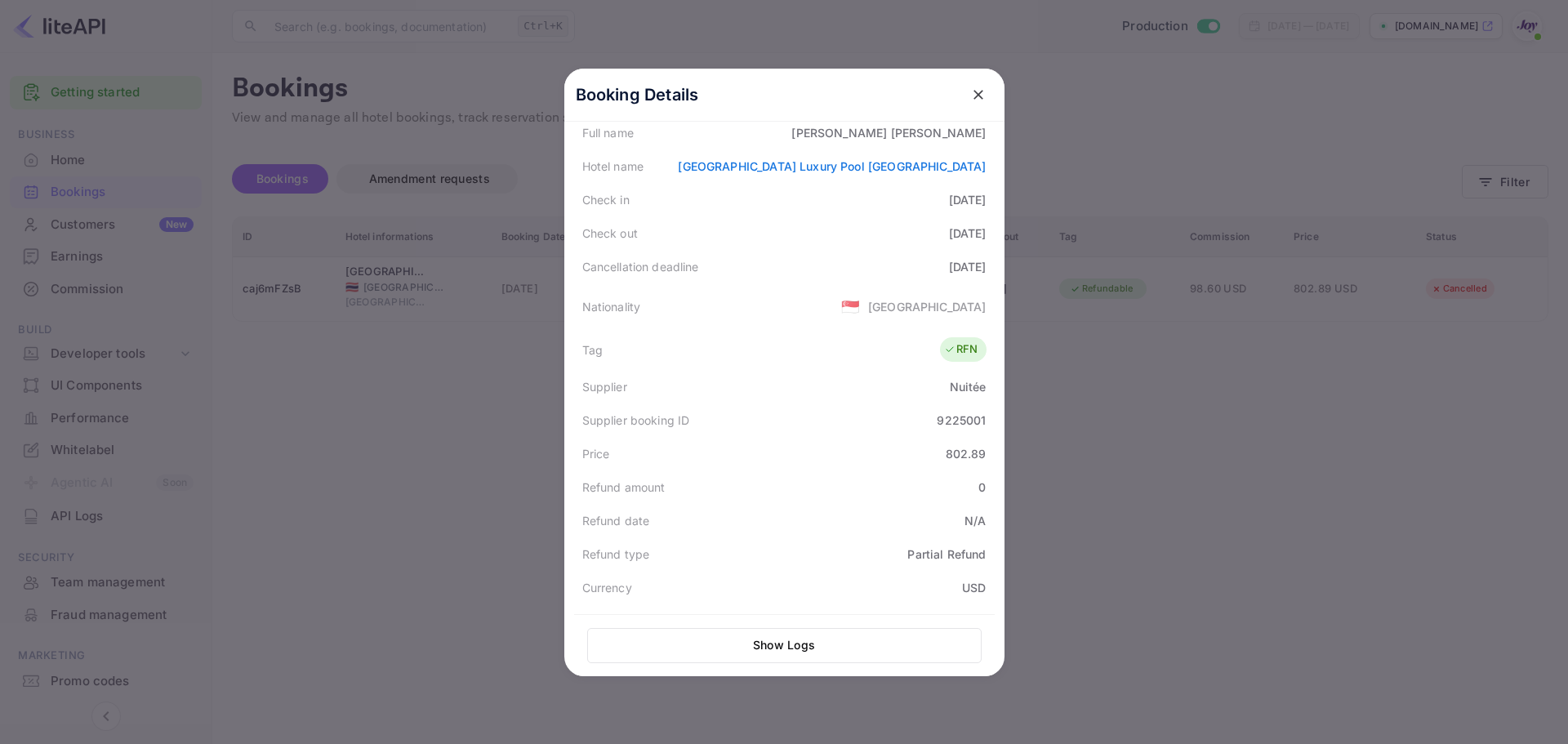
scroll to position [245, 0]
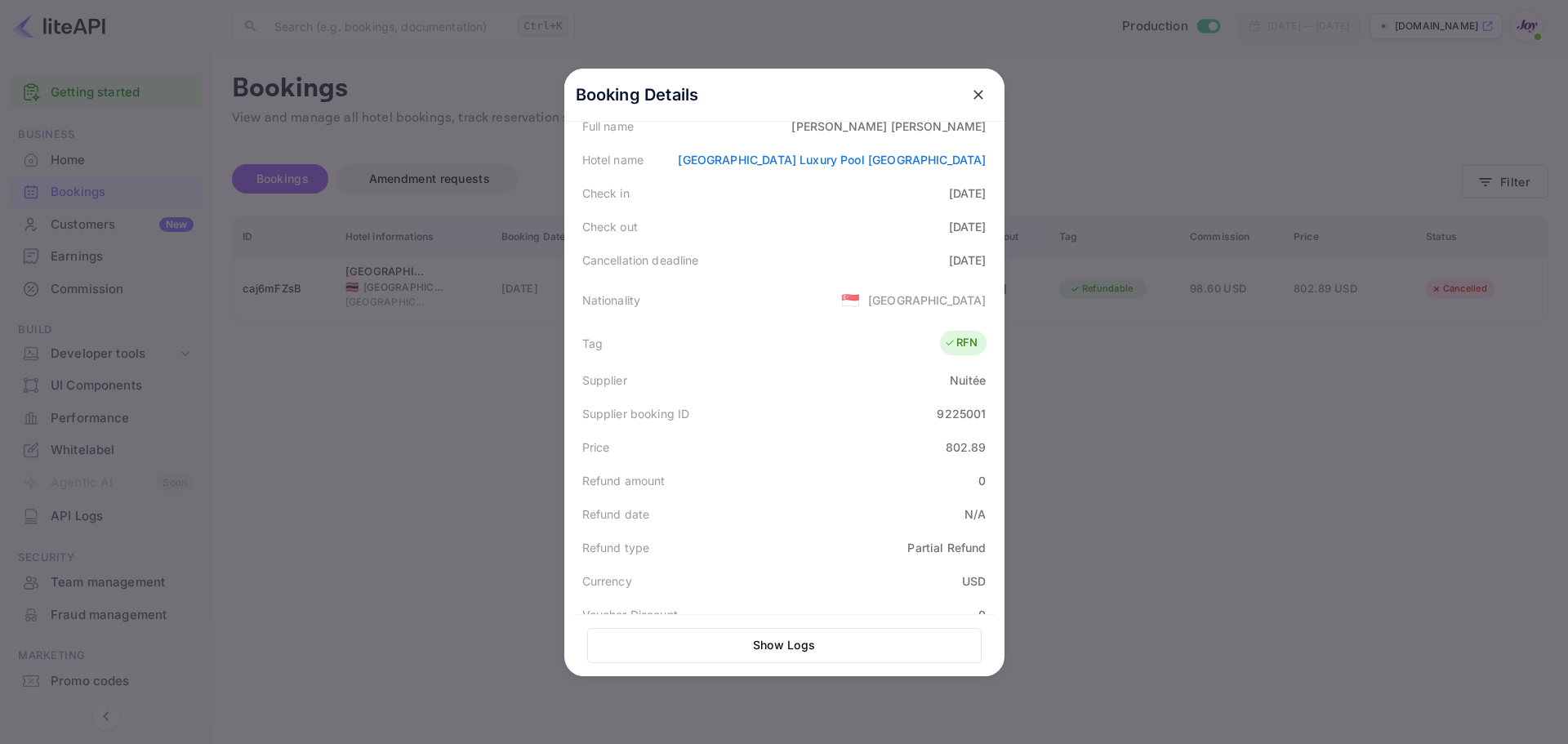
click at [476, 409] on div at bounding box center [784, 372] width 1568 height 744
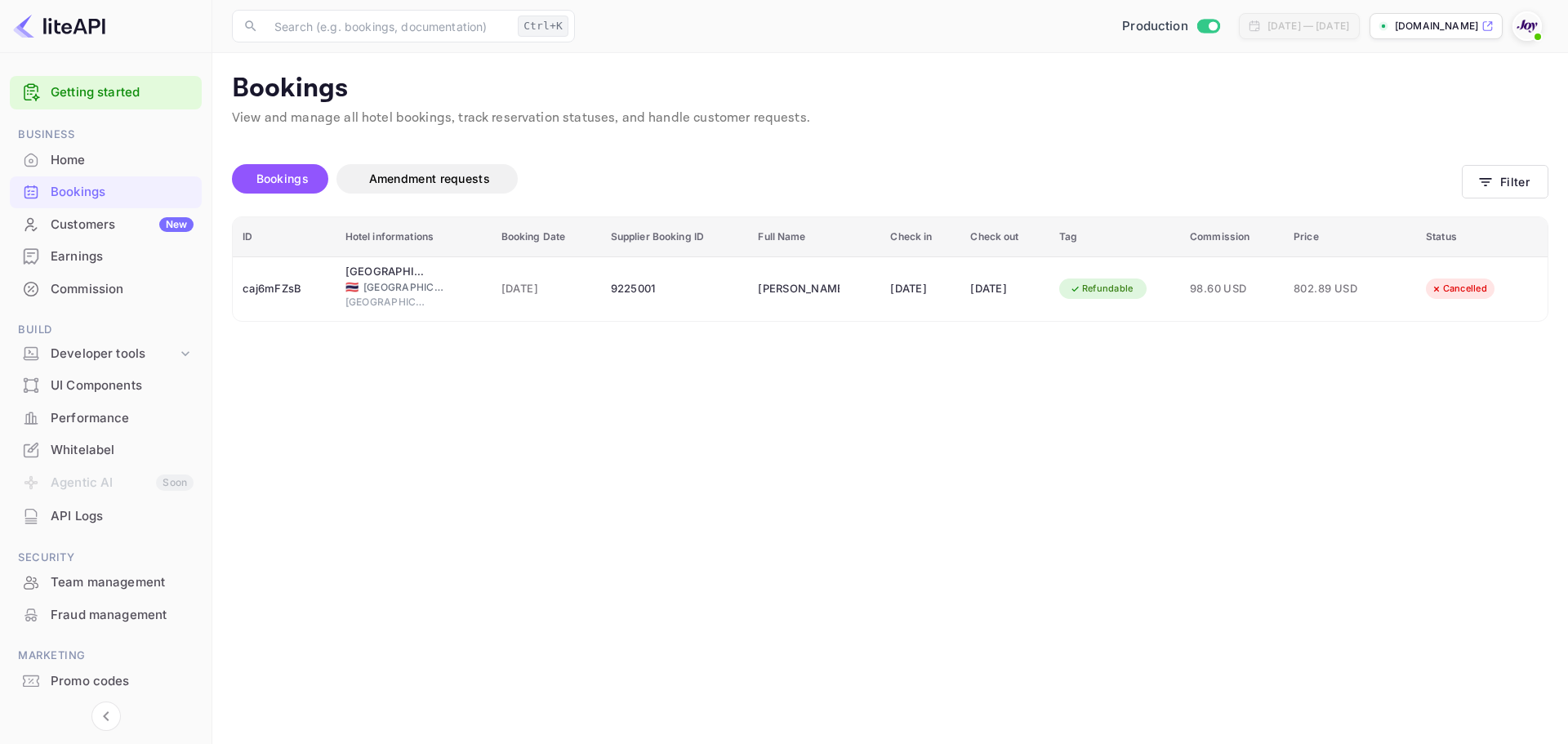
click at [869, 465] on main "Bookings View and manage all hotel bookings, track reservation statuses, and ha…" at bounding box center [890, 399] width 1356 height 691
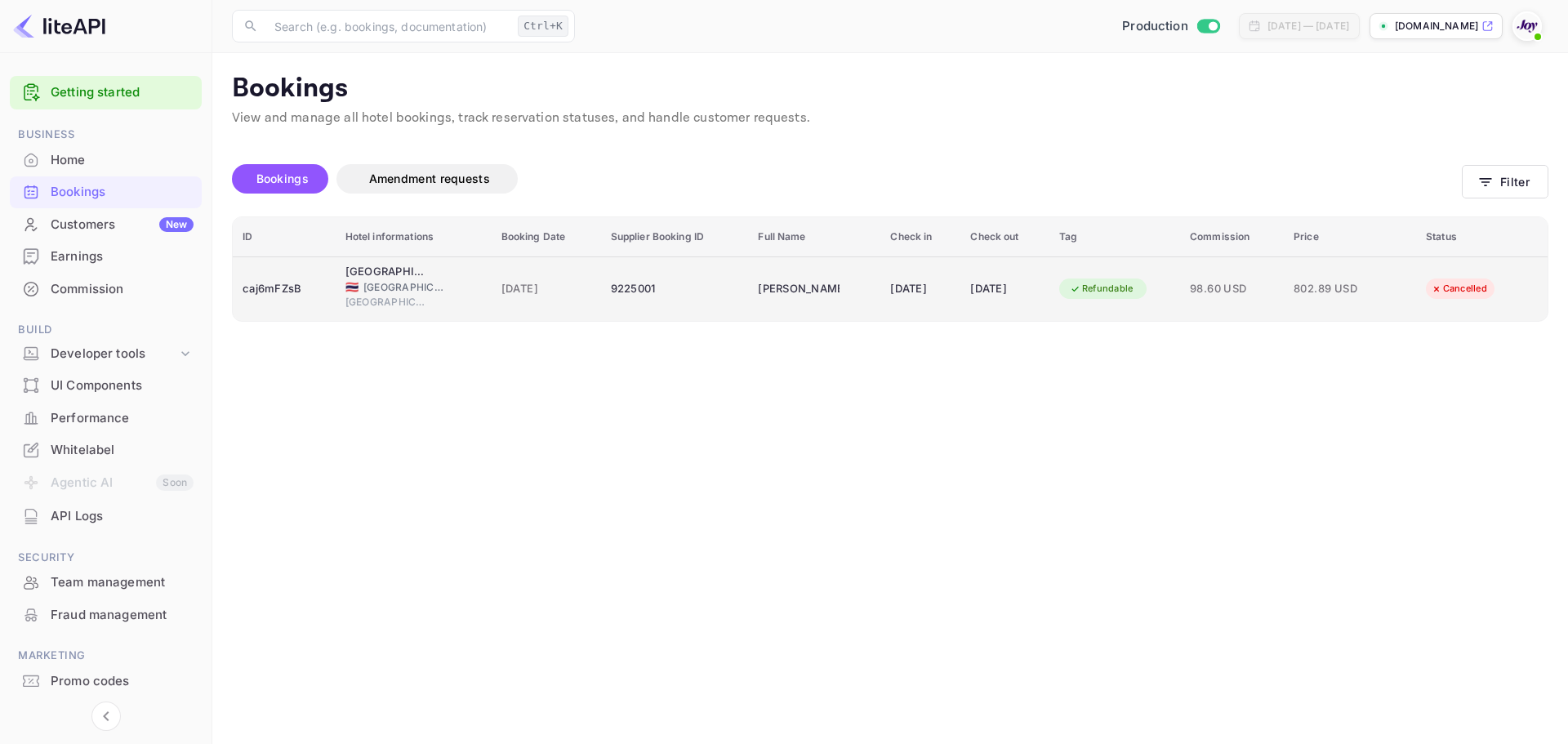
click at [688, 298] on div "9225001" at bounding box center [675, 289] width 128 height 26
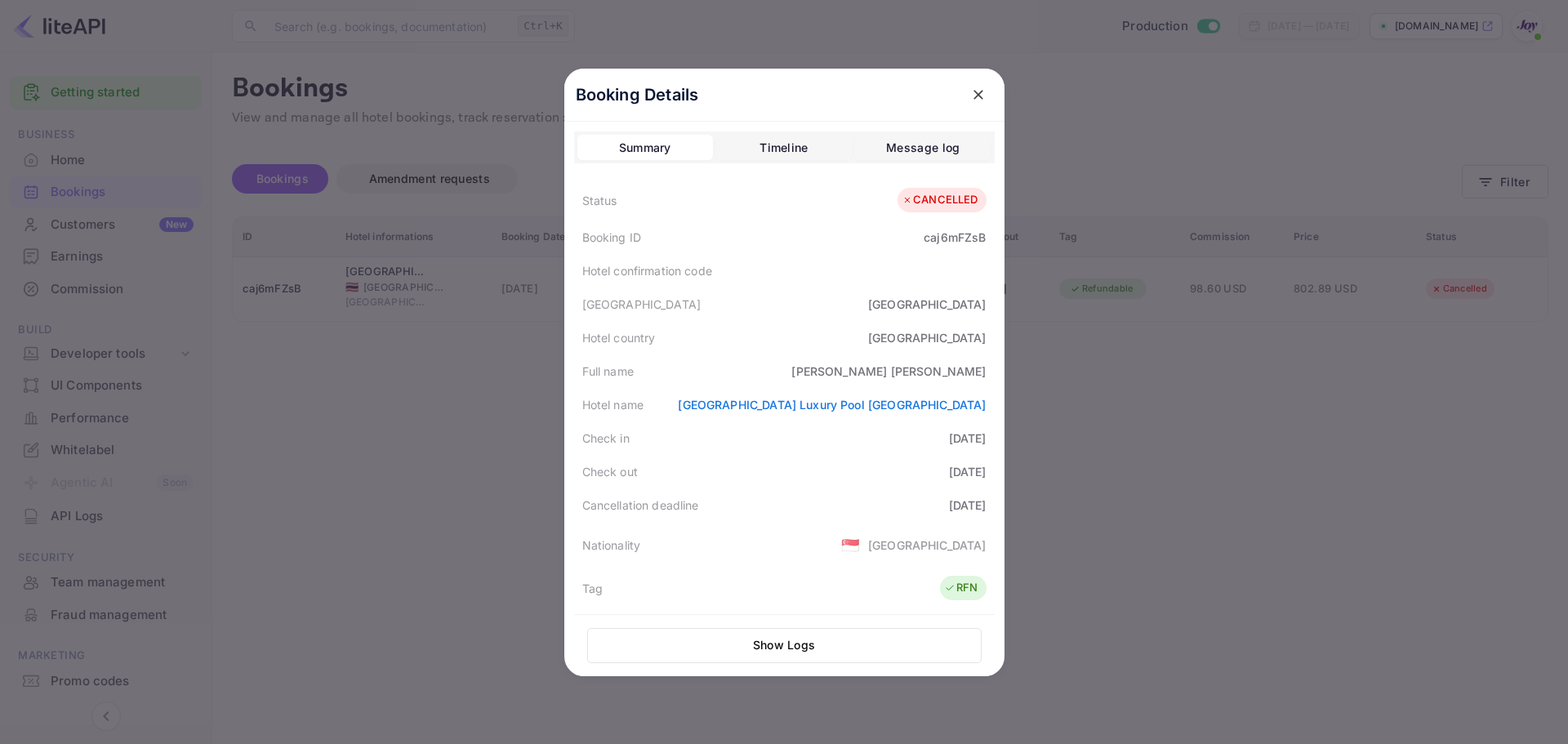
click at [794, 146] on div "Timeline" at bounding box center [784, 148] width 49 height 20
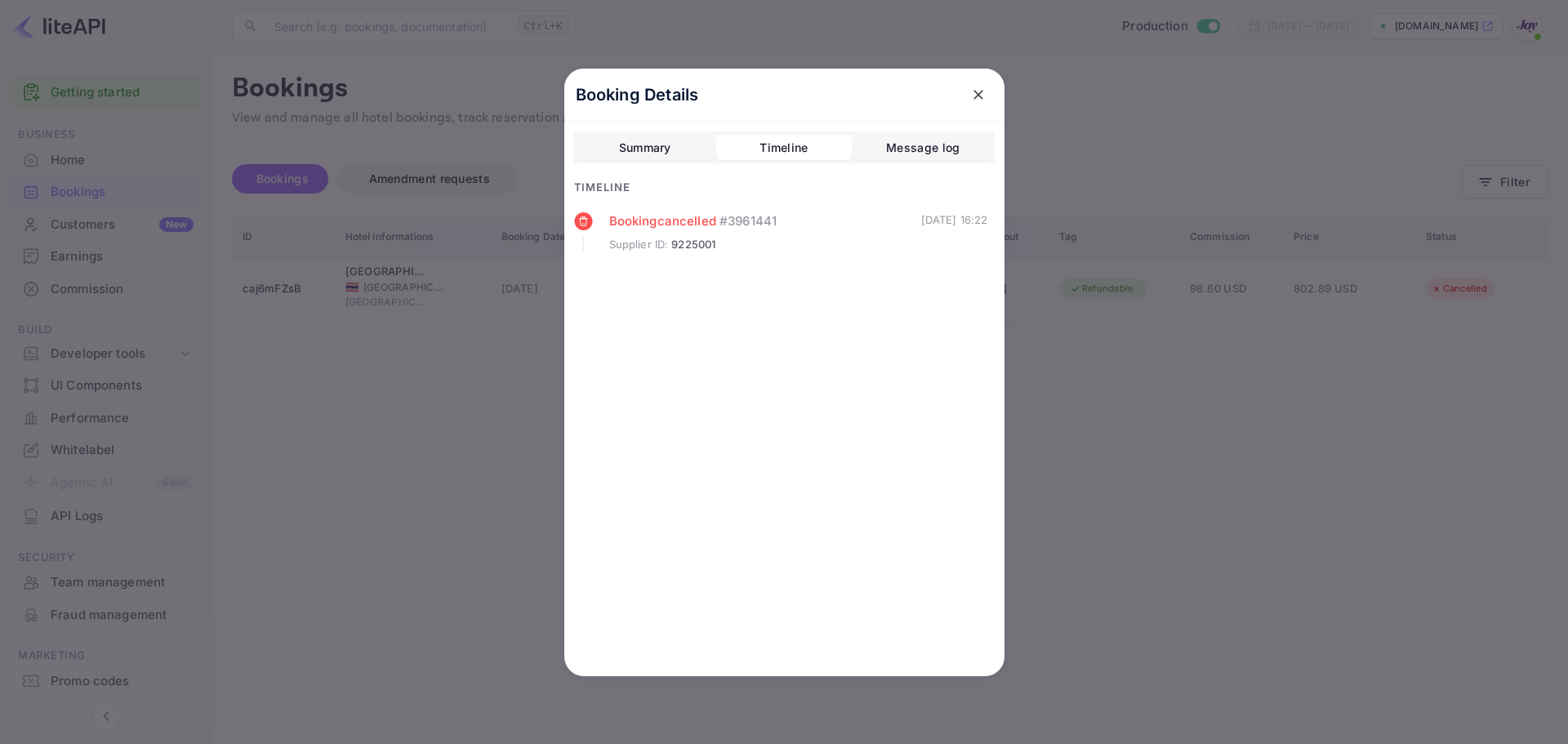
click at [646, 142] on div "Summary" at bounding box center [645, 148] width 53 height 20
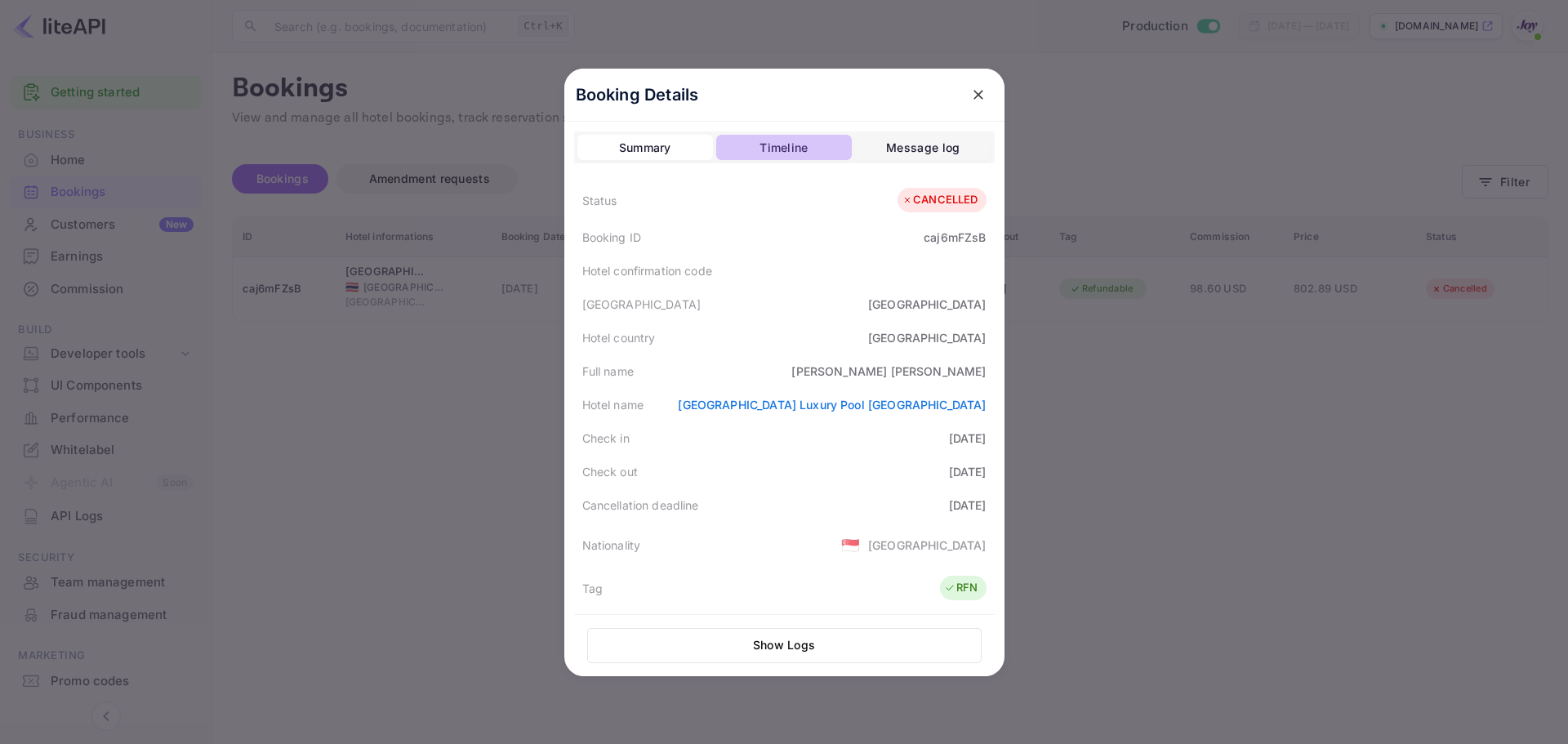
click at [768, 146] on div "Timeline" at bounding box center [784, 148] width 49 height 20
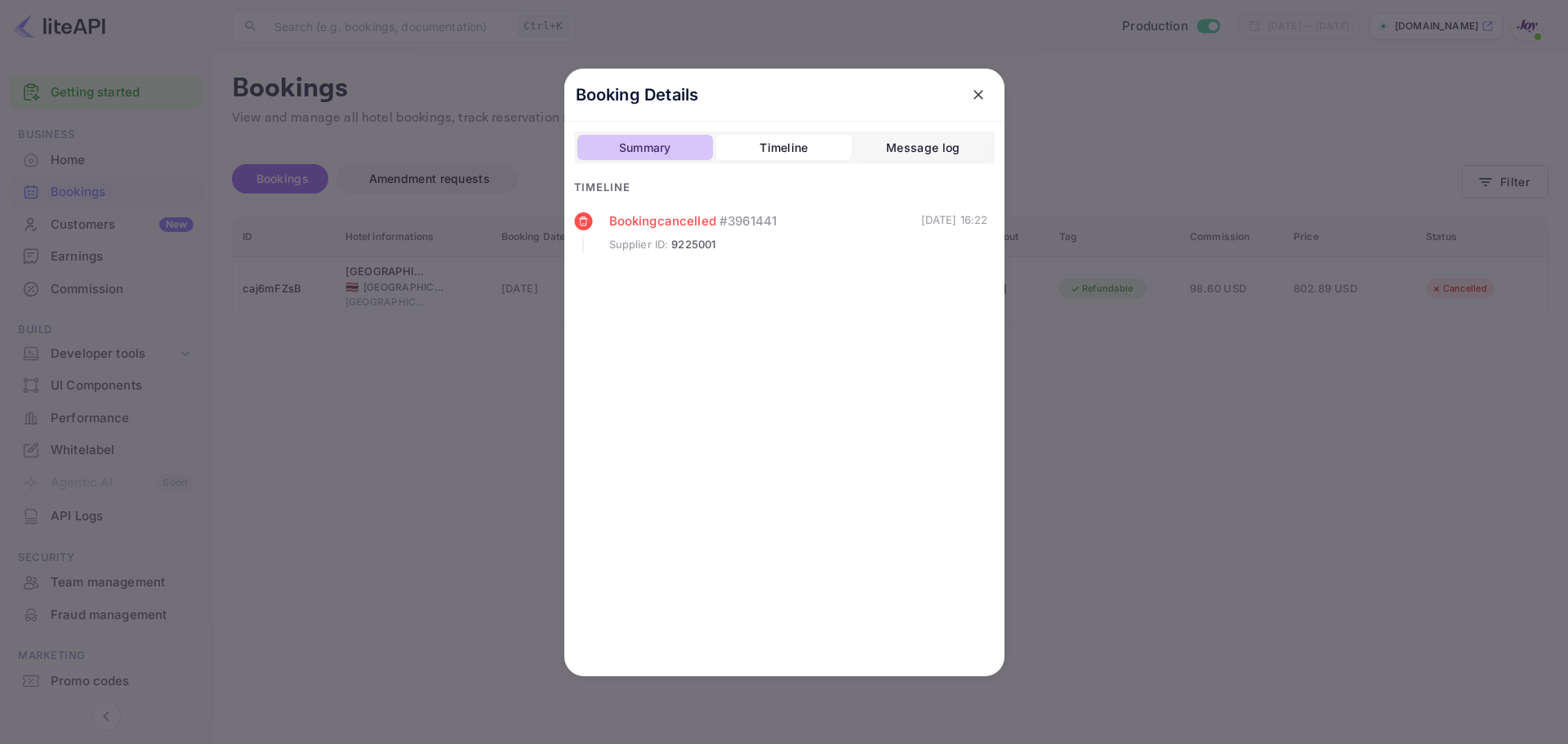
click at [655, 150] on div "Summary" at bounding box center [645, 148] width 53 height 20
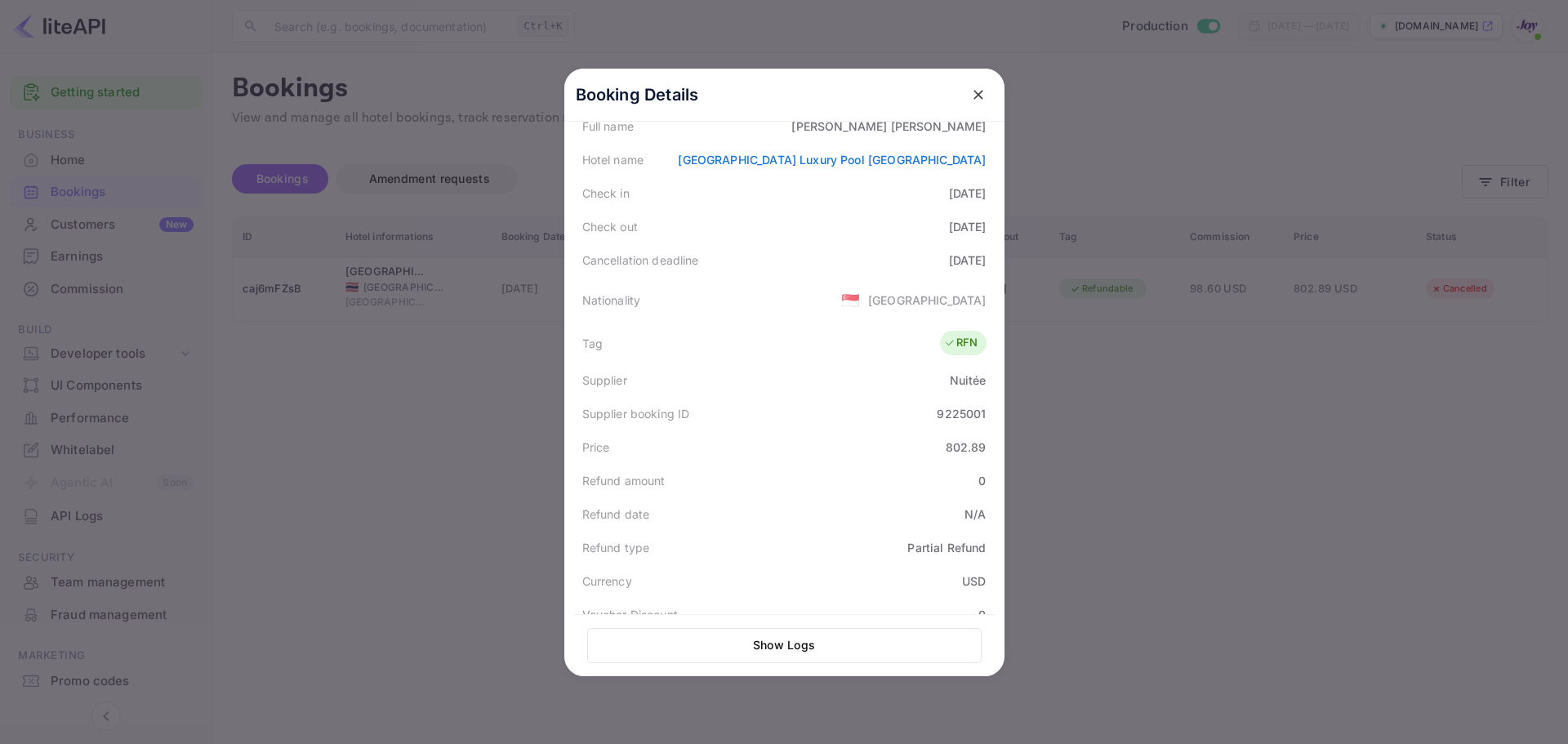
click at [504, 459] on div at bounding box center [784, 372] width 1568 height 744
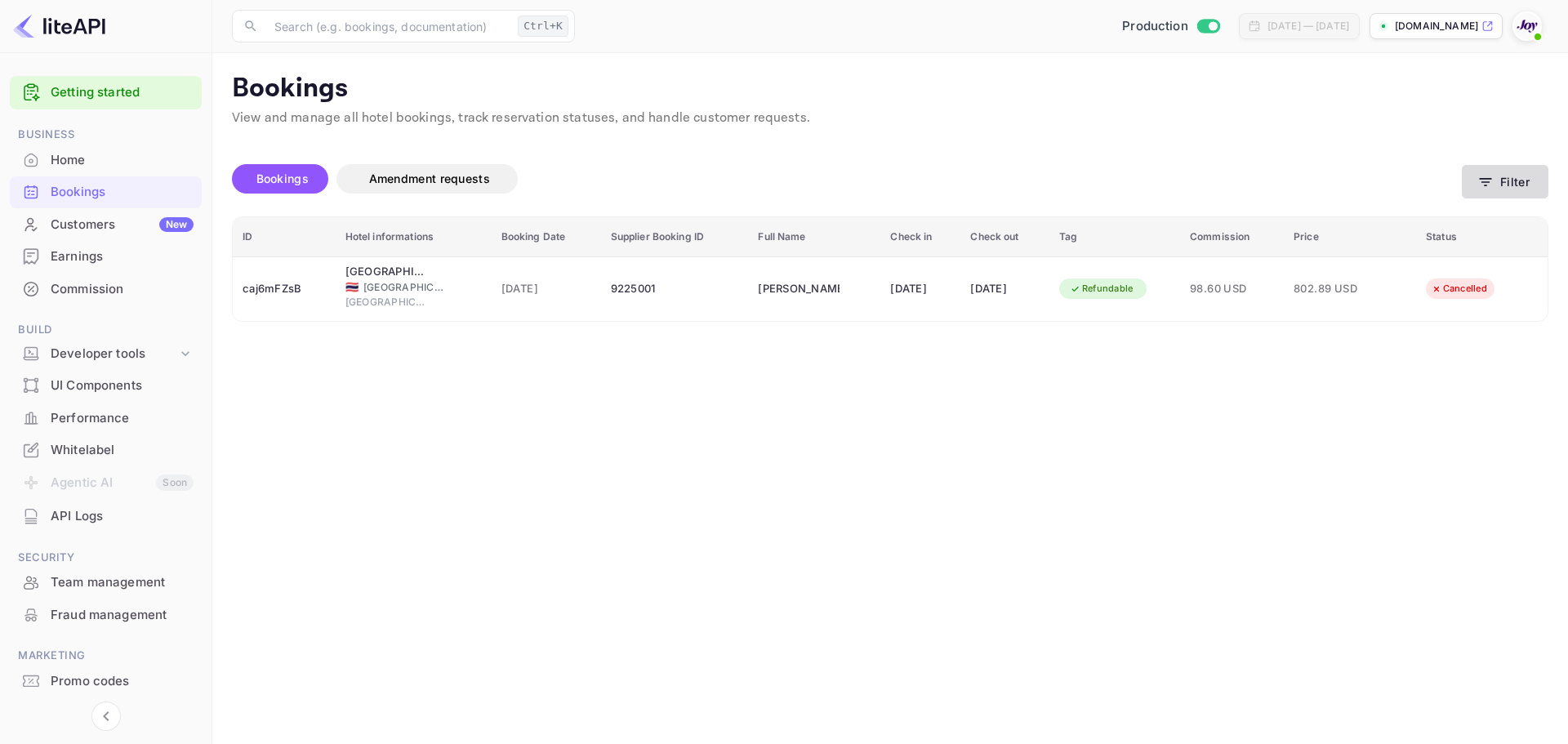
click at [1511, 189] on button "Filter" at bounding box center [1505, 182] width 86 height 34
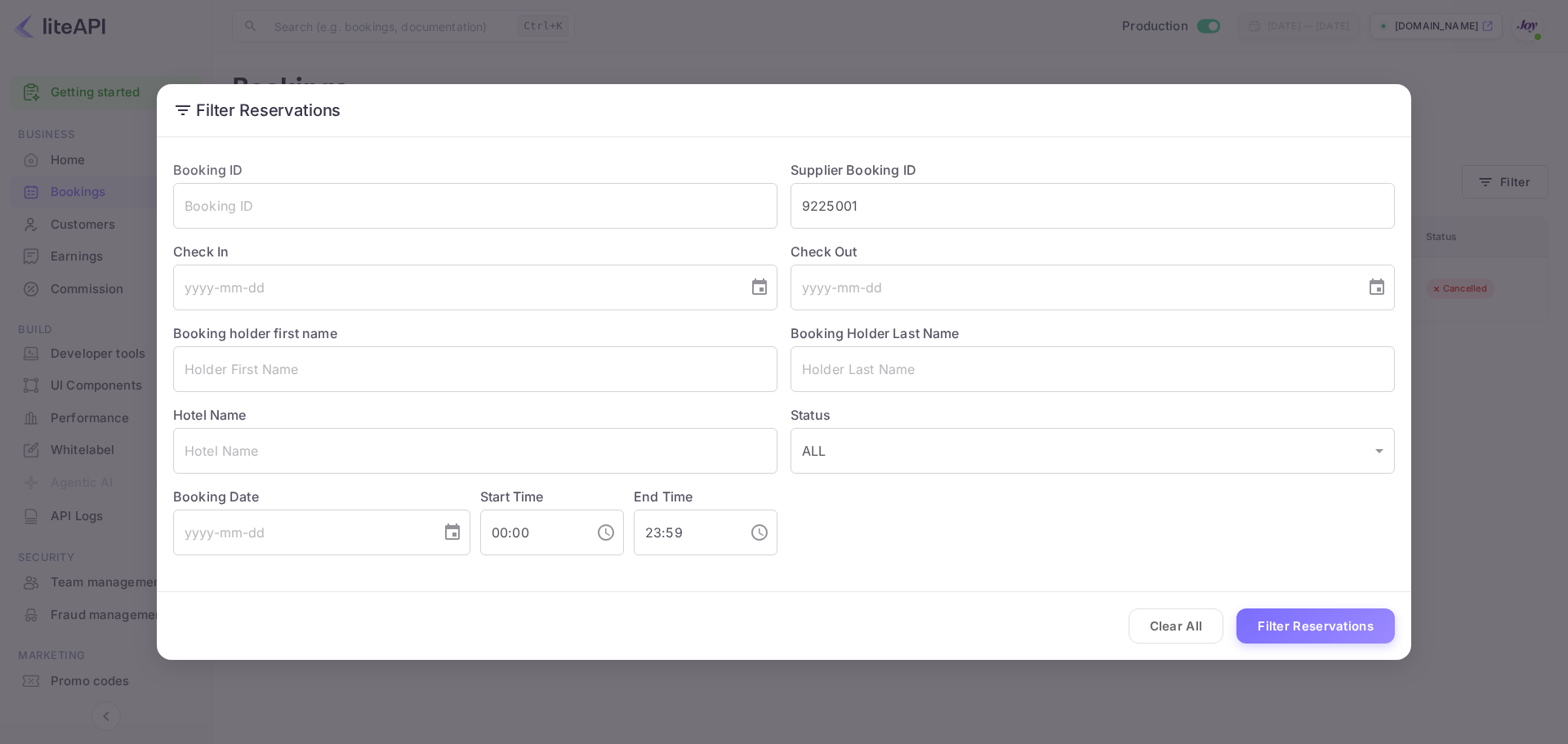
drag, startPoint x: 1154, startPoint y: 617, endPoint x: 1191, endPoint y: 622, distance: 37.3
click at [1157, 618] on button "Clear All" at bounding box center [1177, 626] width 95 height 35
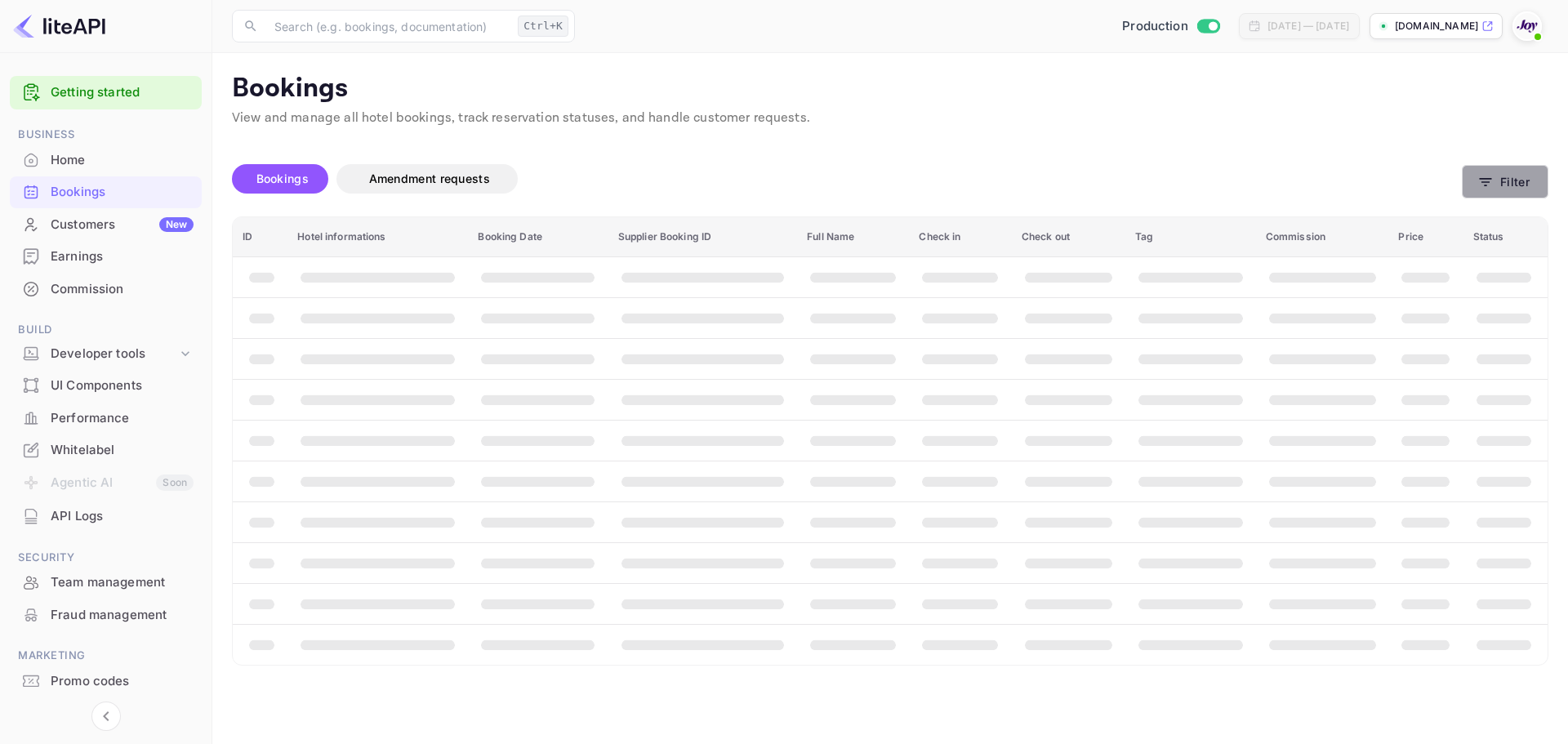
click at [1511, 180] on button "Filter" at bounding box center [1505, 182] width 86 height 34
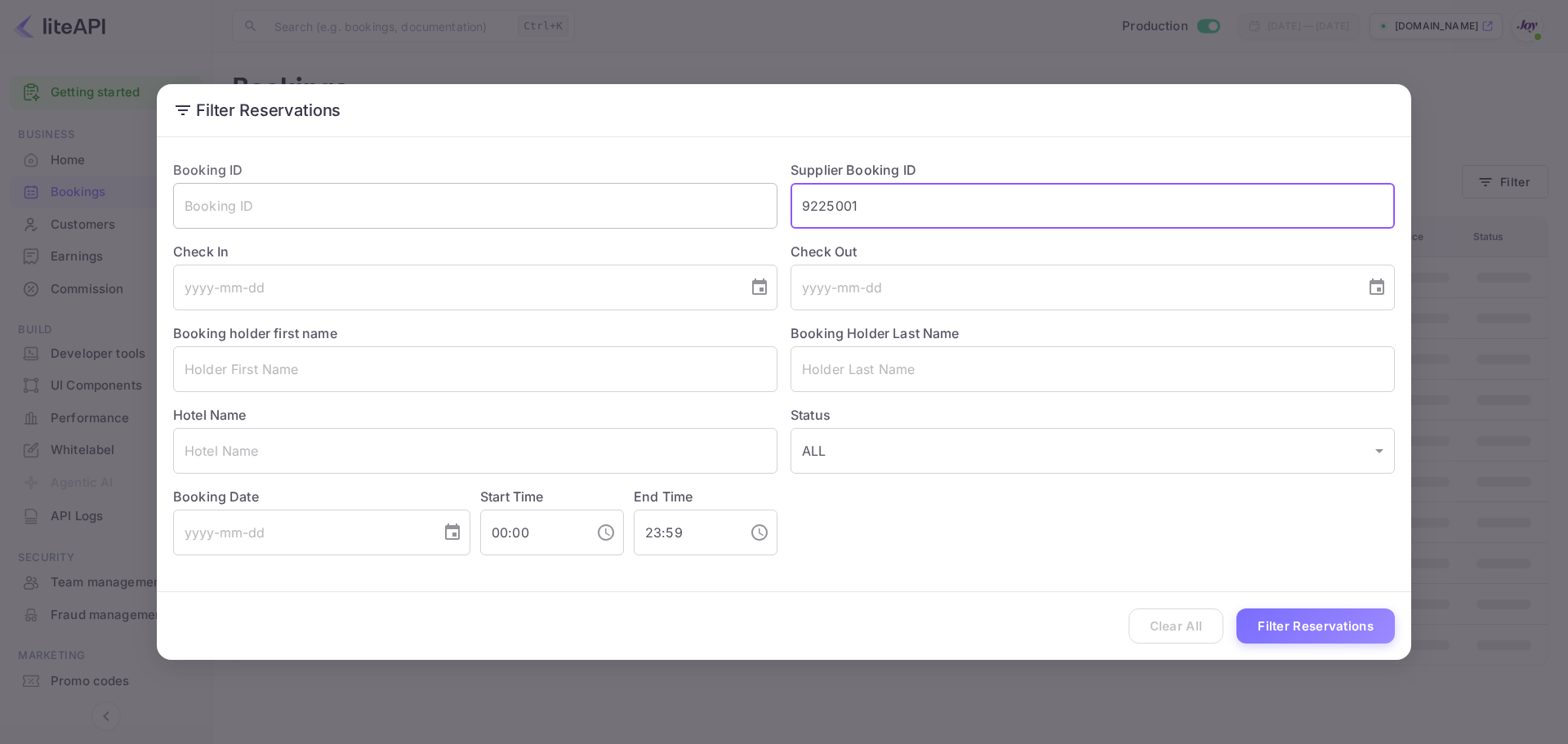
drag, startPoint x: 918, startPoint y: 206, endPoint x: 679, endPoint y: 217, distance: 239.3
click at [680, 217] on div "Booking ID ​ Supplier Booking ID 9225001 ​ Check In ​ Check Out ​ Booking holde…" at bounding box center [778, 351] width 1235 height 409
paste input "327676"
type input "9327676"
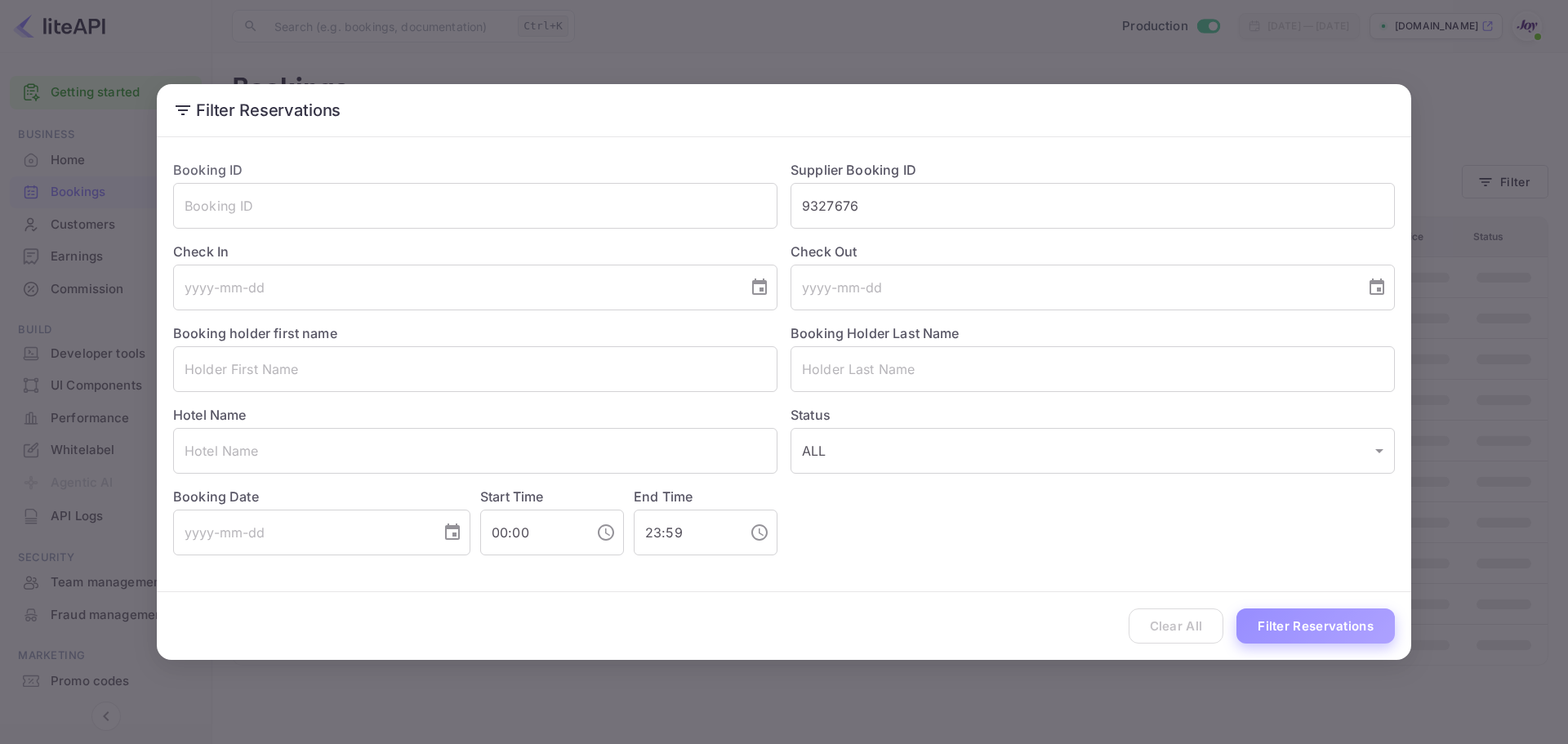
click at [1329, 631] on button "Filter Reservations" at bounding box center [1316, 626] width 159 height 35
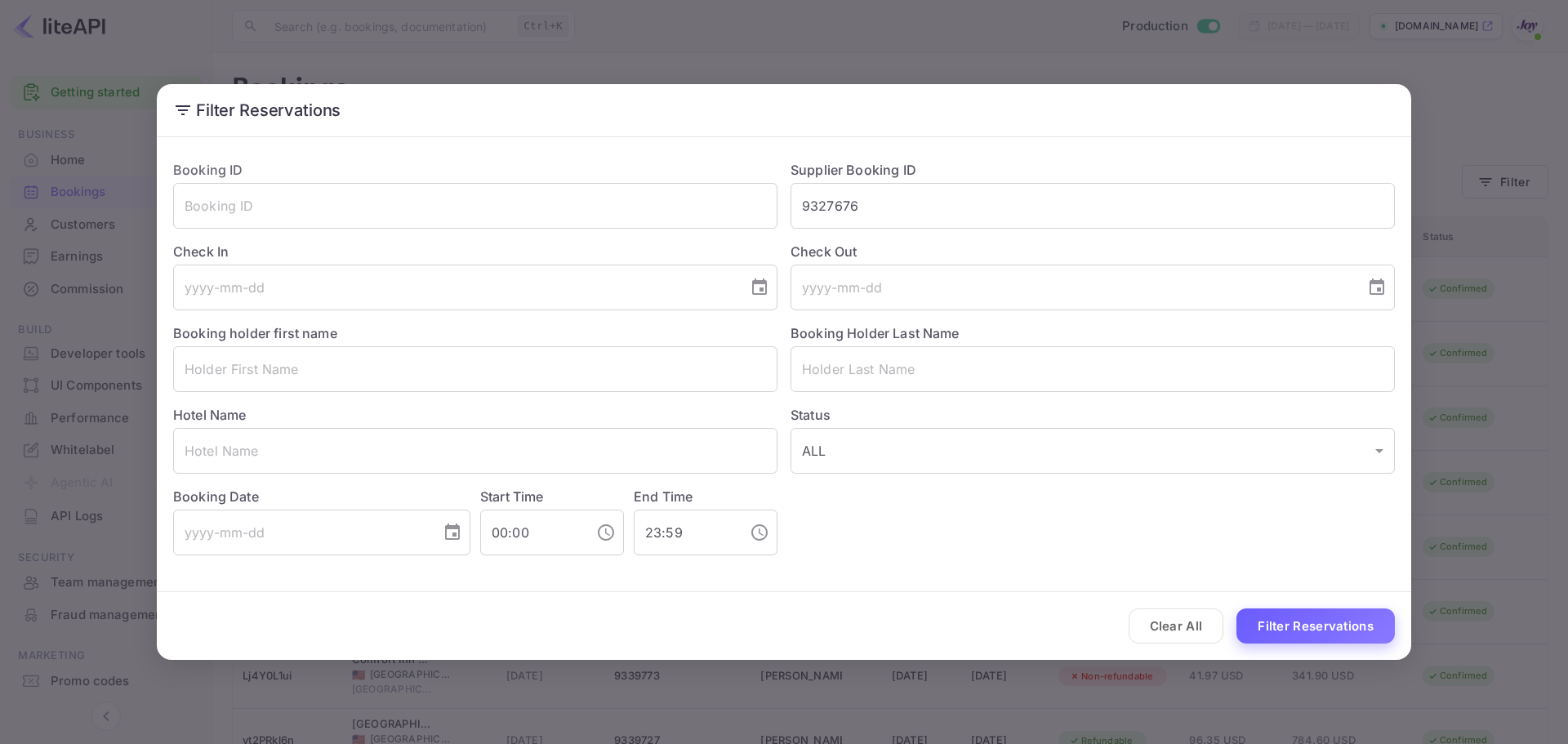
click at [1274, 629] on button "Filter Reservations" at bounding box center [1316, 626] width 159 height 35
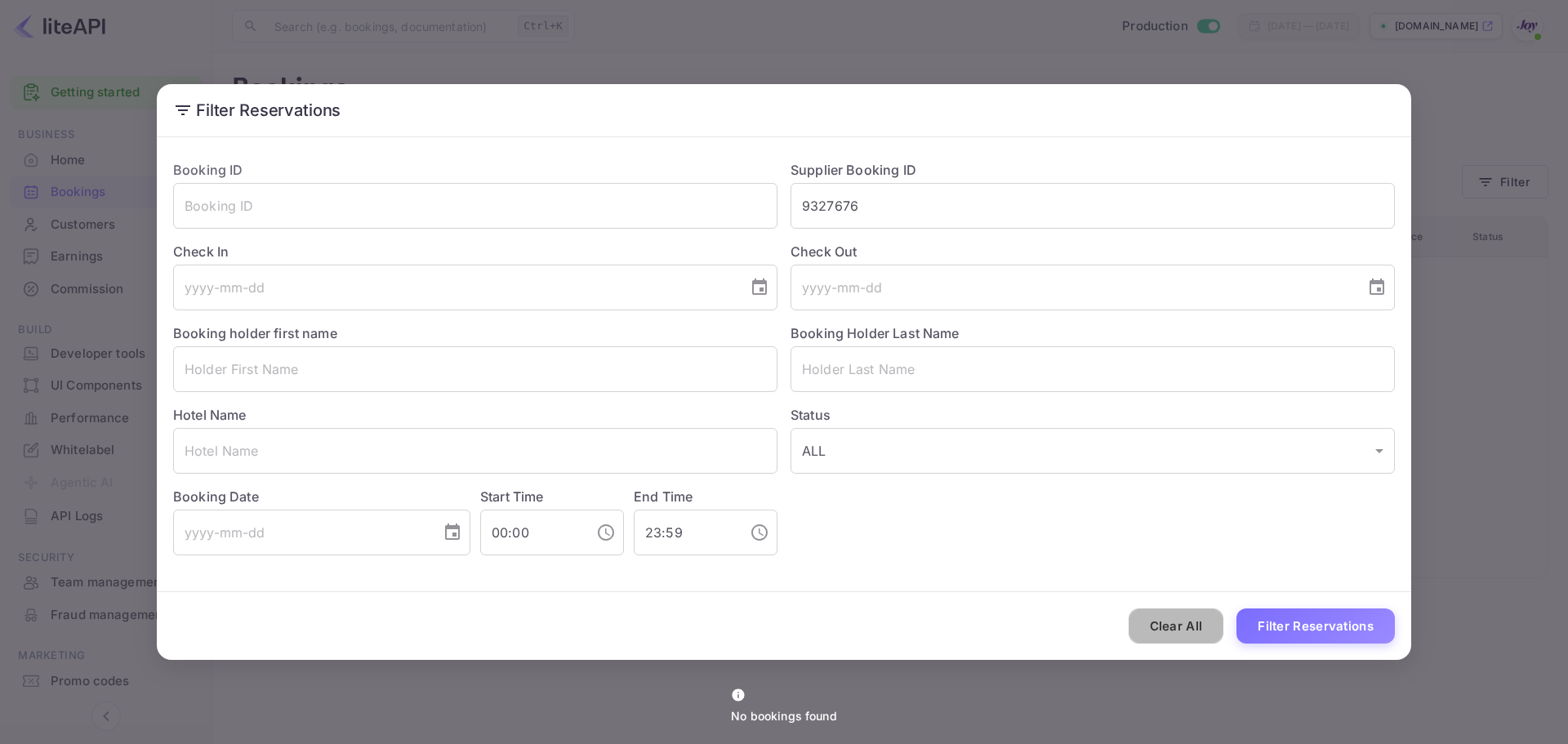
click at [1183, 613] on button "Clear All" at bounding box center [1177, 626] width 95 height 35
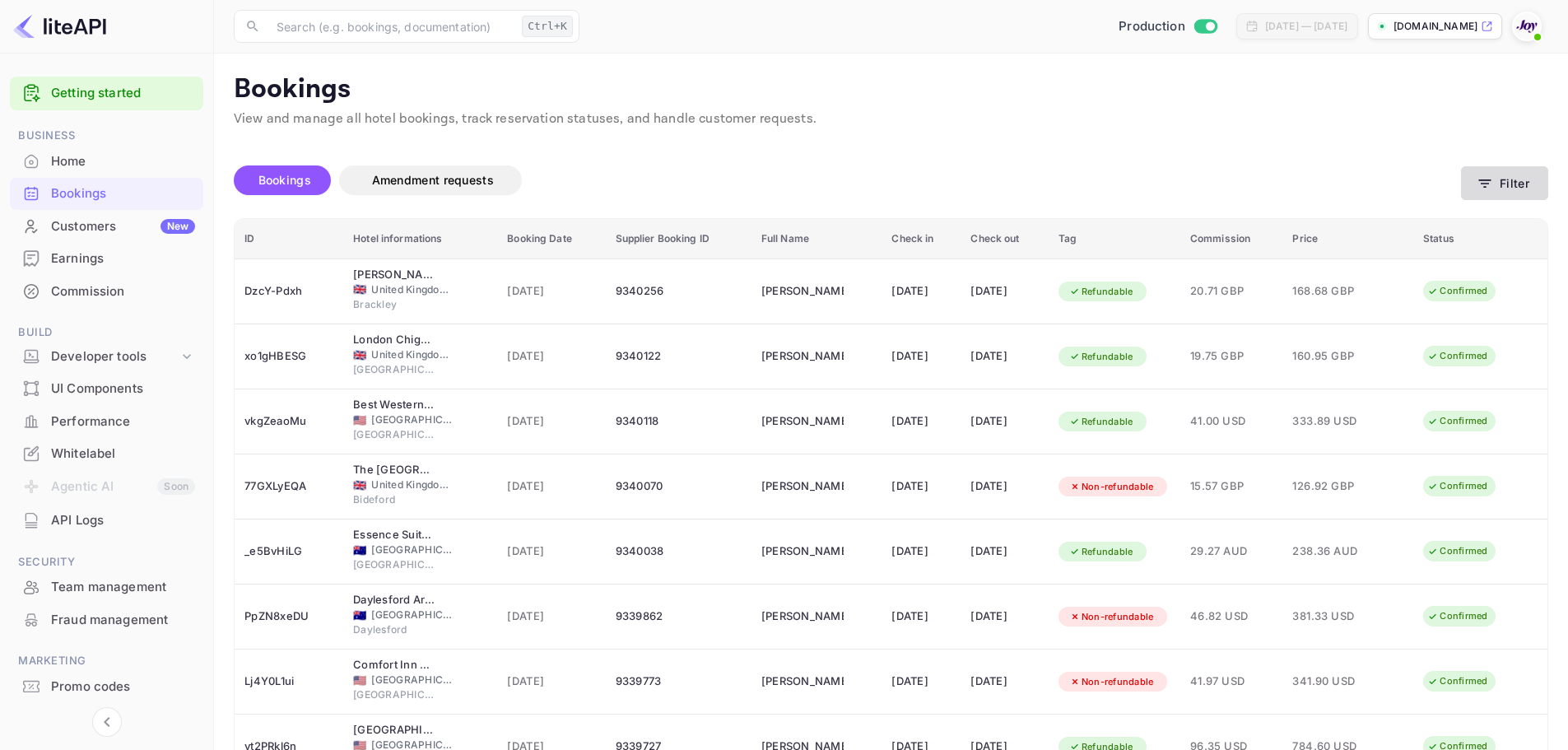
click at [1508, 181] on button "Filter" at bounding box center [1504, 183] width 87 height 34
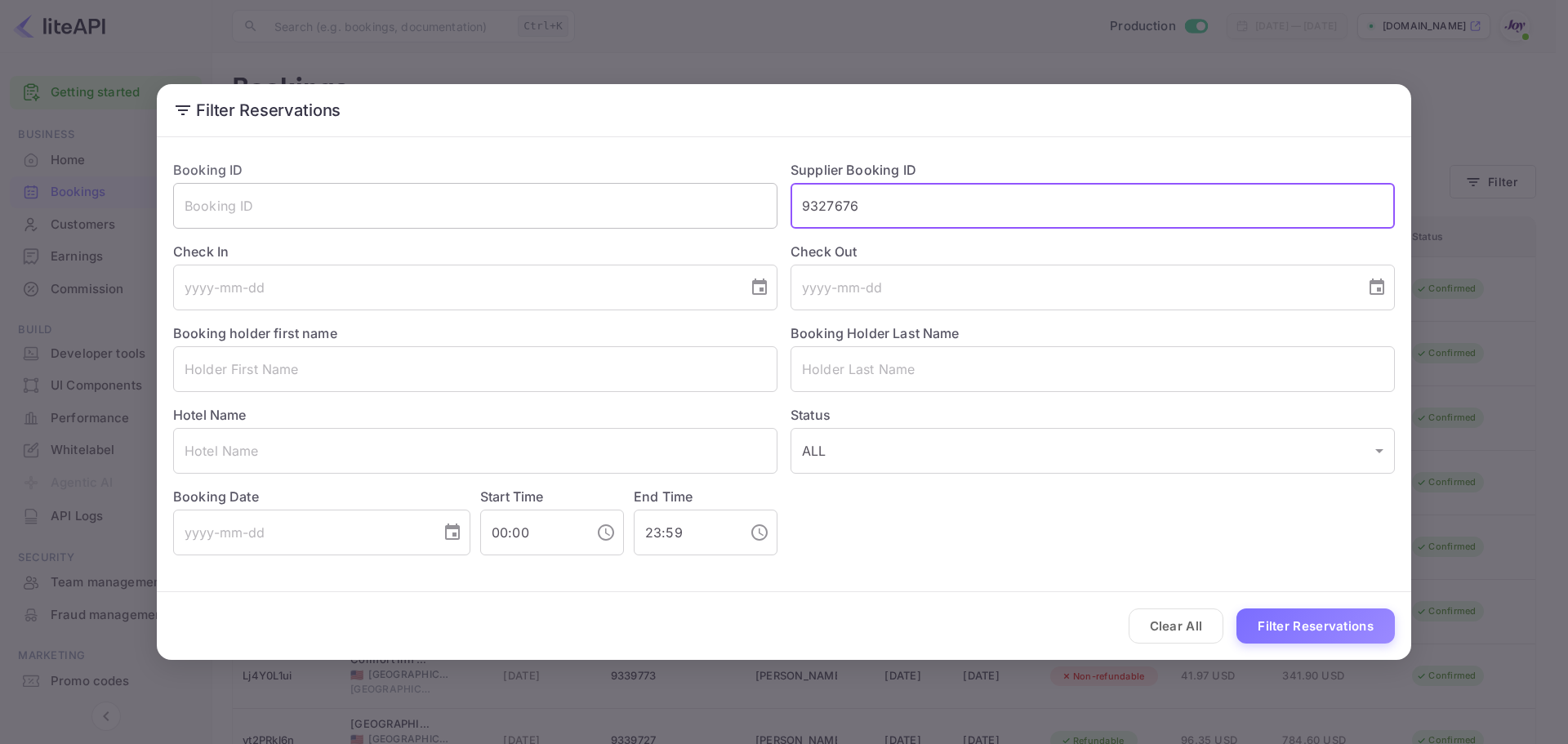
drag, startPoint x: 918, startPoint y: 221, endPoint x: 727, endPoint y: 208, distance: 191.4
click at [727, 208] on div "Booking ID ​ Supplier Booking ID 9327676 ​ Check In ​ Check Out ​ Booking holde…" at bounding box center [778, 351] width 1235 height 409
paste input "278577"
type input "9278577"
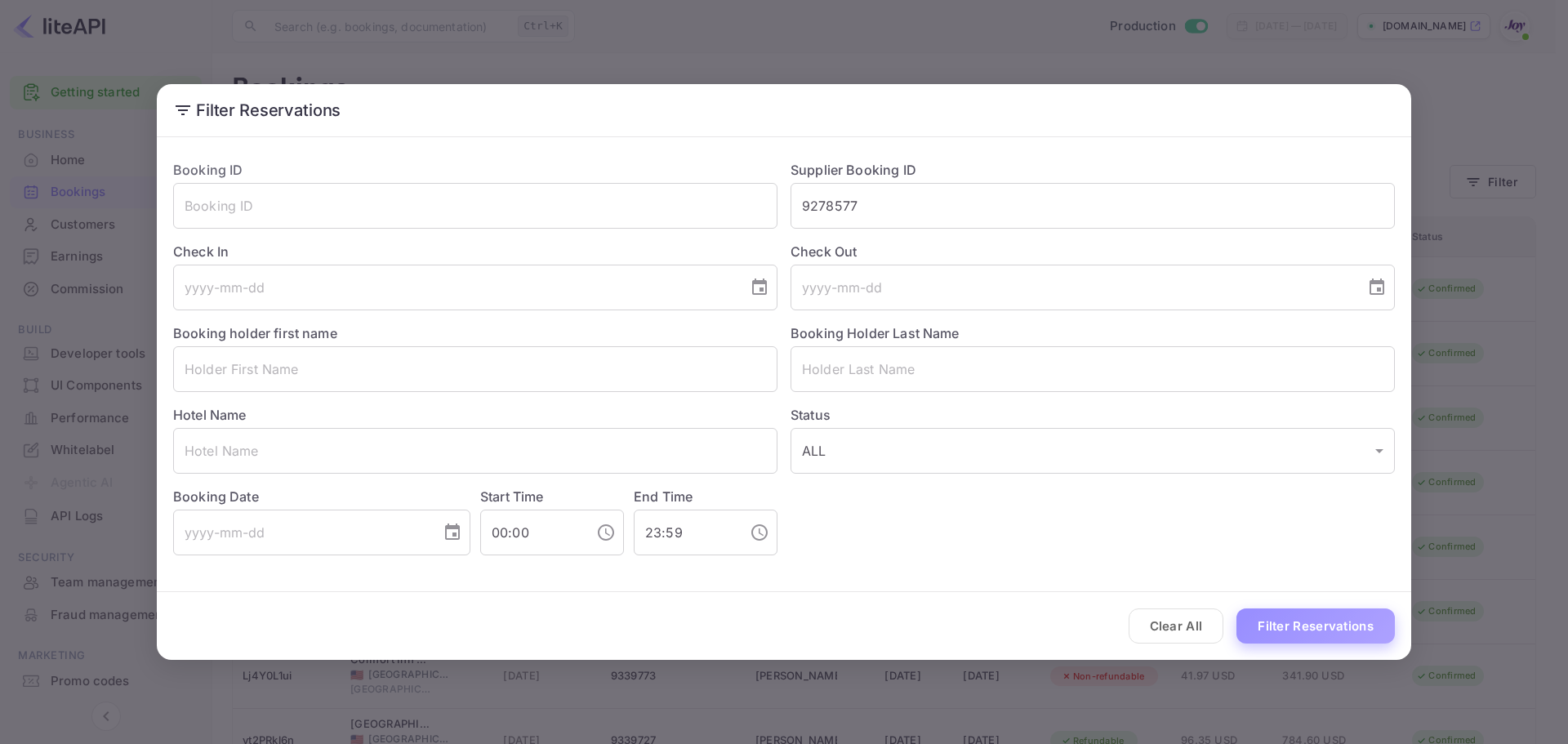
click at [1289, 618] on button "Filter Reservations" at bounding box center [1316, 626] width 159 height 35
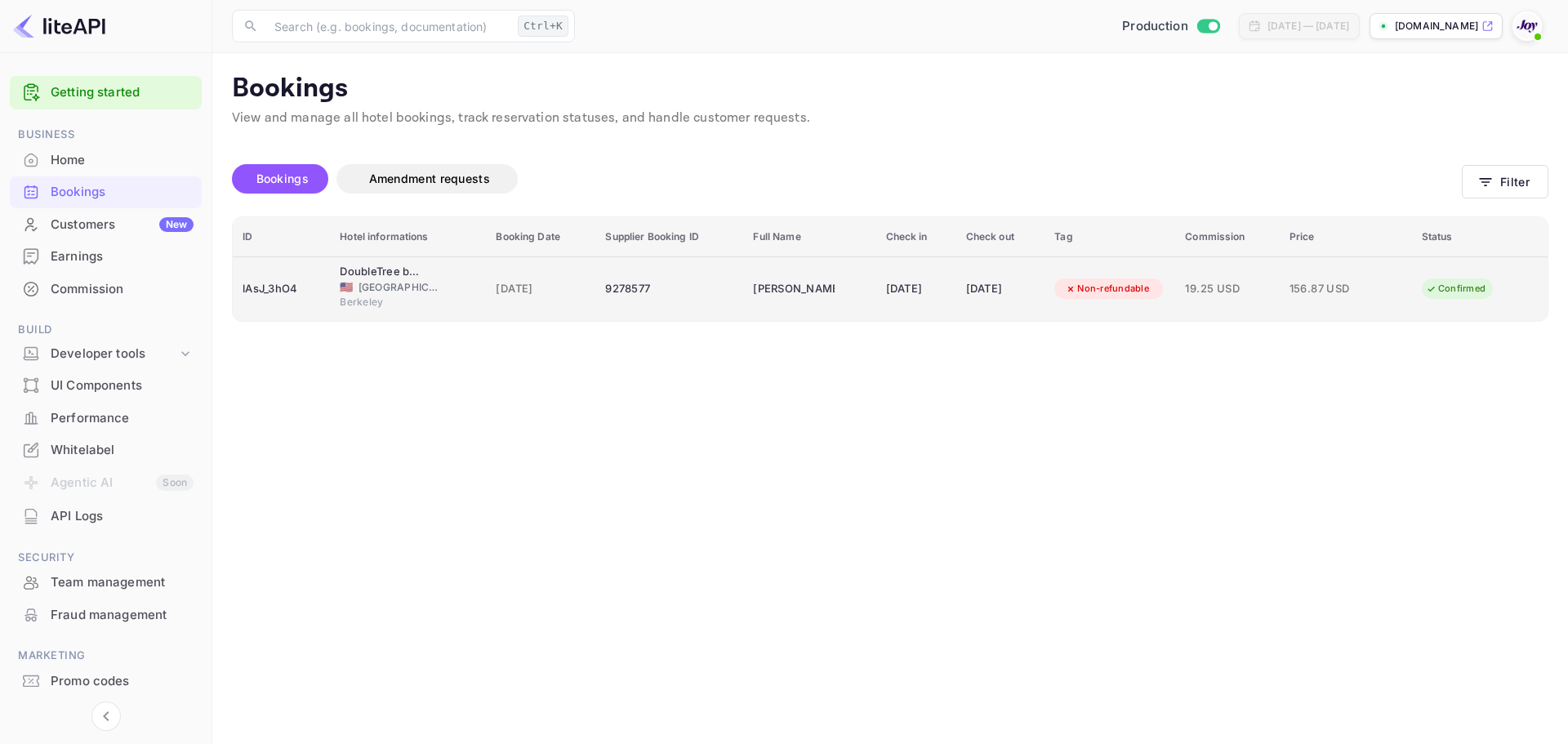
click at [668, 278] on div "9278577" at bounding box center [669, 289] width 128 height 26
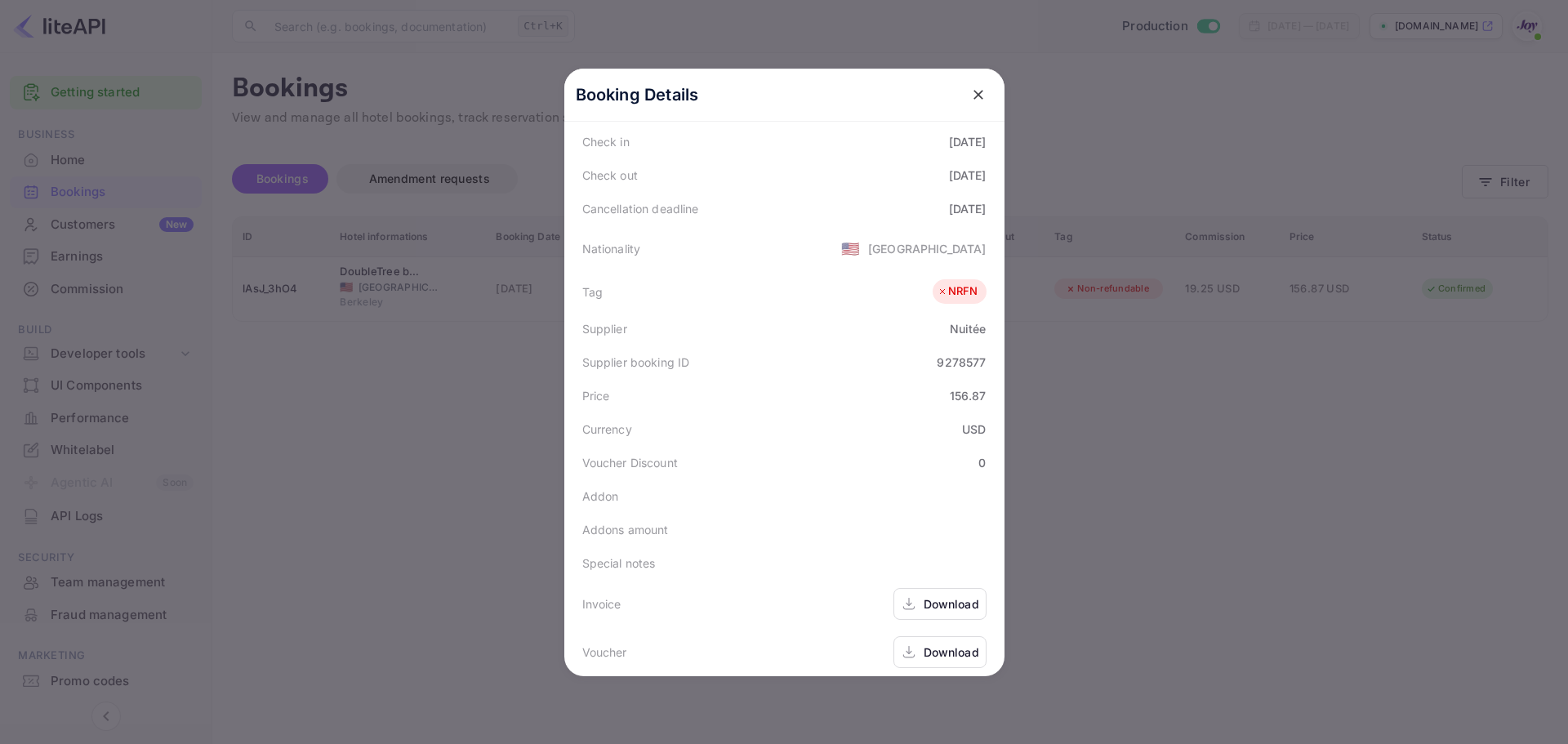
scroll to position [326, 0]
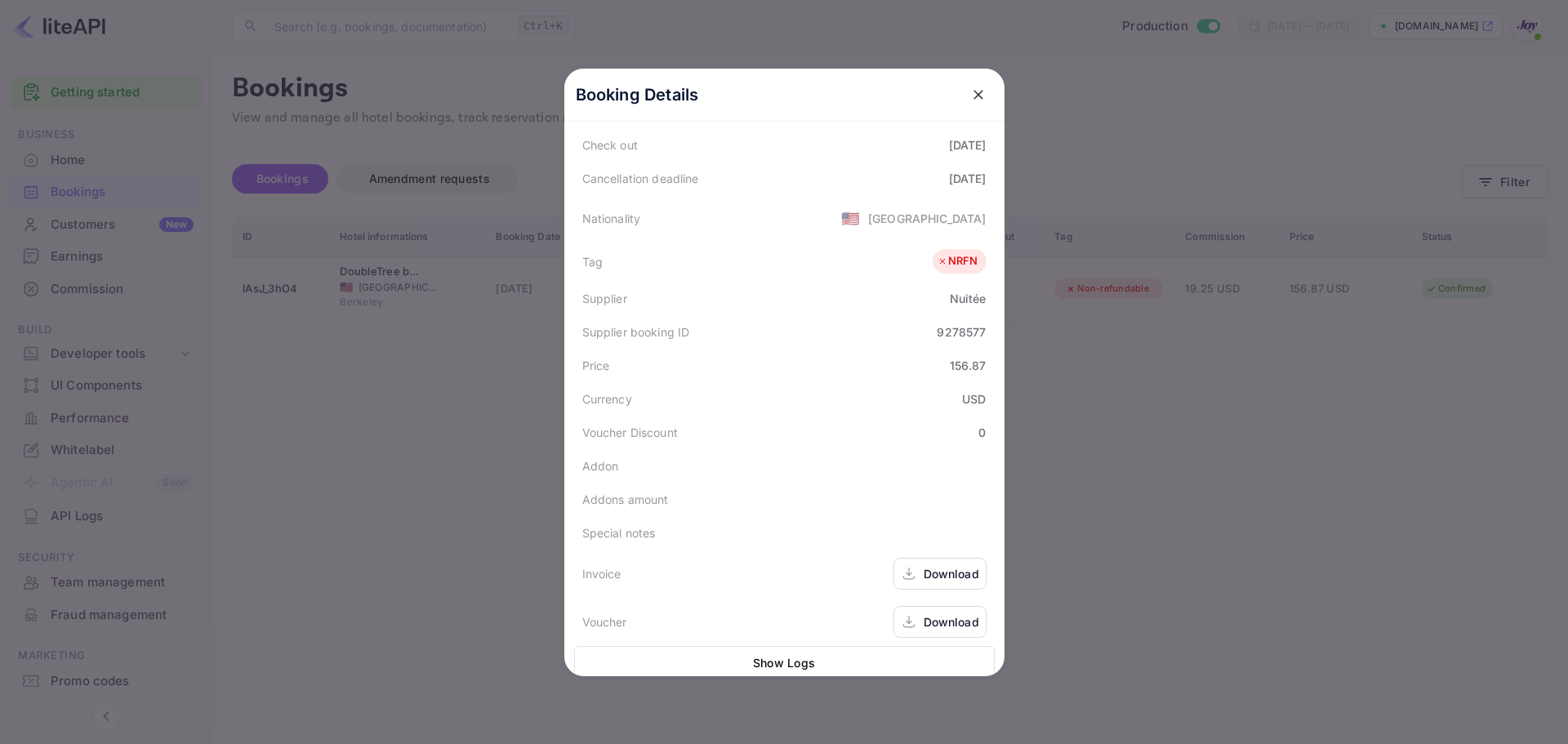
drag, startPoint x: 437, startPoint y: 427, endPoint x: 173, endPoint y: 43, distance: 466.0
click at [437, 414] on div at bounding box center [784, 372] width 1568 height 744
